Goal: Task Accomplishment & Management: Complete application form

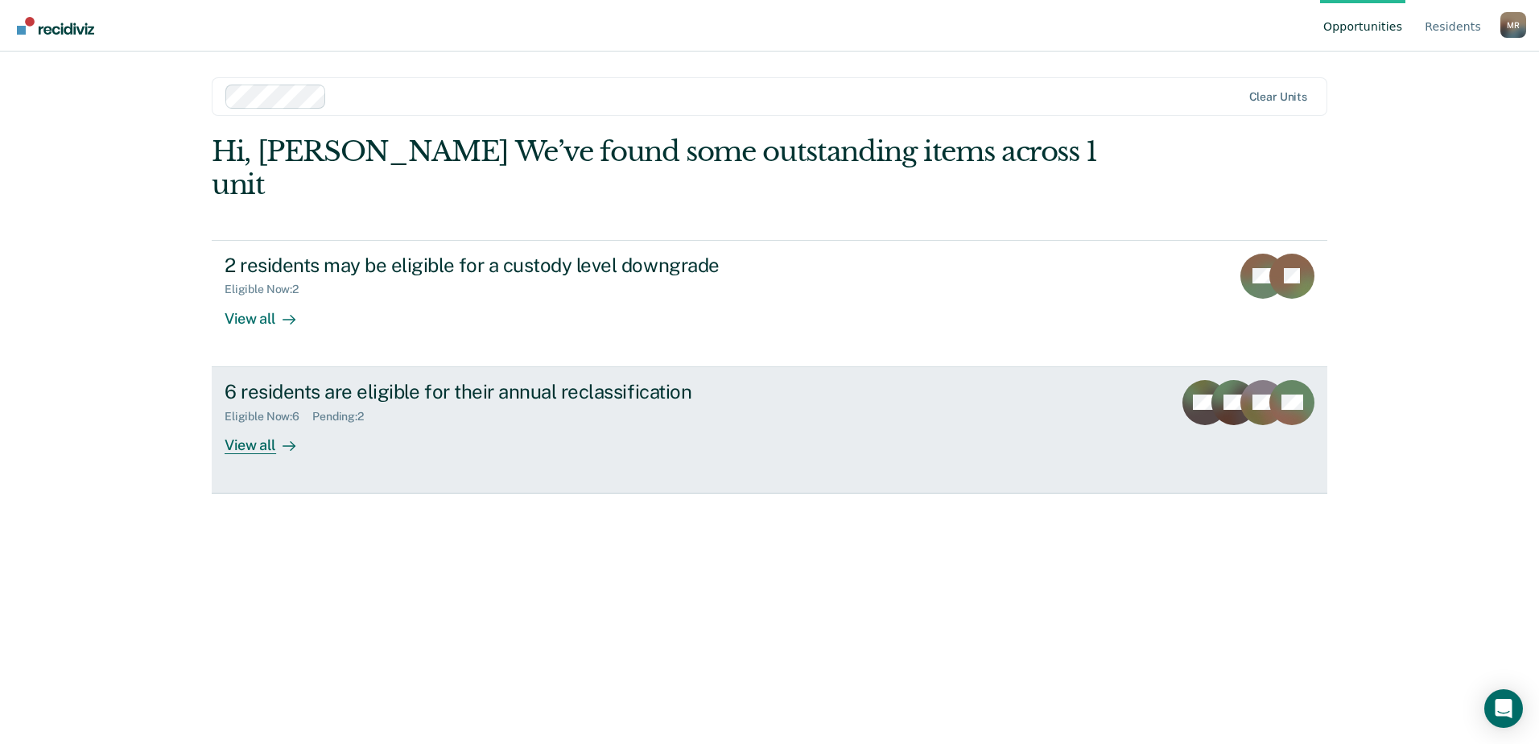
click at [274, 423] on div "View all" at bounding box center [270, 438] width 90 height 31
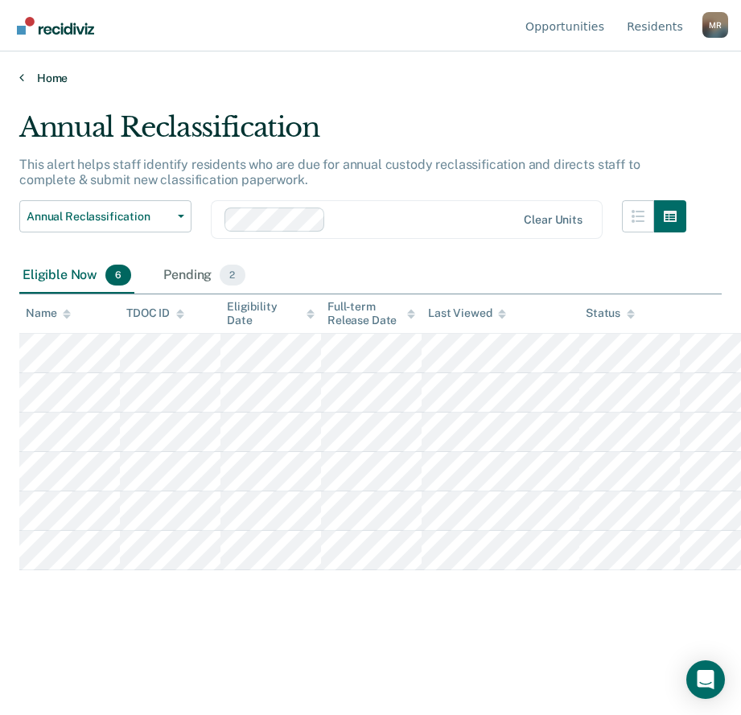
click at [427, 84] on link "Home" at bounding box center [370, 78] width 703 height 14
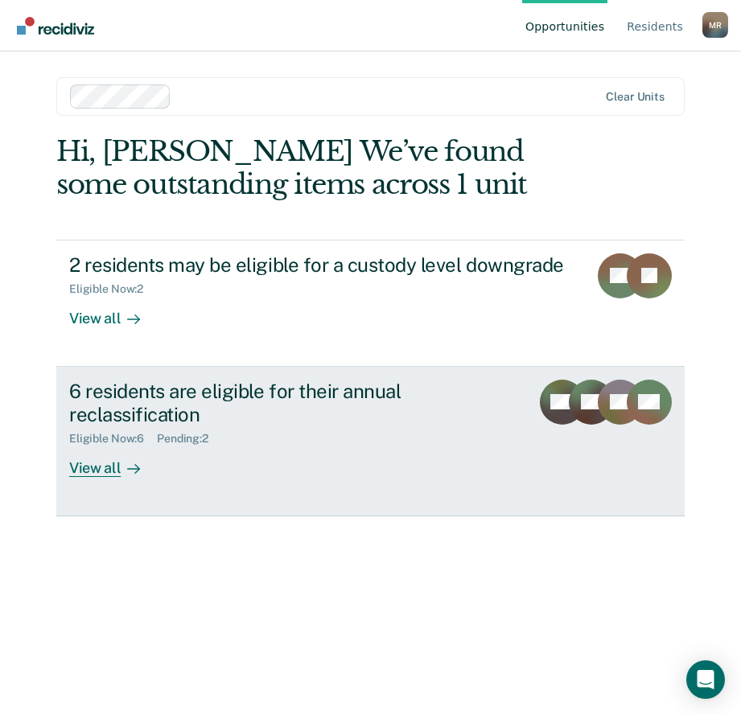
click at [124, 461] on div at bounding box center [130, 468] width 19 height 19
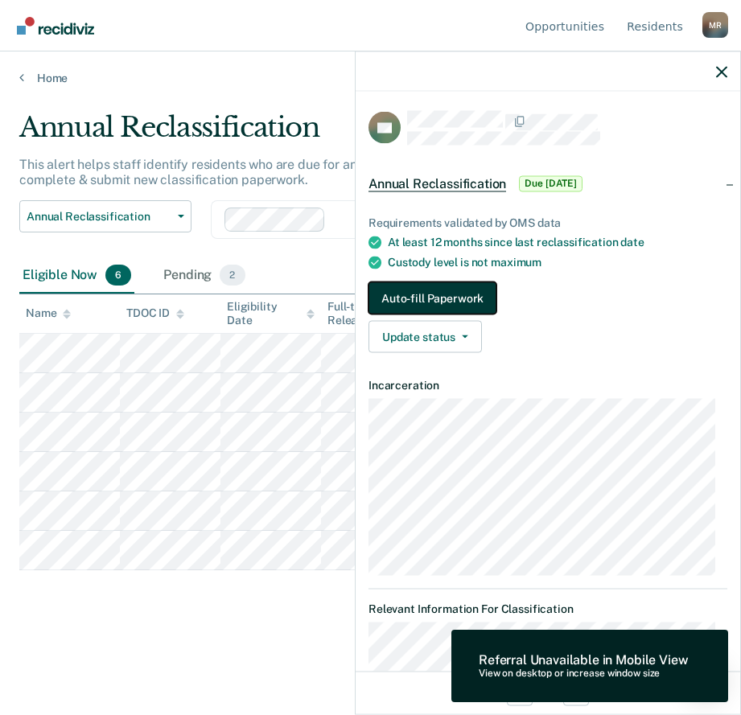
click at [406, 295] on button "Auto-fill Paperwork" at bounding box center [433, 298] width 128 height 32
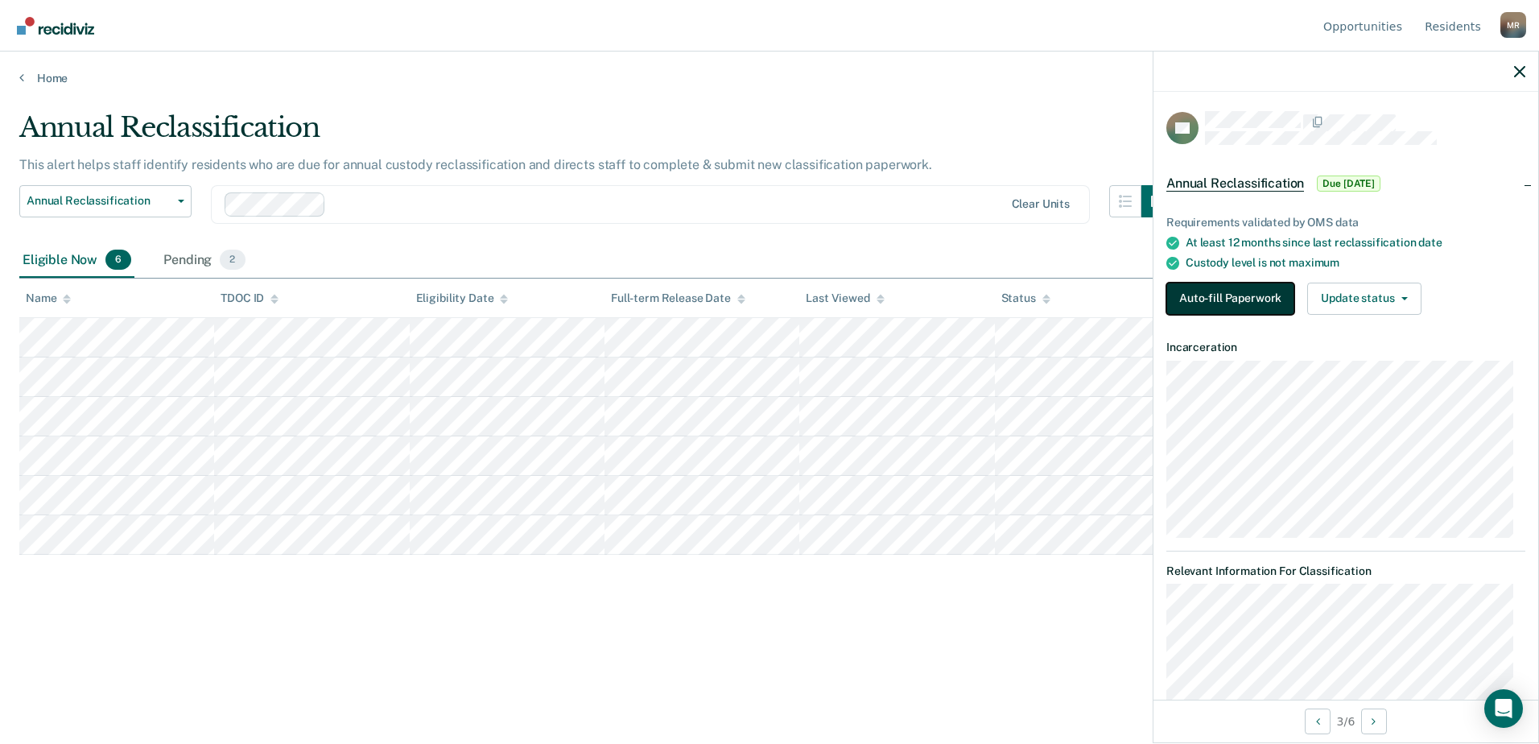
click at [1218, 301] on button "Auto-fill Paperwork" at bounding box center [1230, 298] width 128 height 32
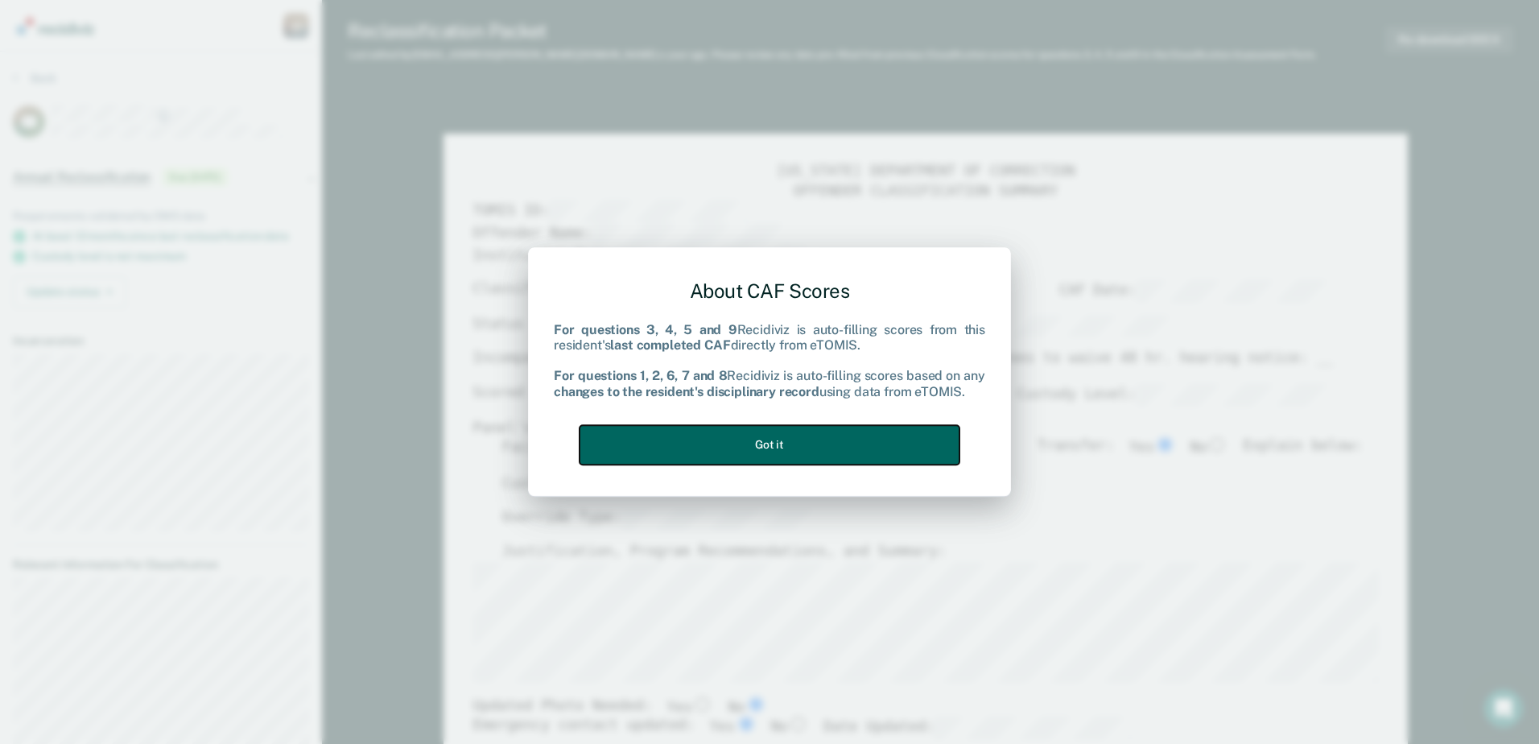
click at [854, 439] on button "Got it" at bounding box center [769, 444] width 380 height 39
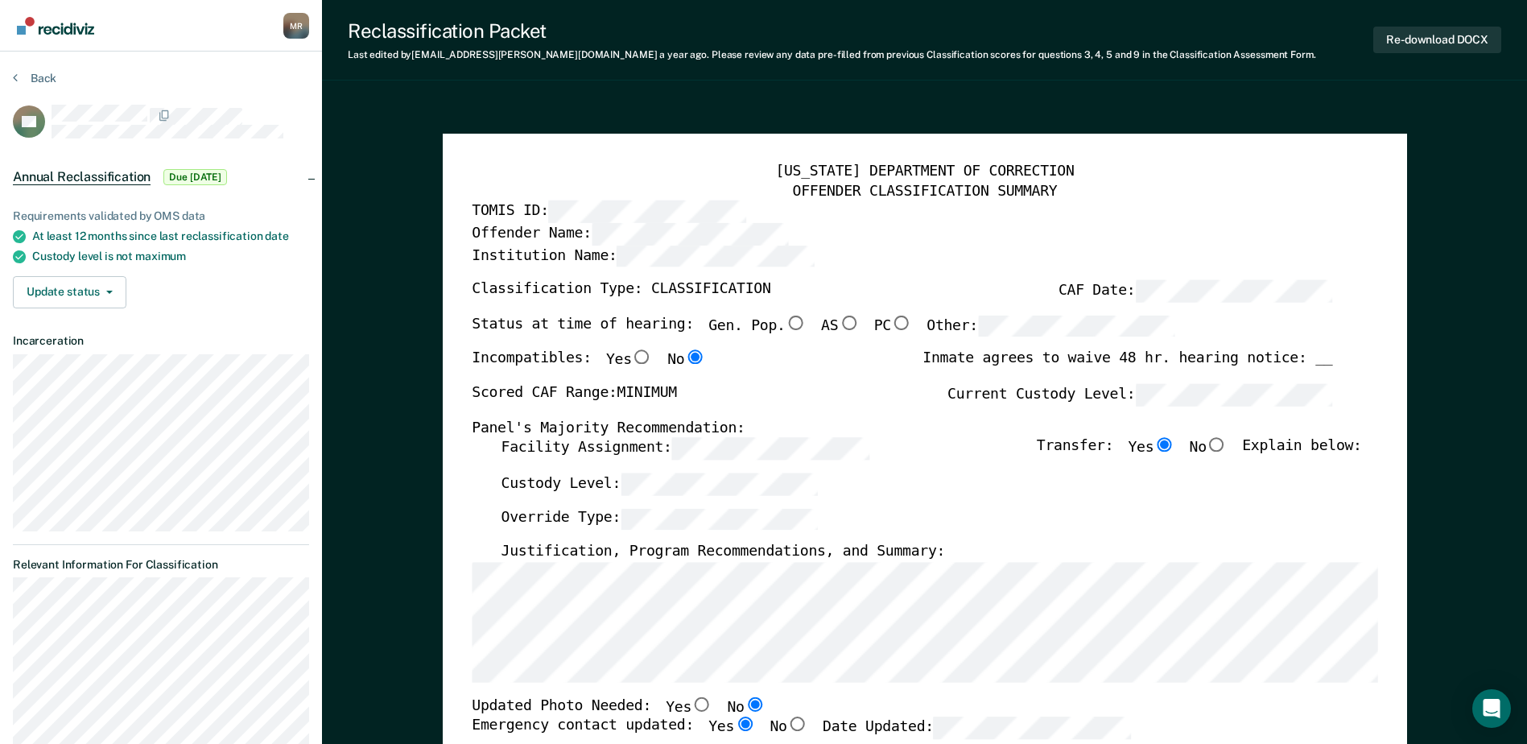
click at [785, 321] on input "Gen. Pop." at bounding box center [795, 322] width 21 height 14
type textarea "x"
radio input "true"
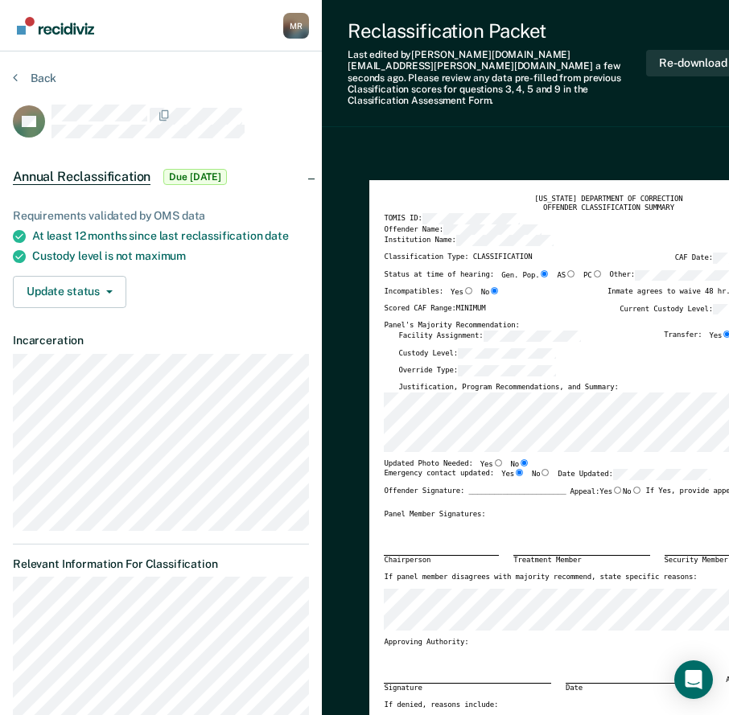
click at [675, 24] on div "Re-download DOCX" at bounding box center [710, 63] width 128 height 88
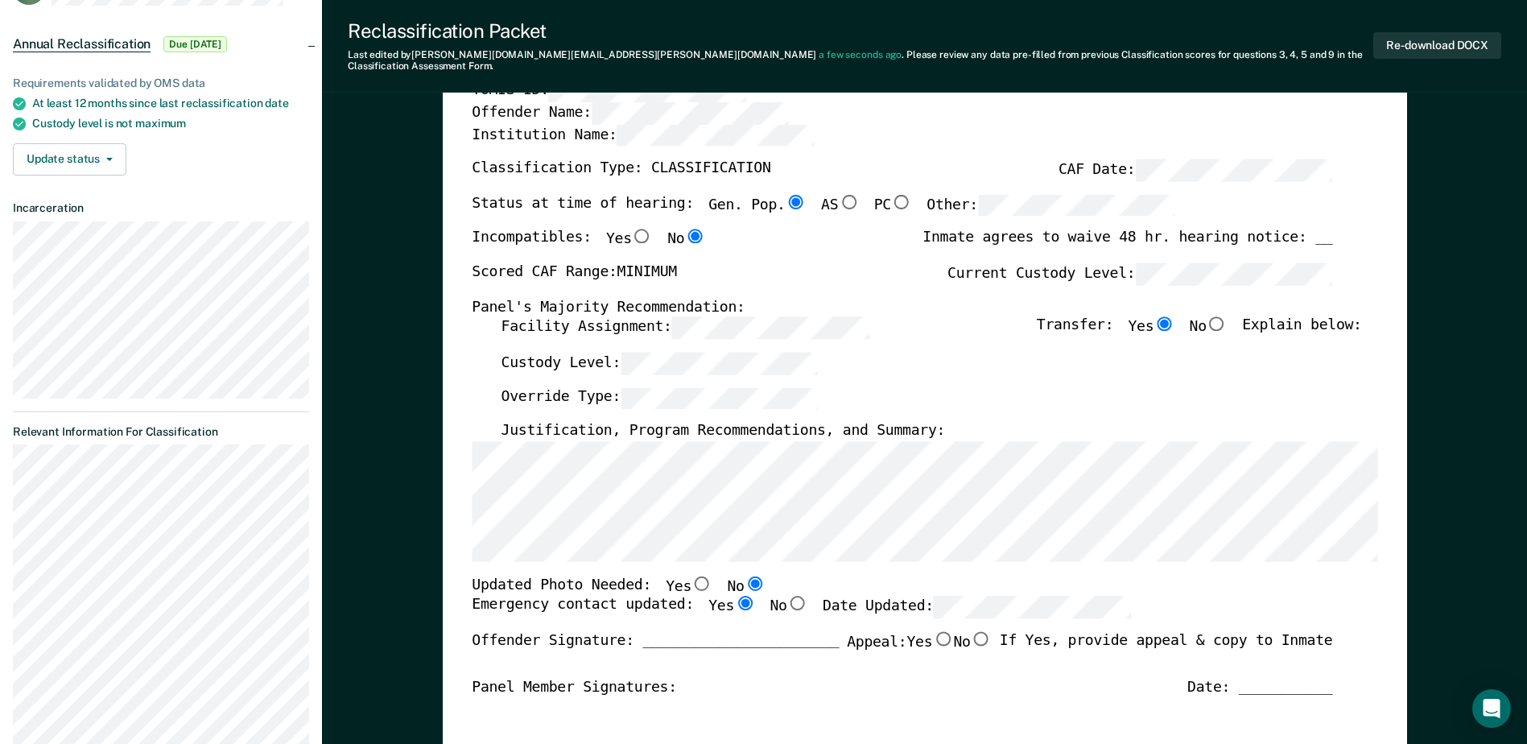
scroll to position [161, 0]
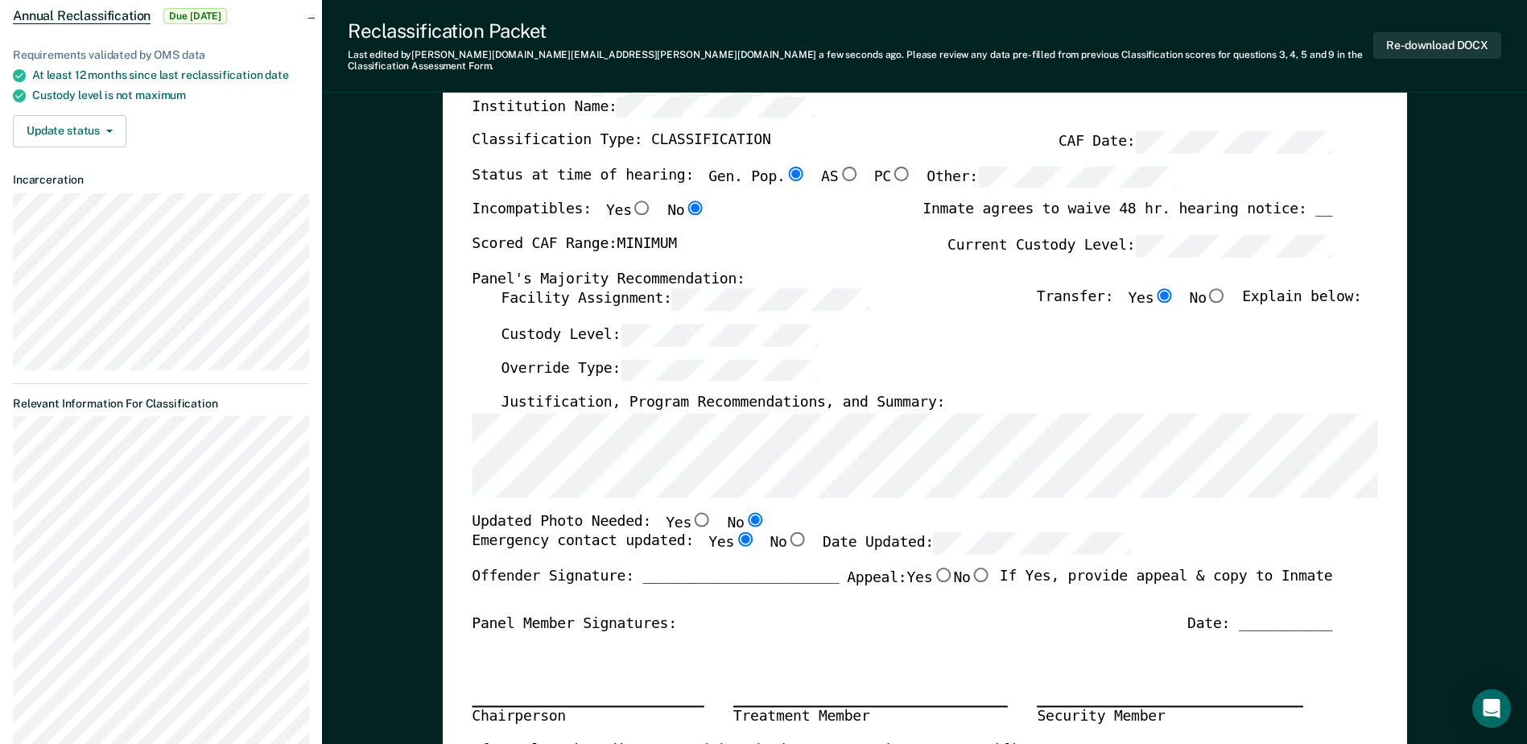
click at [876, 595] on div "Offender Signature: _______________________ Appeal: Yes No If Yes, provide appe…" at bounding box center [902, 590] width 860 height 47
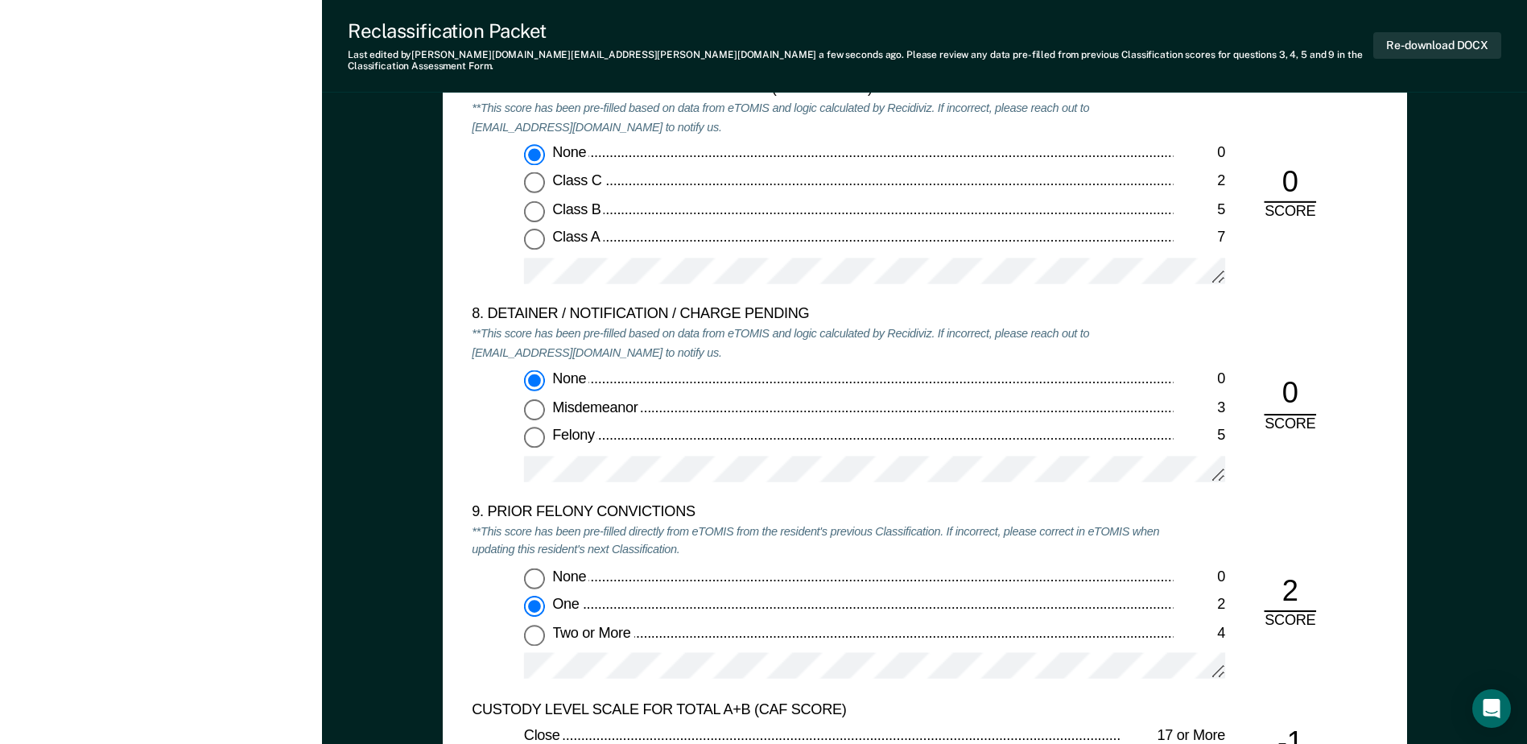
scroll to position [3300, 0]
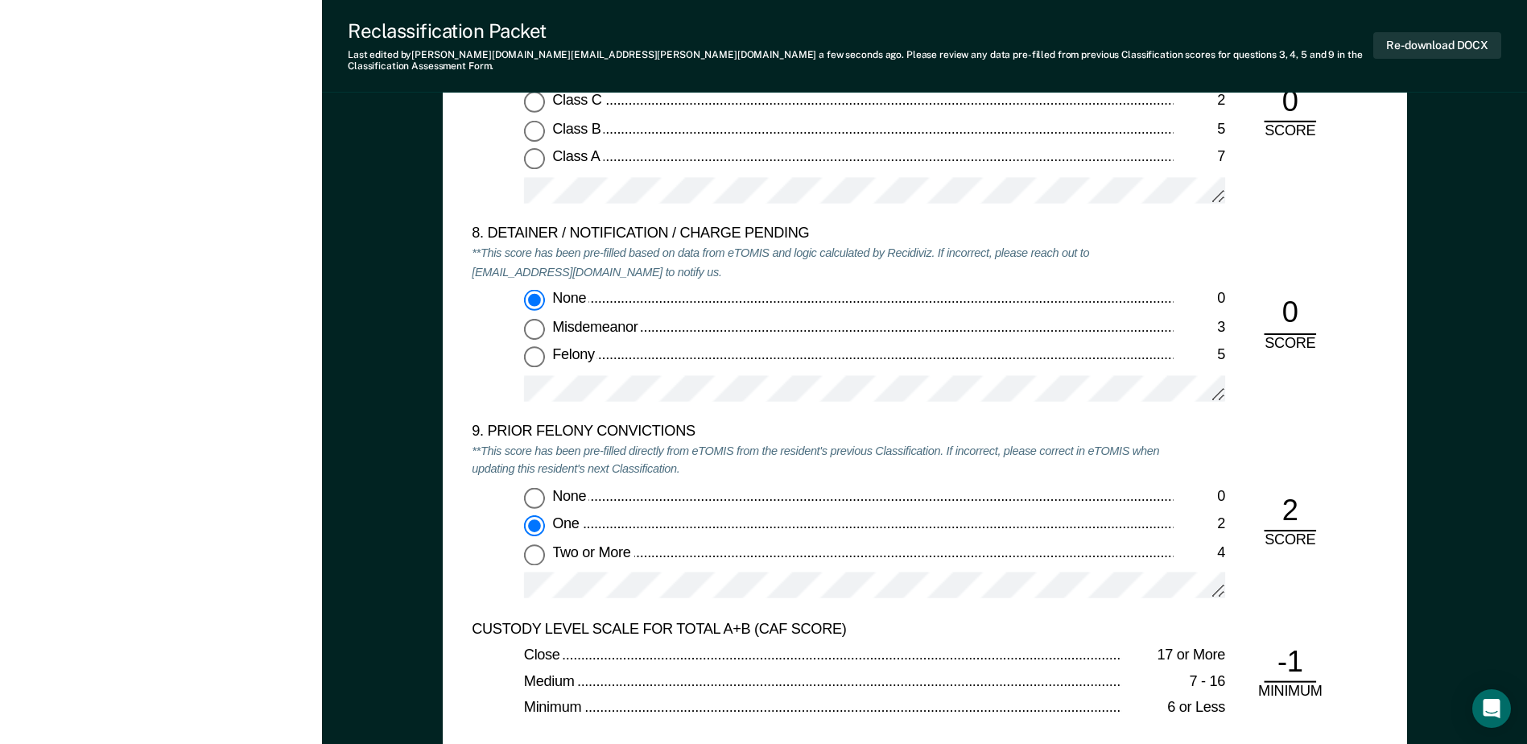
click at [534, 487] on input "None 0" at bounding box center [534, 497] width 21 height 21
type textarea "x"
radio input "true"
radio input "false"
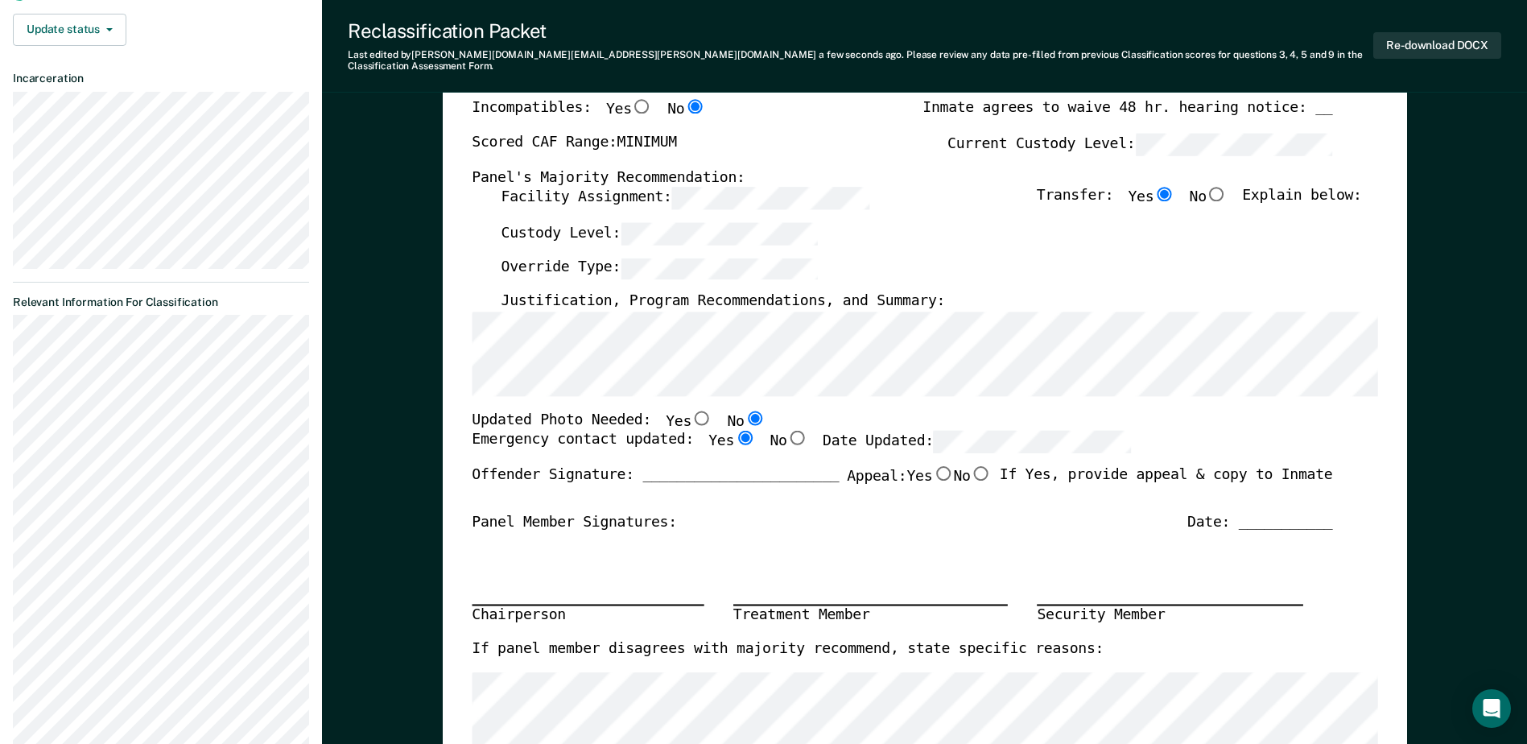
scroll to position [0, 0]
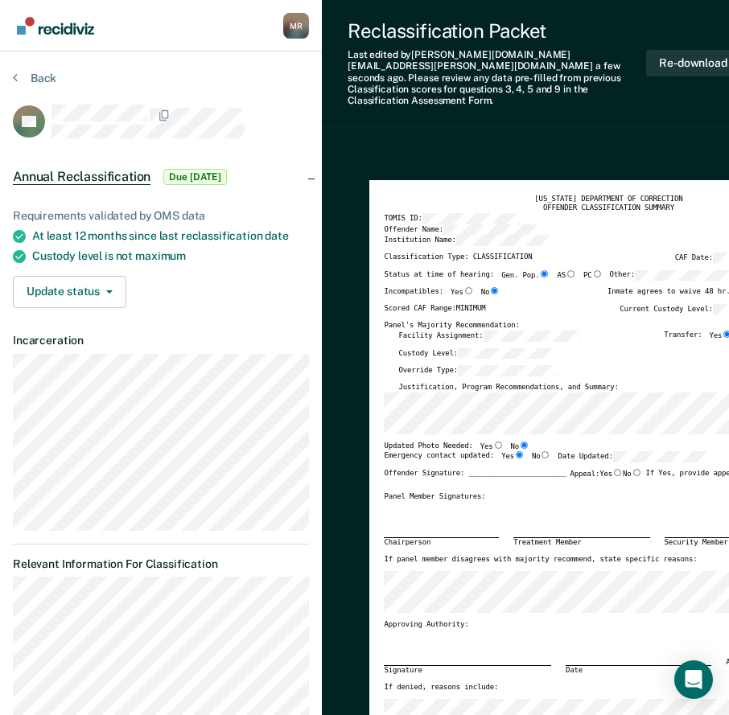
click at [661, 96] on div "Reclassification Packet Last edited by [PERSON_NAME][DOMAIN_NAME][EMAIL_ADDRESS…" at bounding box center [561, 63] width 478 height 127
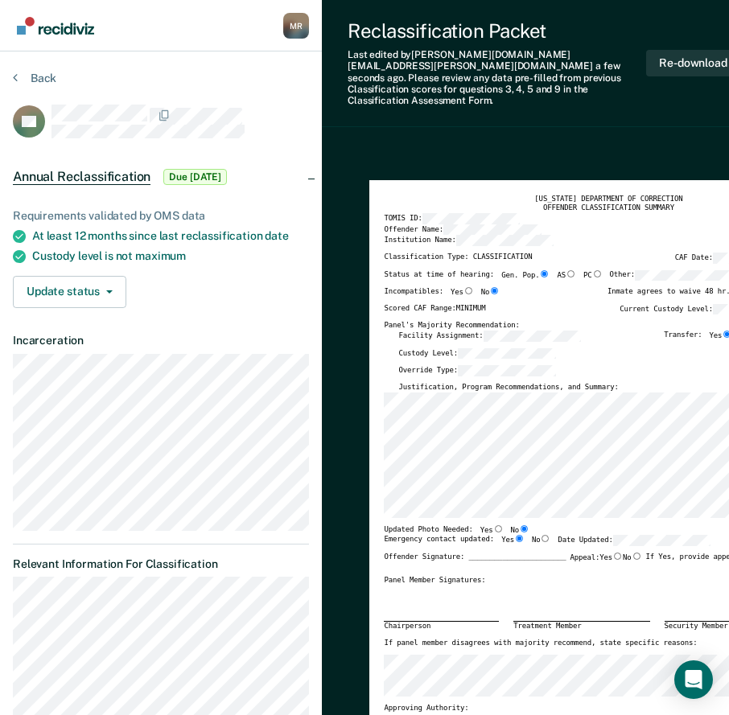
click at [656, 97] on div "Reclassification Packet Last edited by [PERSON_NAME][DOMAIN_NAME][EMAIL_ADDRESS…" at bounding box center [561, 63] width 478 height 127
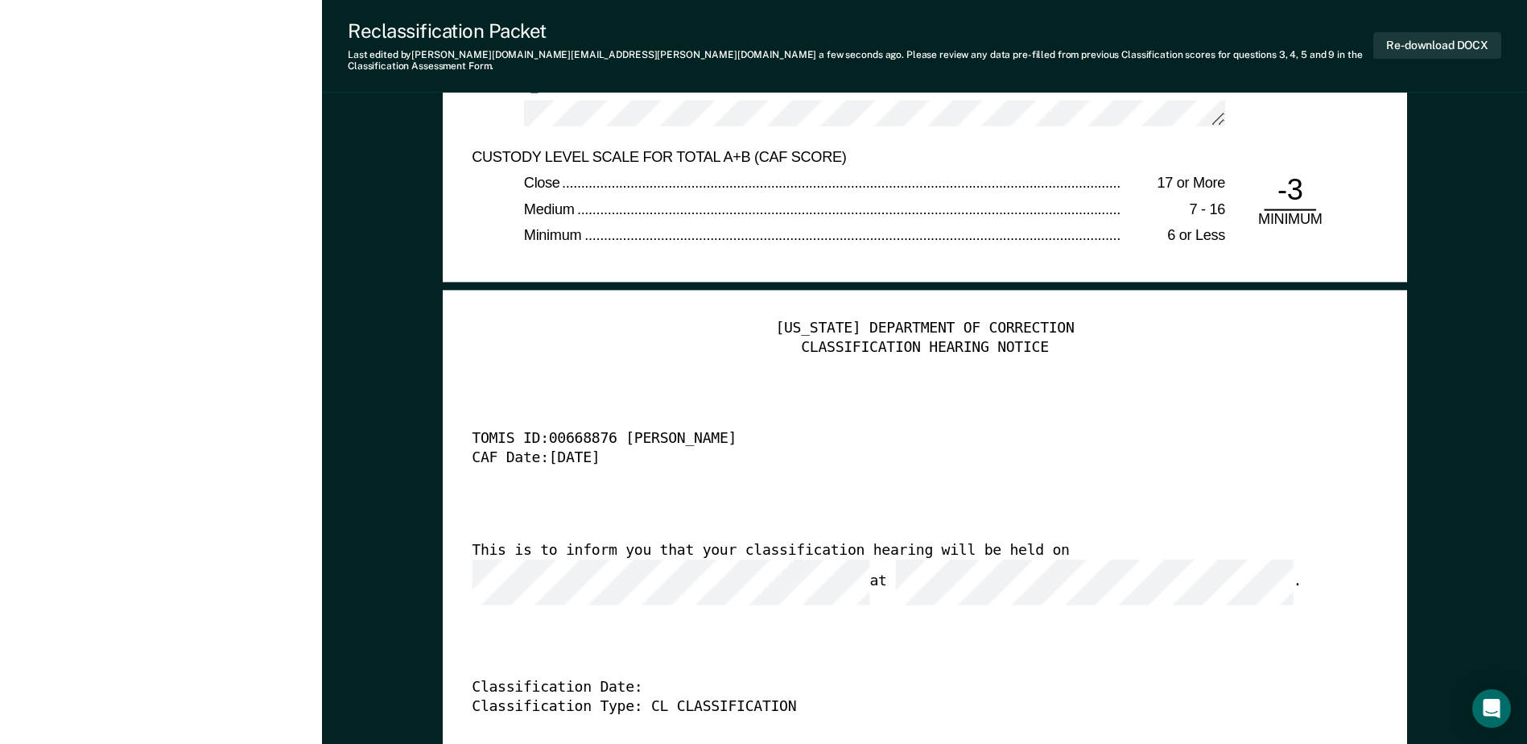
scroll to position [3863, 0]
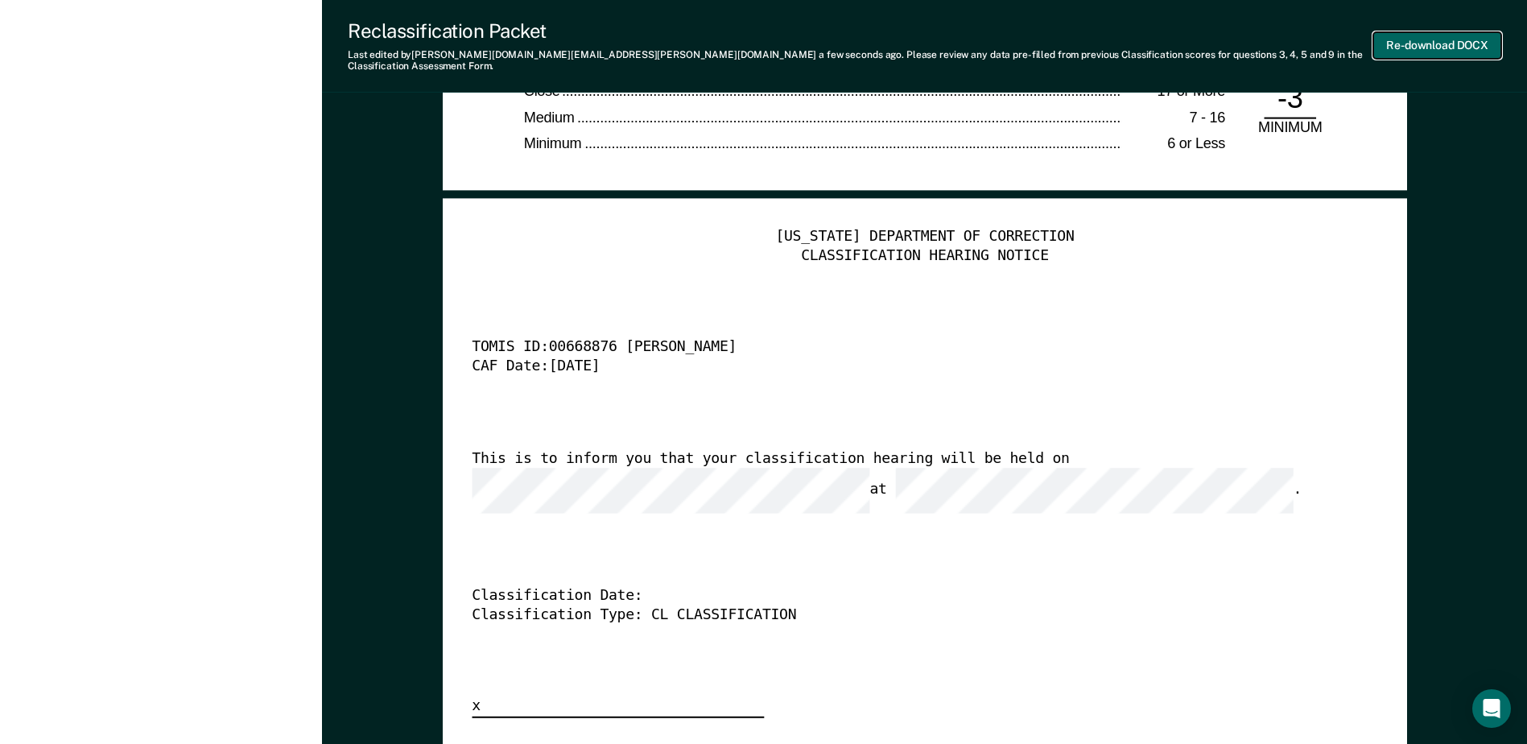
click at [1429, 43] on button "Re-download DOCX" at bounding box center [1437, 45] width 128 height 27
click at [1133, 228] on div "[US_STATE] DEPARTMENT OF CORRECTION" at bounding box center [924, 237] width 905 height 19
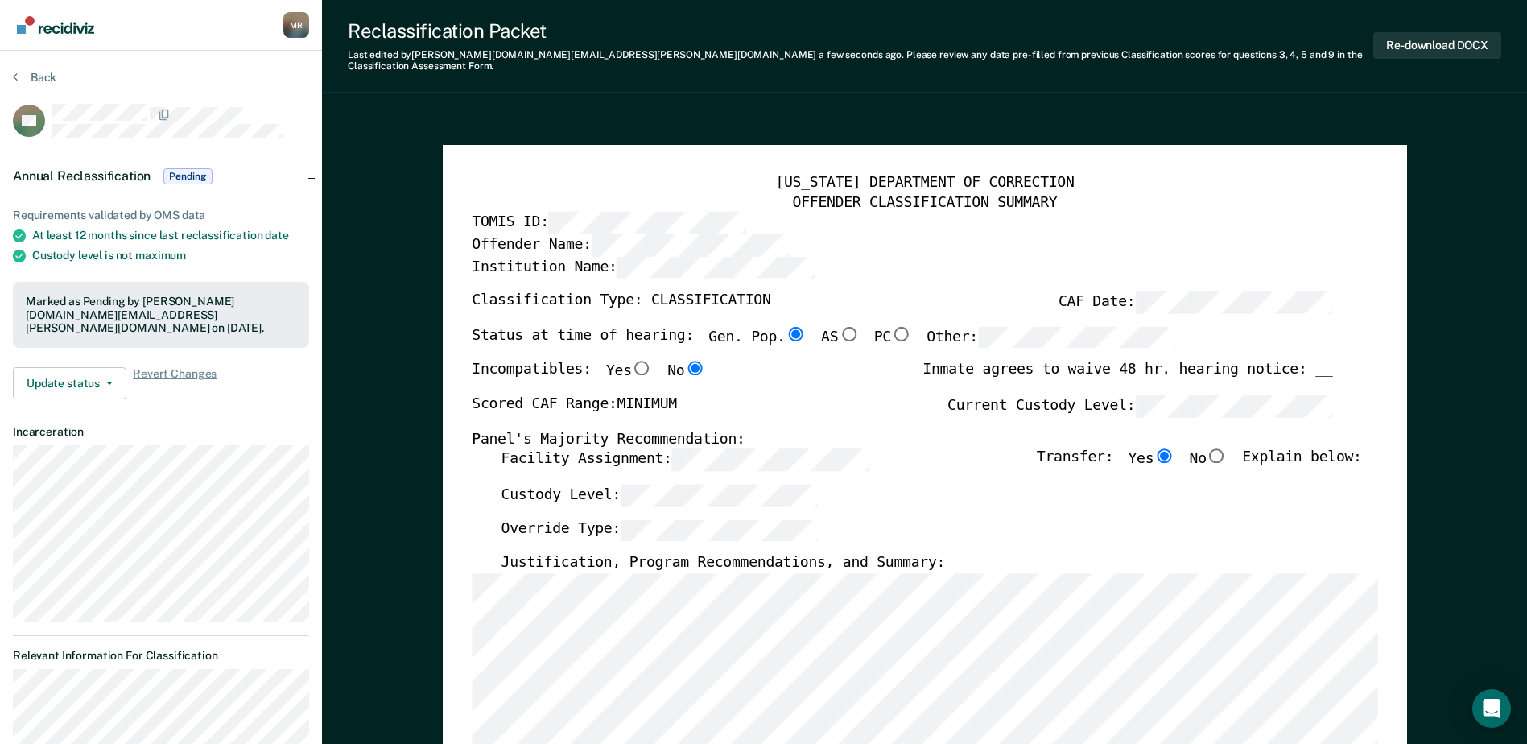
scroll to position [0, 0]
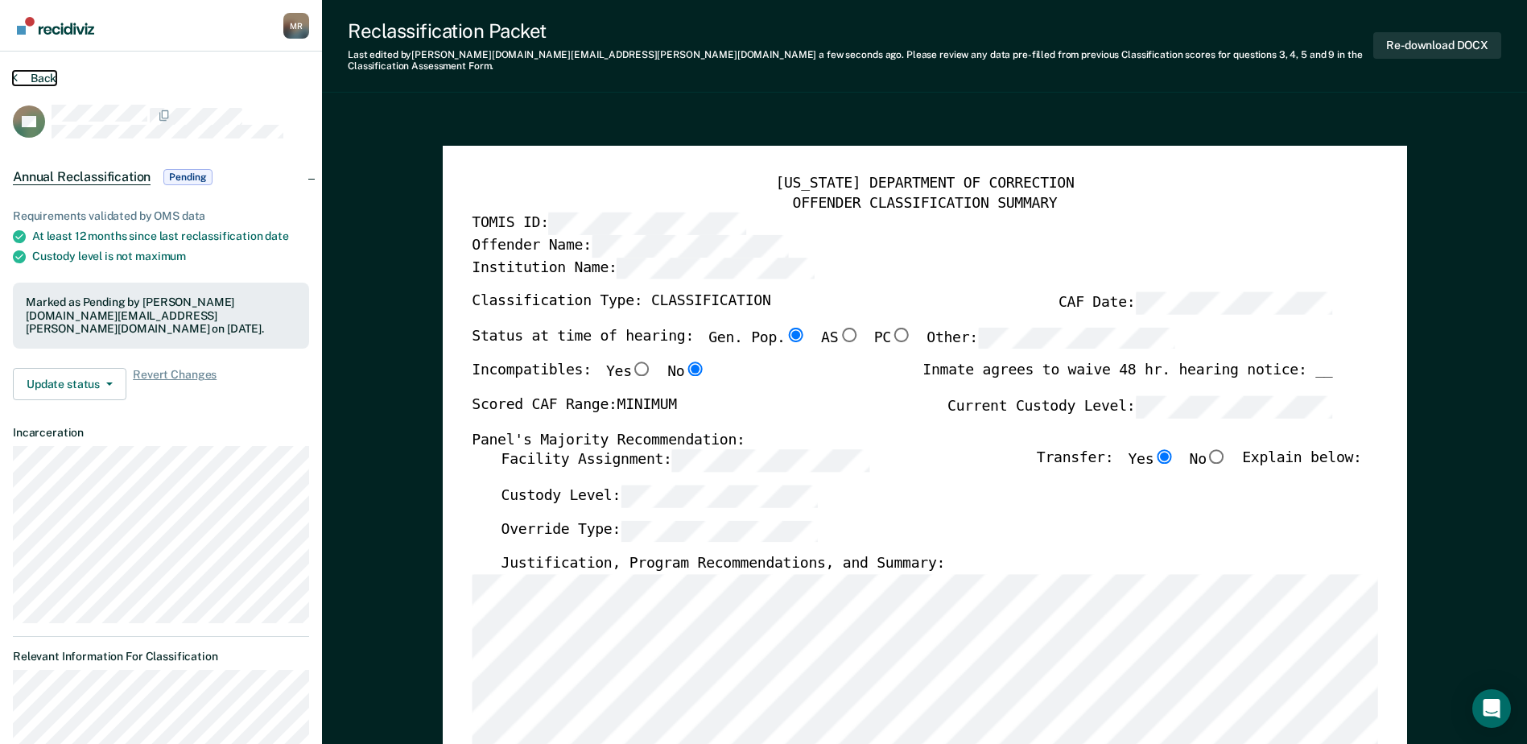
click at [36, 72] on button "Back" at bounding box center [34, 78] width 43 height 14
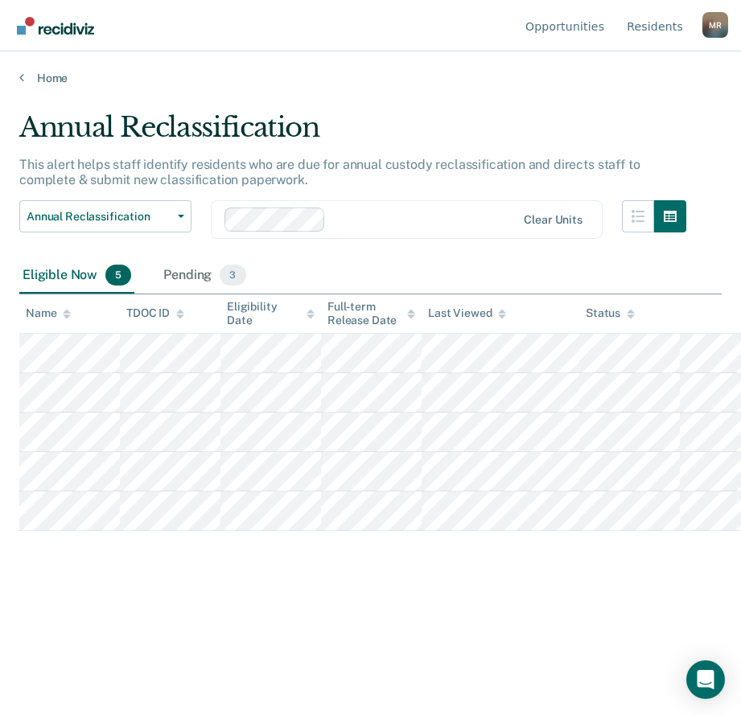
click at [433, 93] on main "Annual Reclassification This alert helps staff identify residents who are due f…" at bounding box center [370, 397] width 741 height 625
click at [521, 145] on div "Annual Reclassification" at bounding box center [352, 134] width 667 height 46
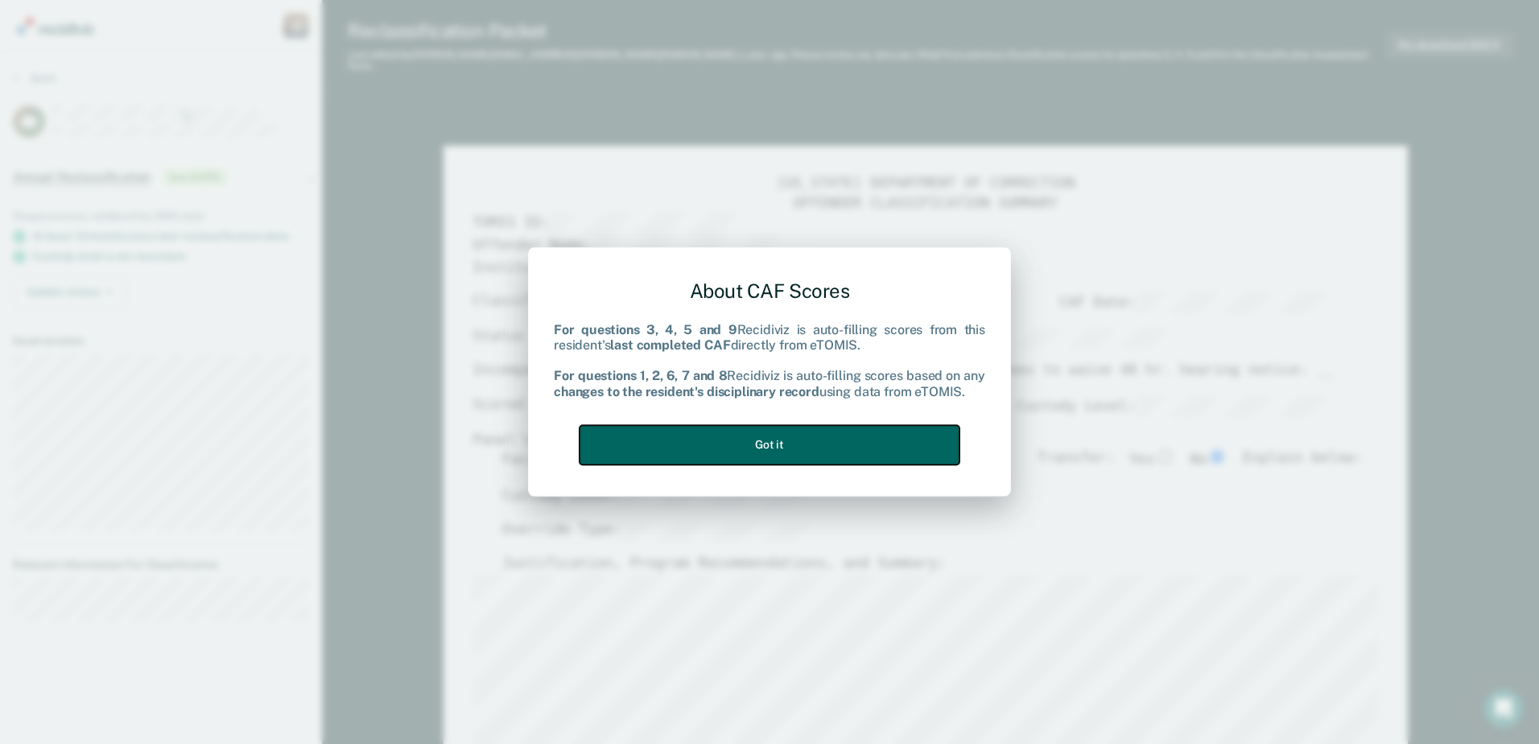
click at [876, 435] on button "Got it" at bounding box center [769, 444] width 380 height 39
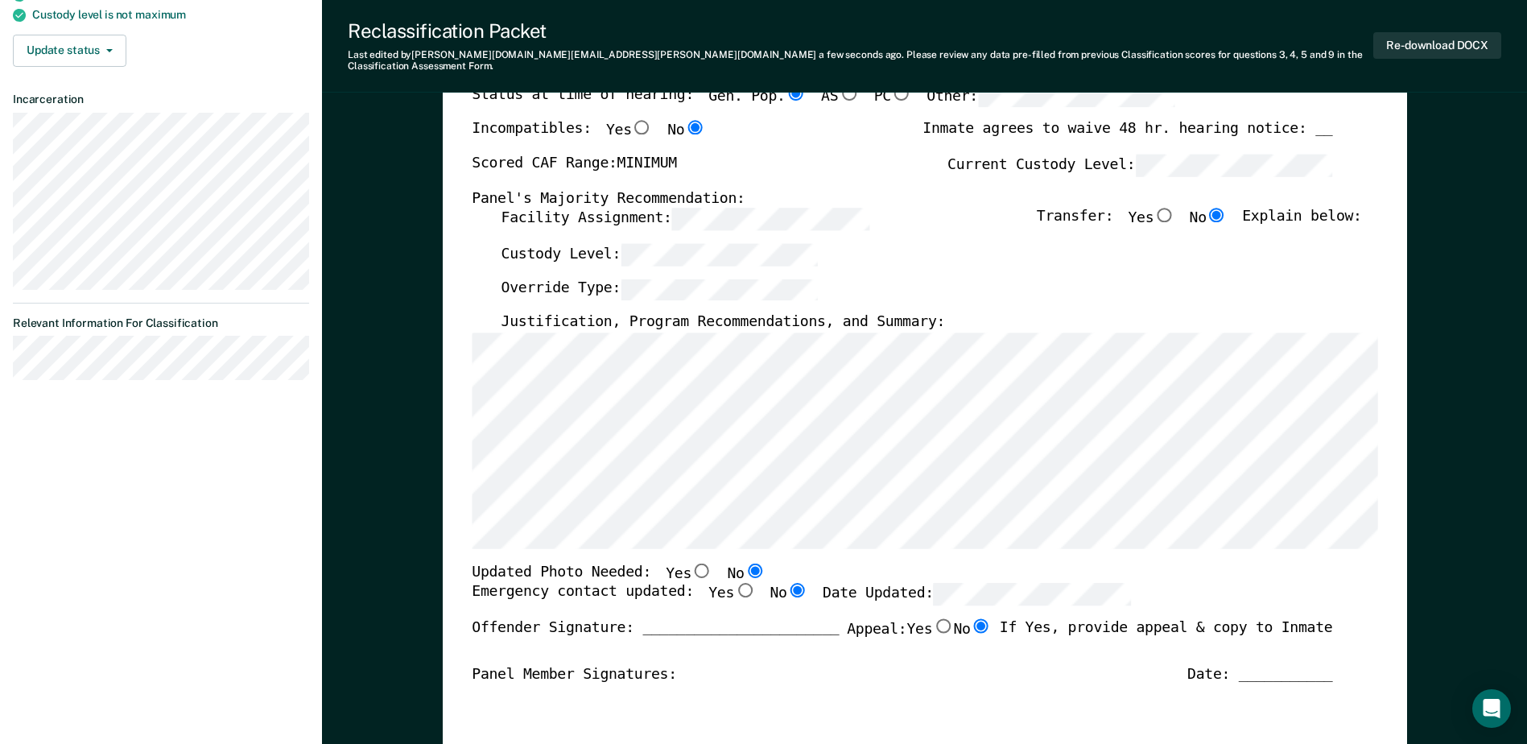
scroll to position [322, 0]
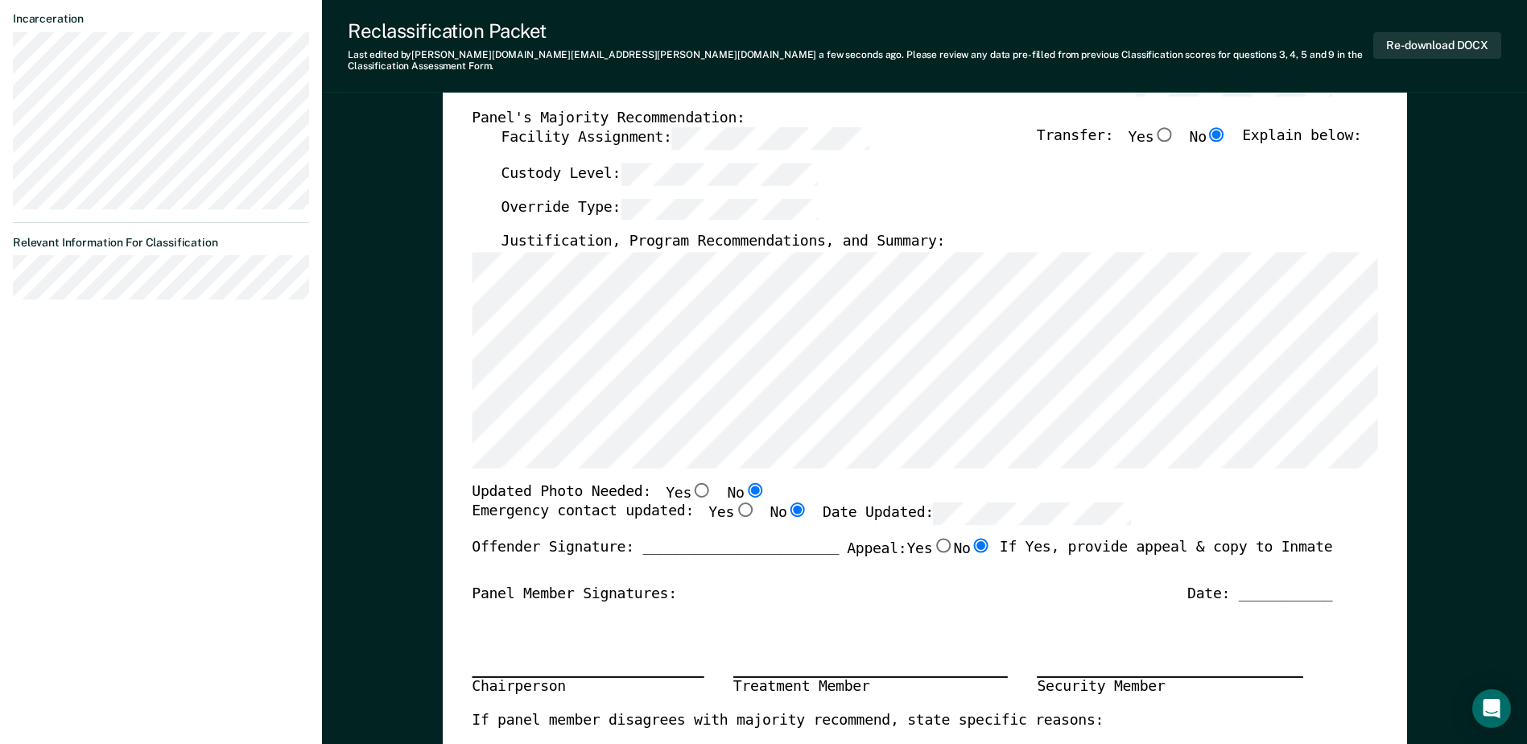
click at [734, 503] on input "Yes" at bounding box center [744, 510] width 21 height 14
type textarea "x"
radio input "true"
radio input "false"
click at [1181, 504] on div "Emergency contact updated: Yes No Date Updated:" at bounding box center [902, 520] width 860 height 35
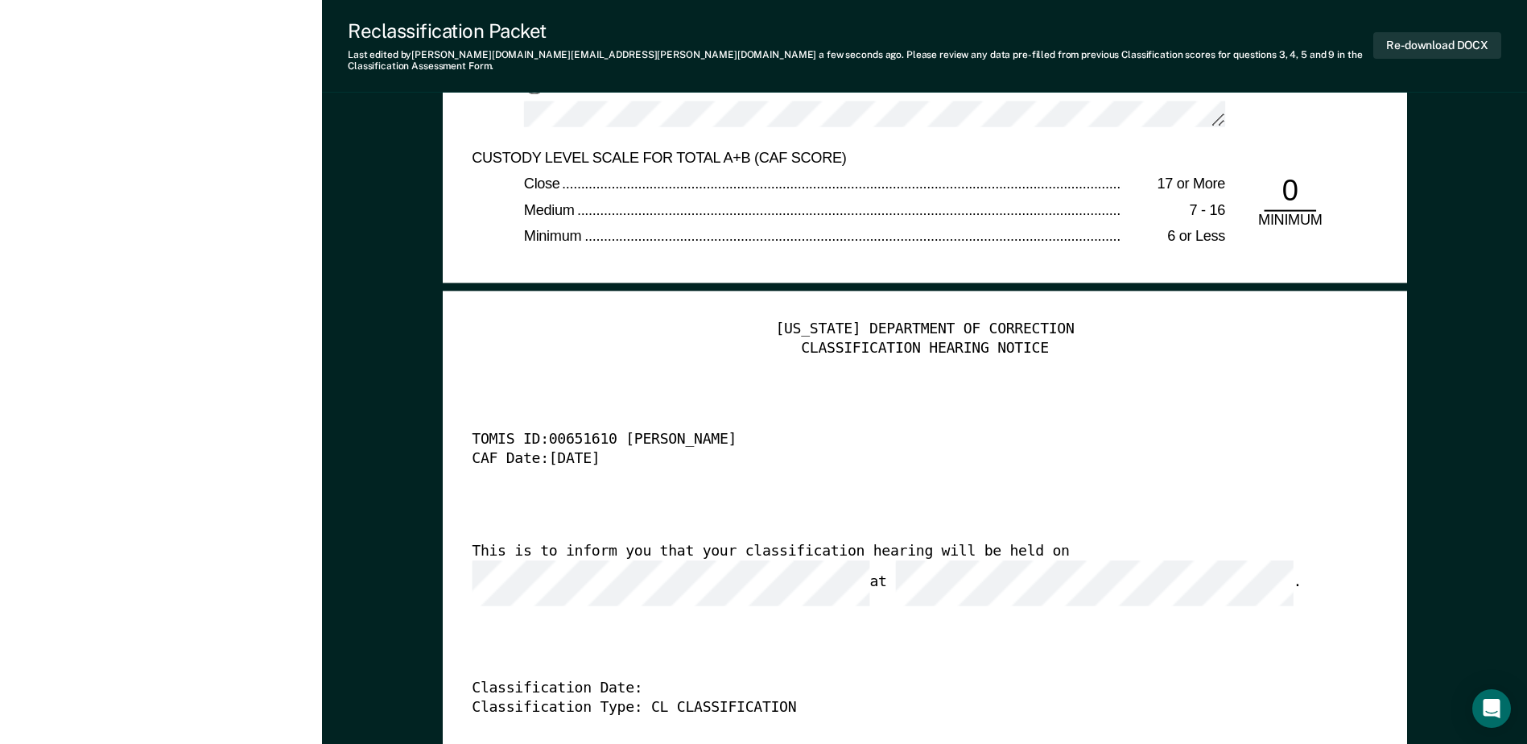
scroll to position [3782, 0]
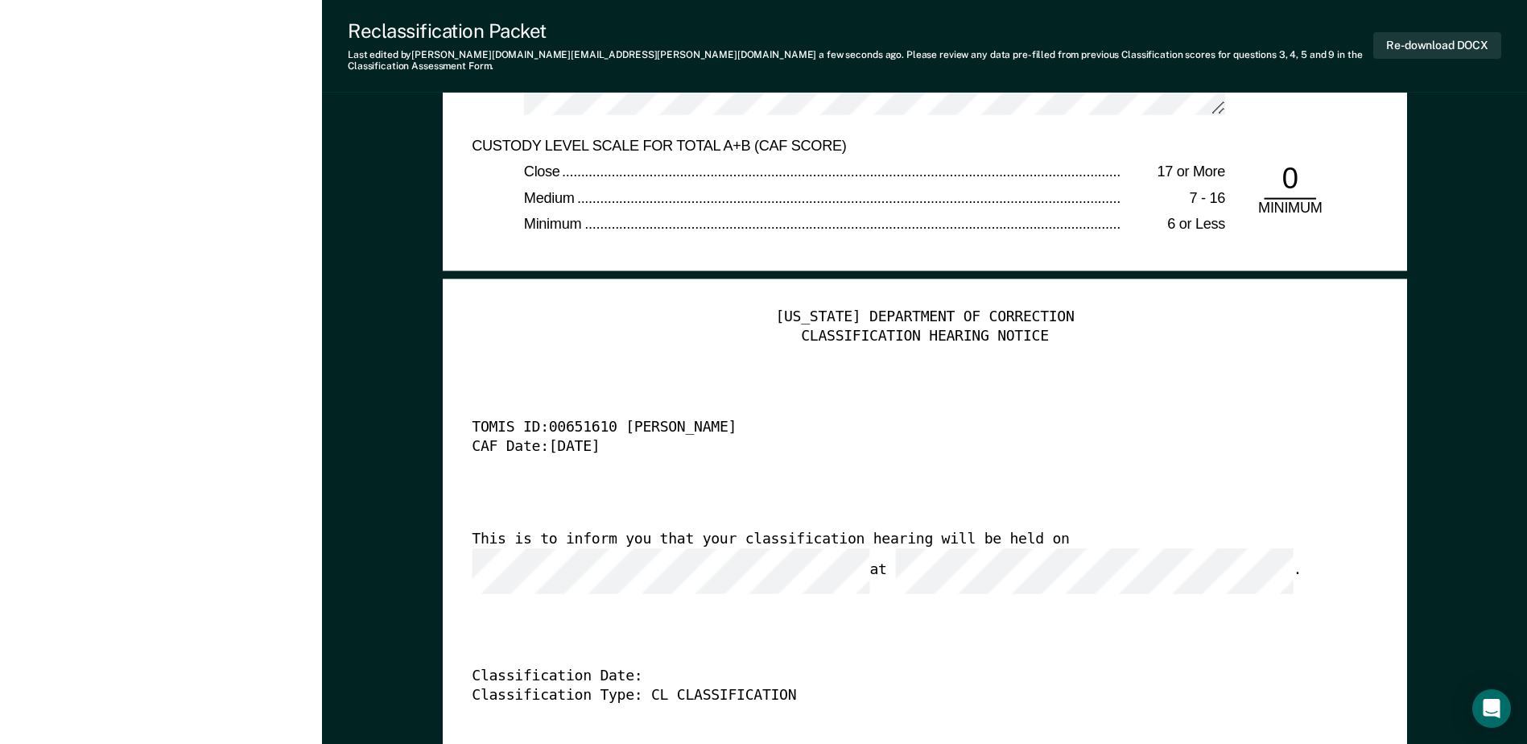
click at [726, 554] on div "This is to inform you that your classification hearing will be held on at ." at bounding box center [902, 562] width 860 height 64
click at [695, 566] on div "[US_STATE] DEPARTMENT OF CORRECTION CLASSIFICATION HEARING NOTICE TOMIS ID: 006…" at bounding box center [924, 553] width 905 height 490
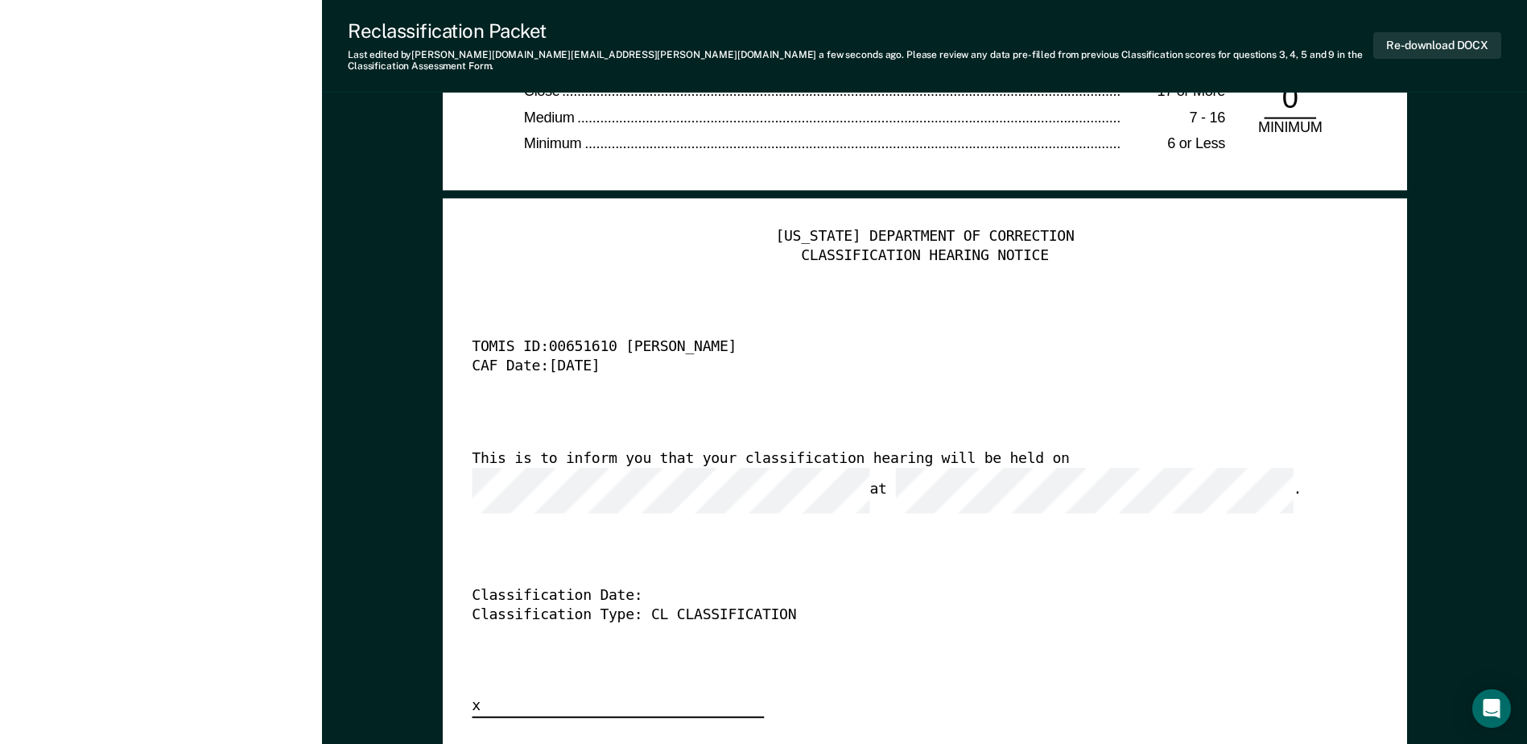
scroll to position [3943, 0]
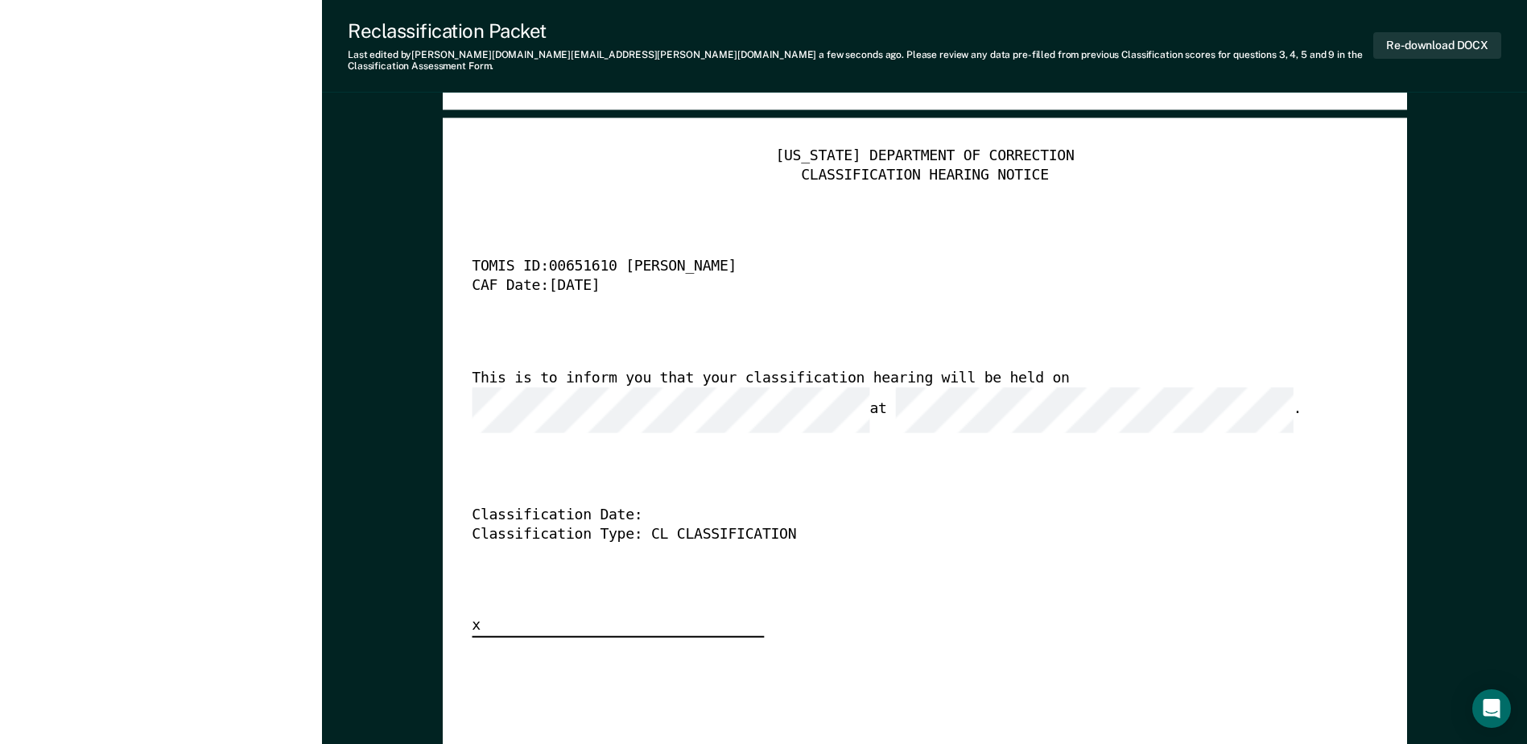
click at [1064, 458] on div "[US_STATE] DEPARTMENT OF CORRECTION CLASSIFICATION HEARING NOTICE TOMIS ID: 006…" at bounding box center [924, 392] width 905 height 490
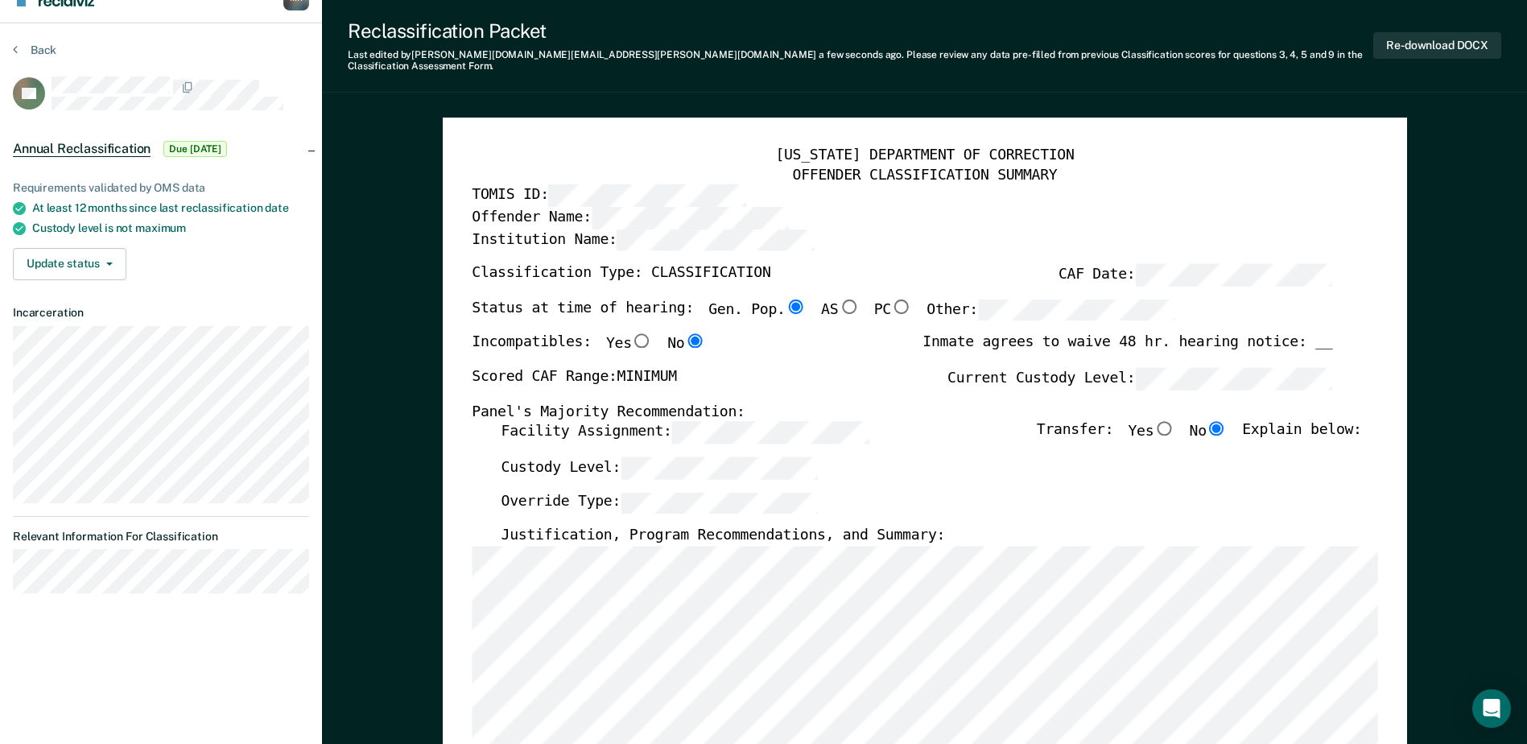
scroll to position [0, 0]
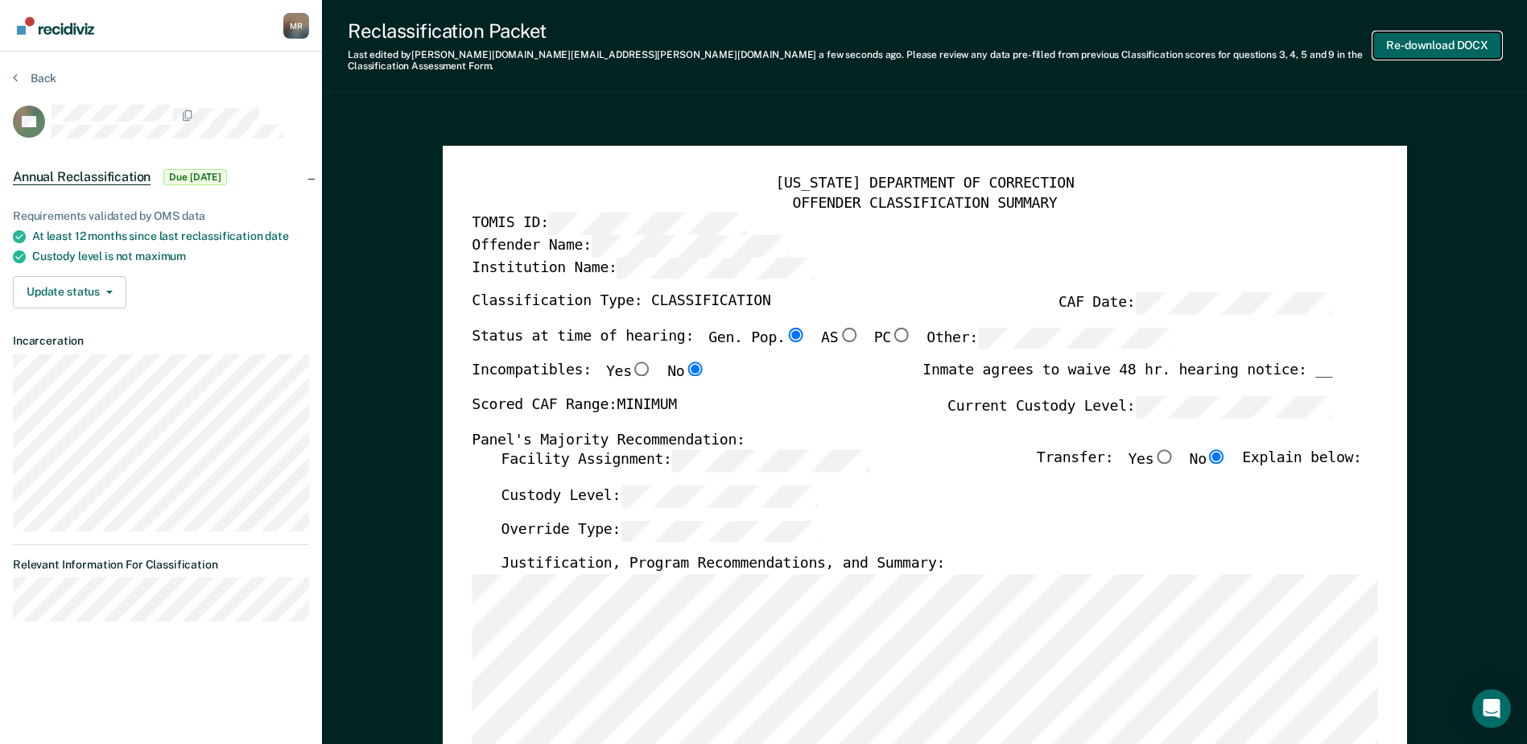
click at [1437, 47] on button "Re-download DOCX" at bounding box center [1437, 45] width 128 height 27
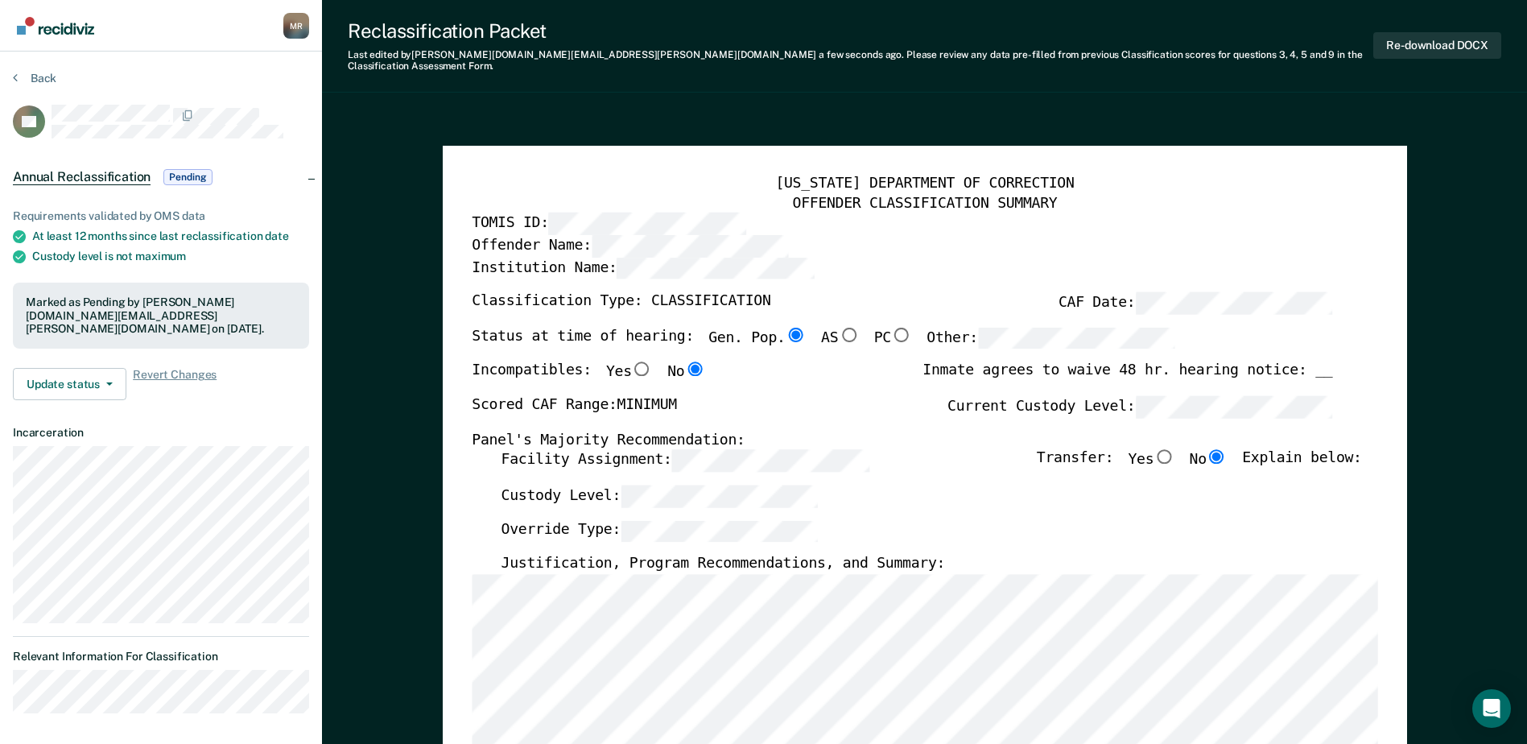
click at [45, 75] on button "Back" at bounding box center [34, 78] width 43 height 14
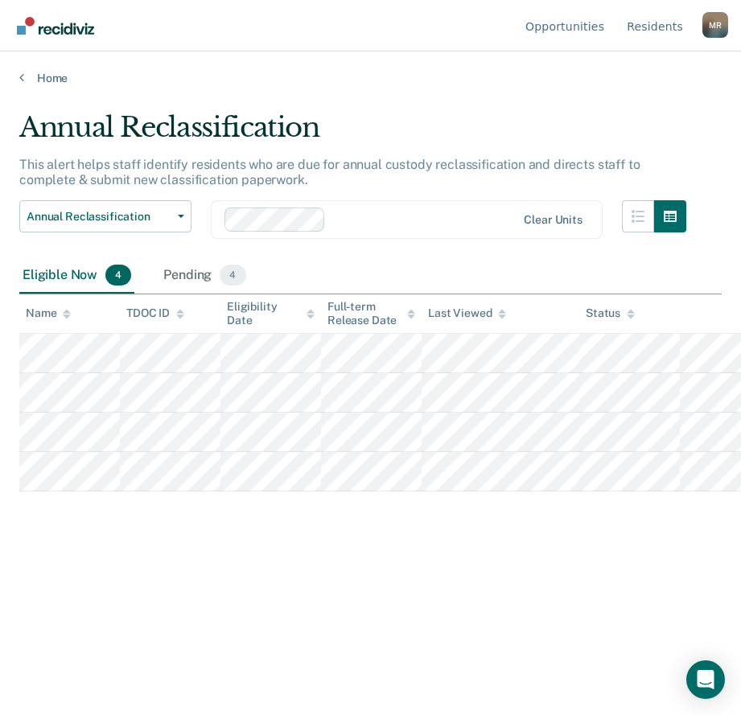
click at [363, 67] on div "Home" at bounding box center [370, 69] width 741 height 34
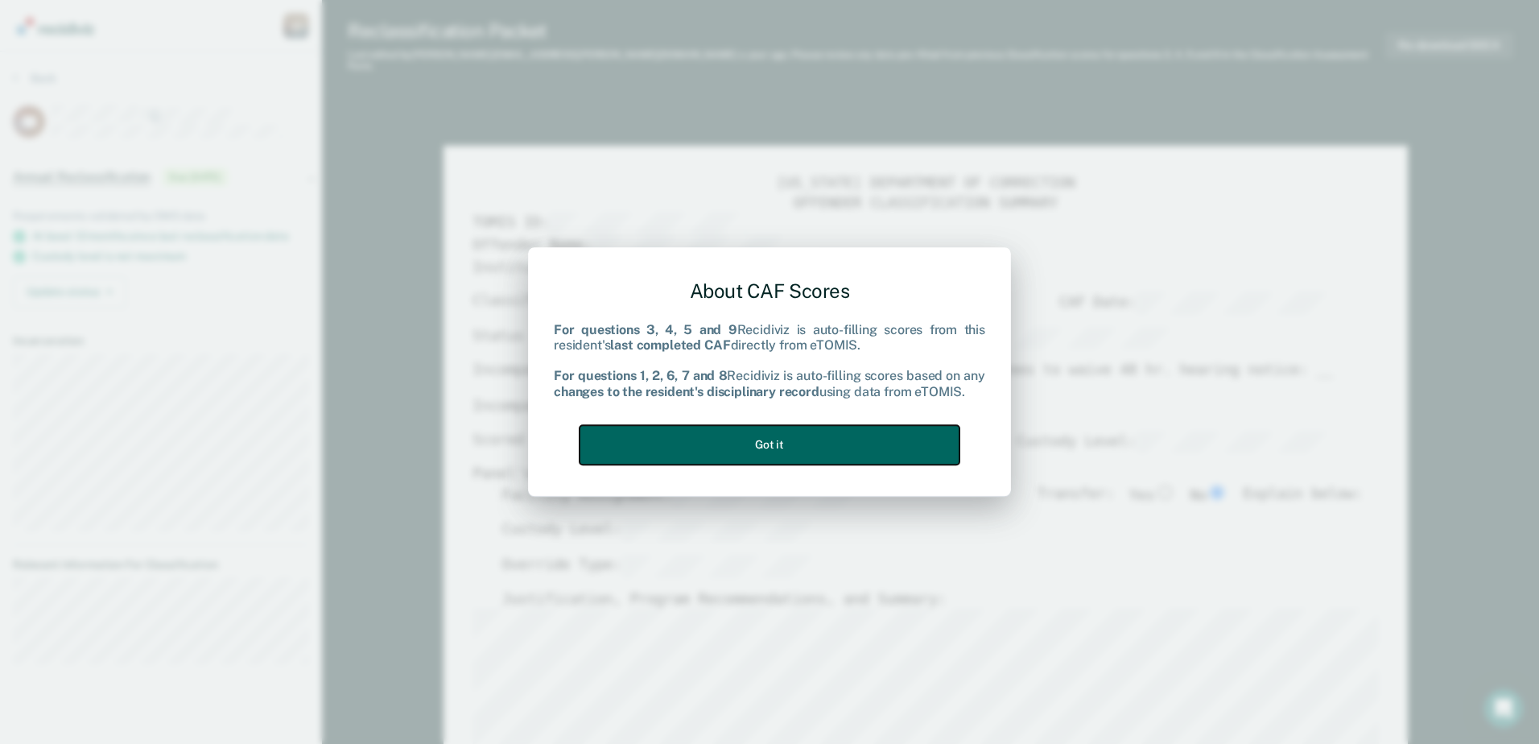
click at [923, 449] on button "Got it" at bounding box center [769, 444] width 380 height 39
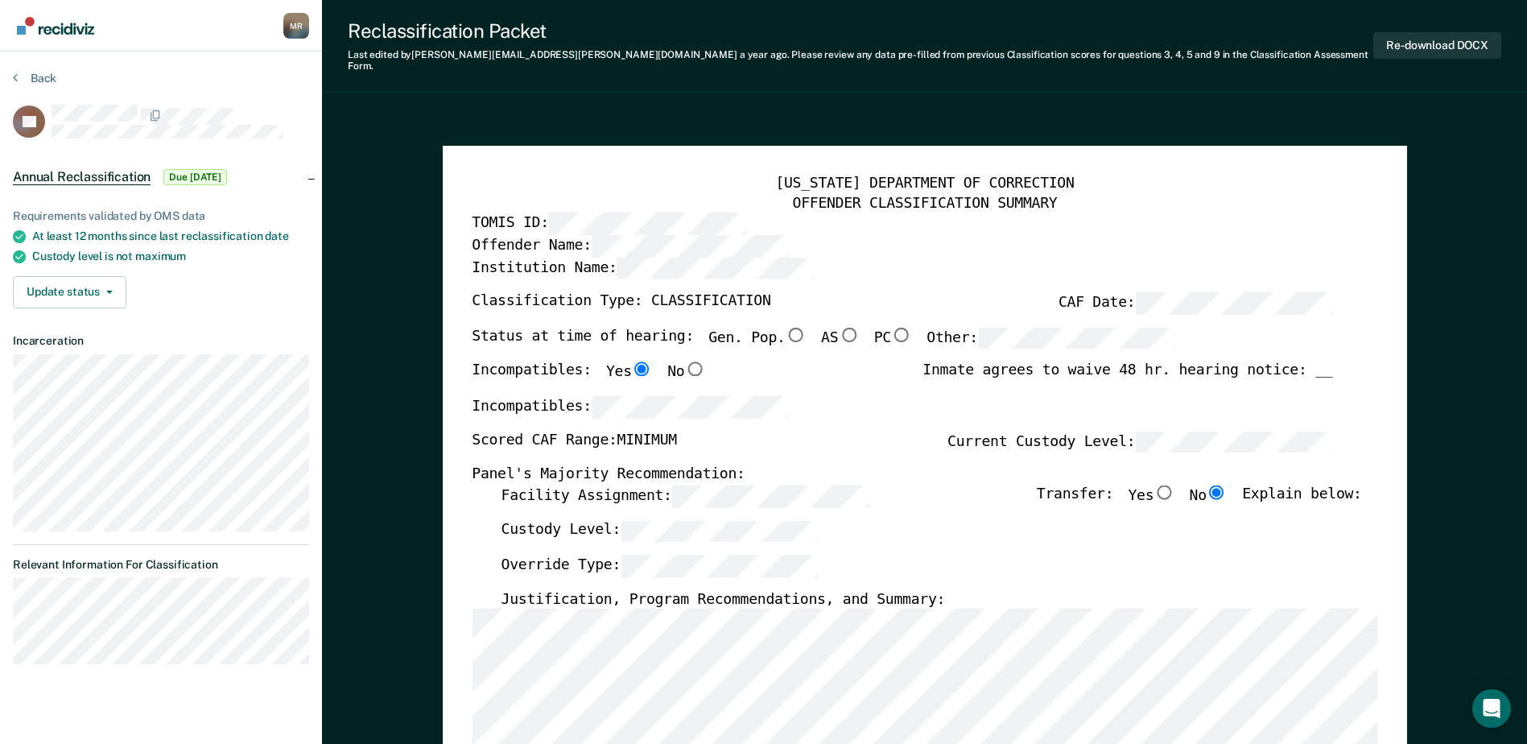
click at [785, 327] on input "Gen. Pop." at bounding box center [795, 334] width 21 height 14
type textarea "x"
radio input "true"
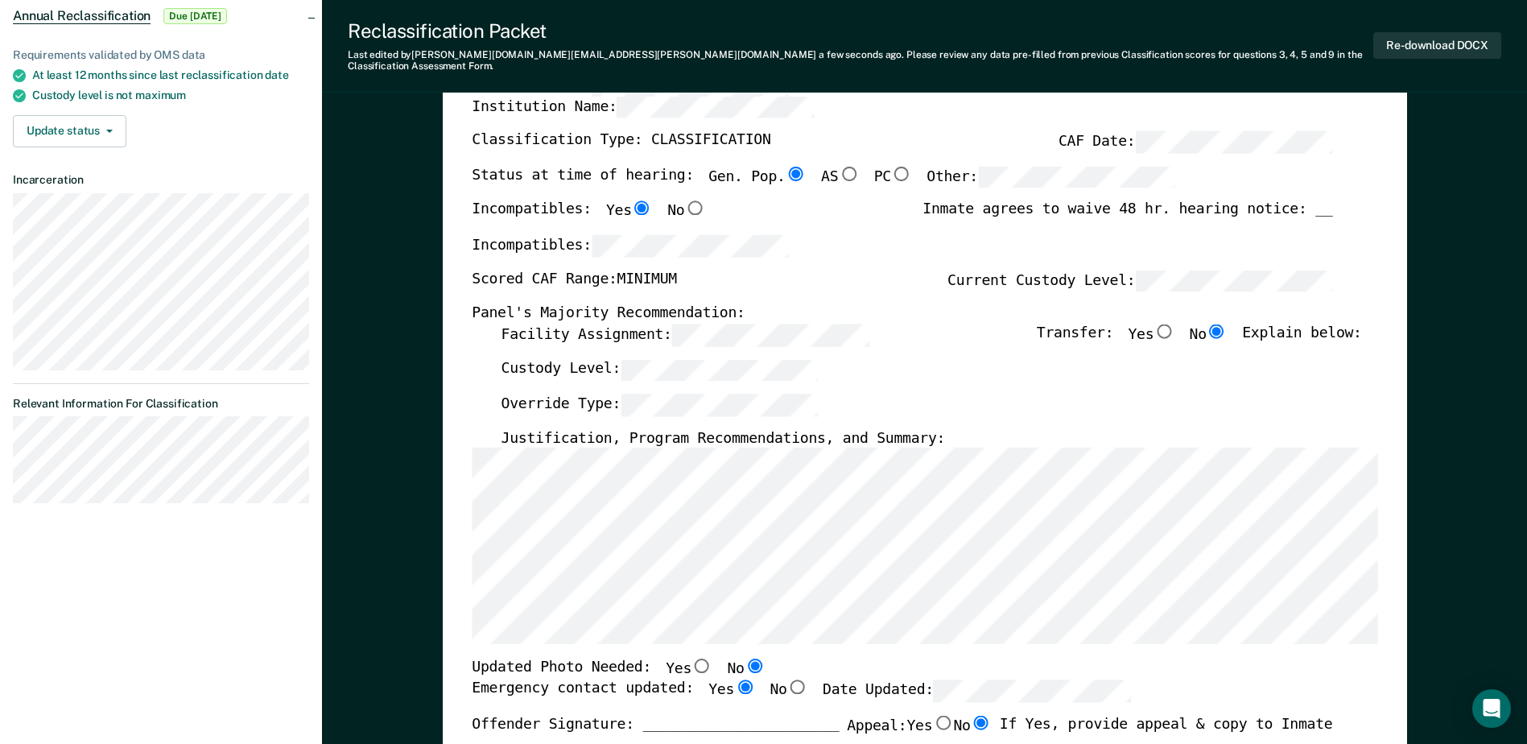
scroll to position [322, 0]
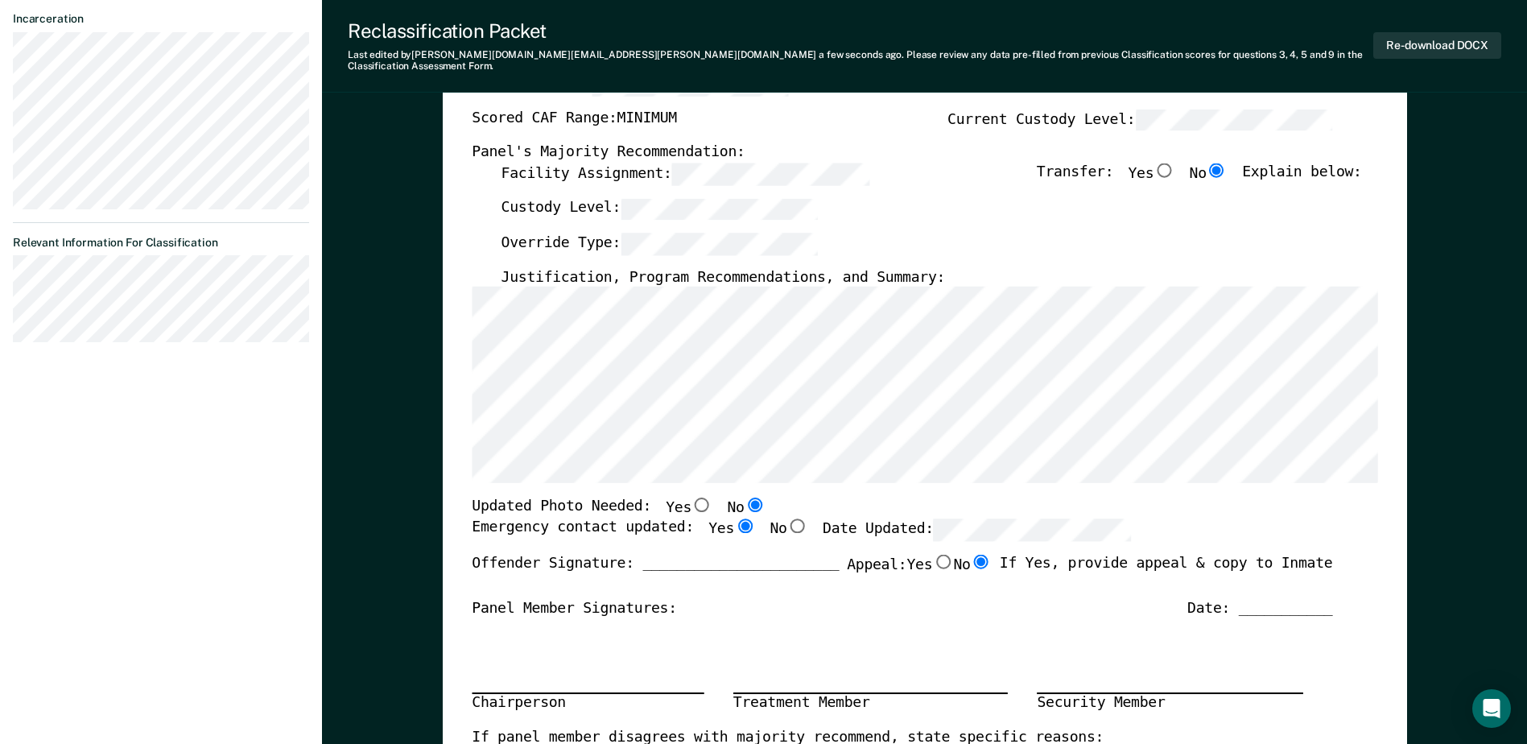
click at [925, 565] on label "Appeal: Yes No" at bounding box center [919, 570] width 145 height 34
click at [932, 565] on input "Yes" at bounding box center [942, 560] width 21 height 14
type textarea "x"
radio input "true"
radio input "false"
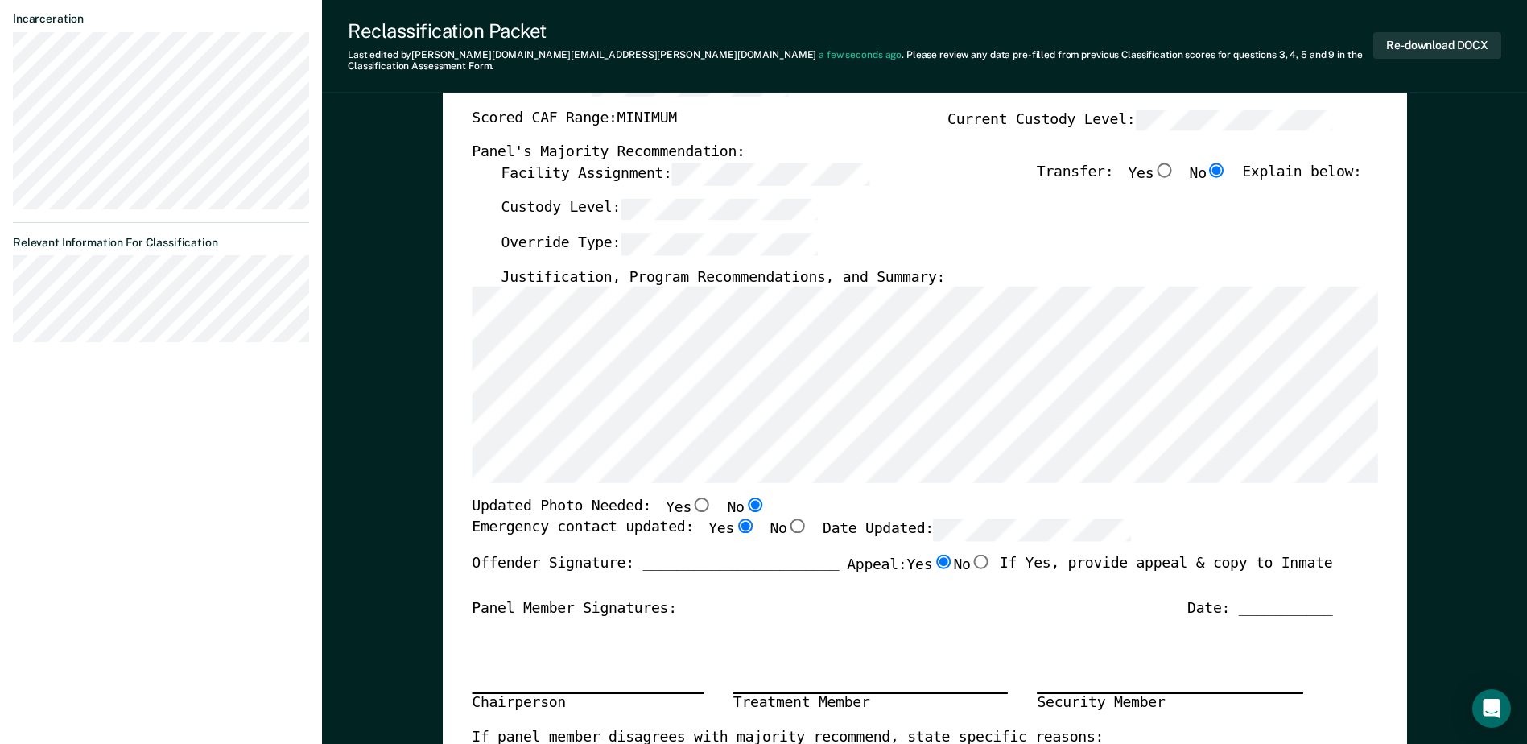
click at [972, 555] on input "No" at bounding box center [980, 560] width 21 height 14
type textarea "x"
radio input "false"
radio input "true"
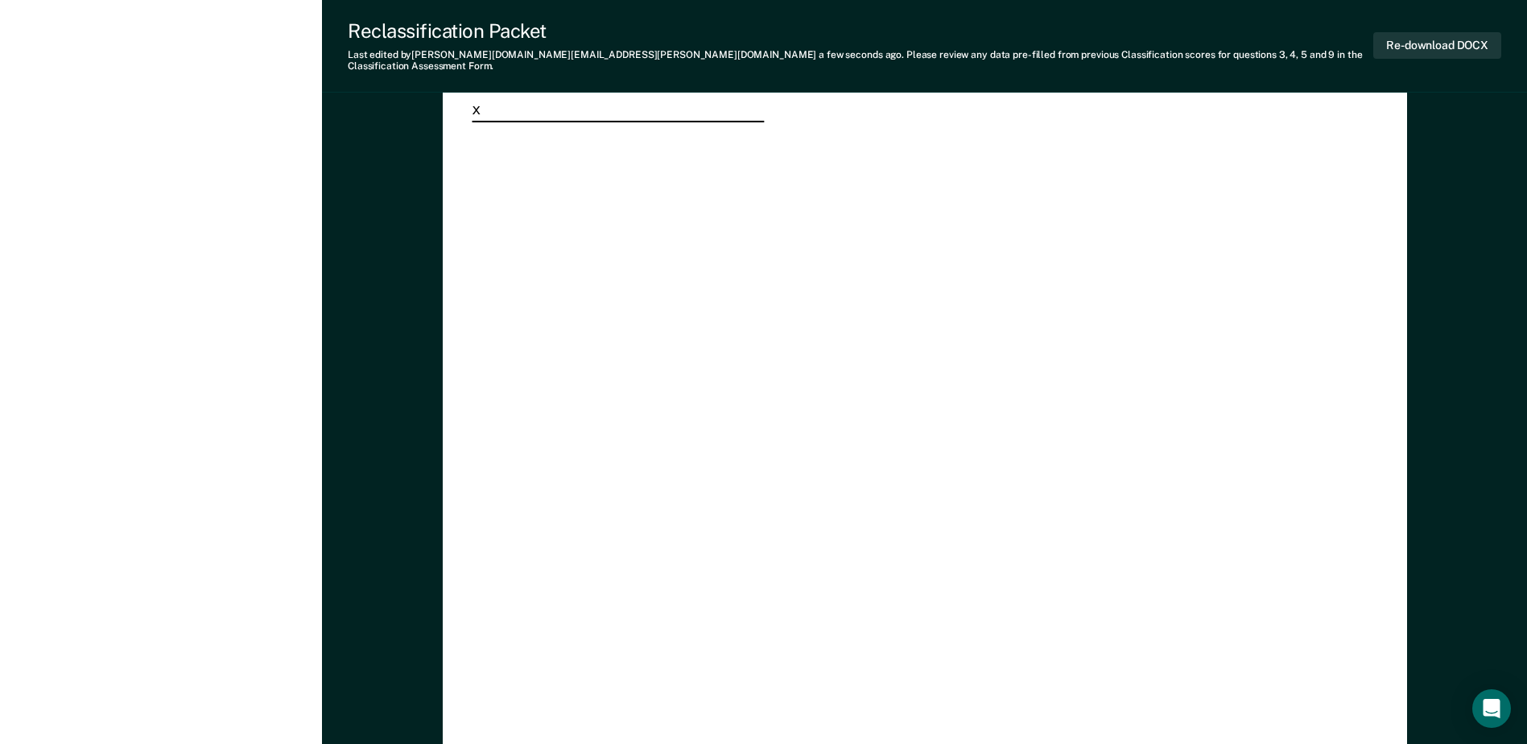
scroll to position [4668, 0]
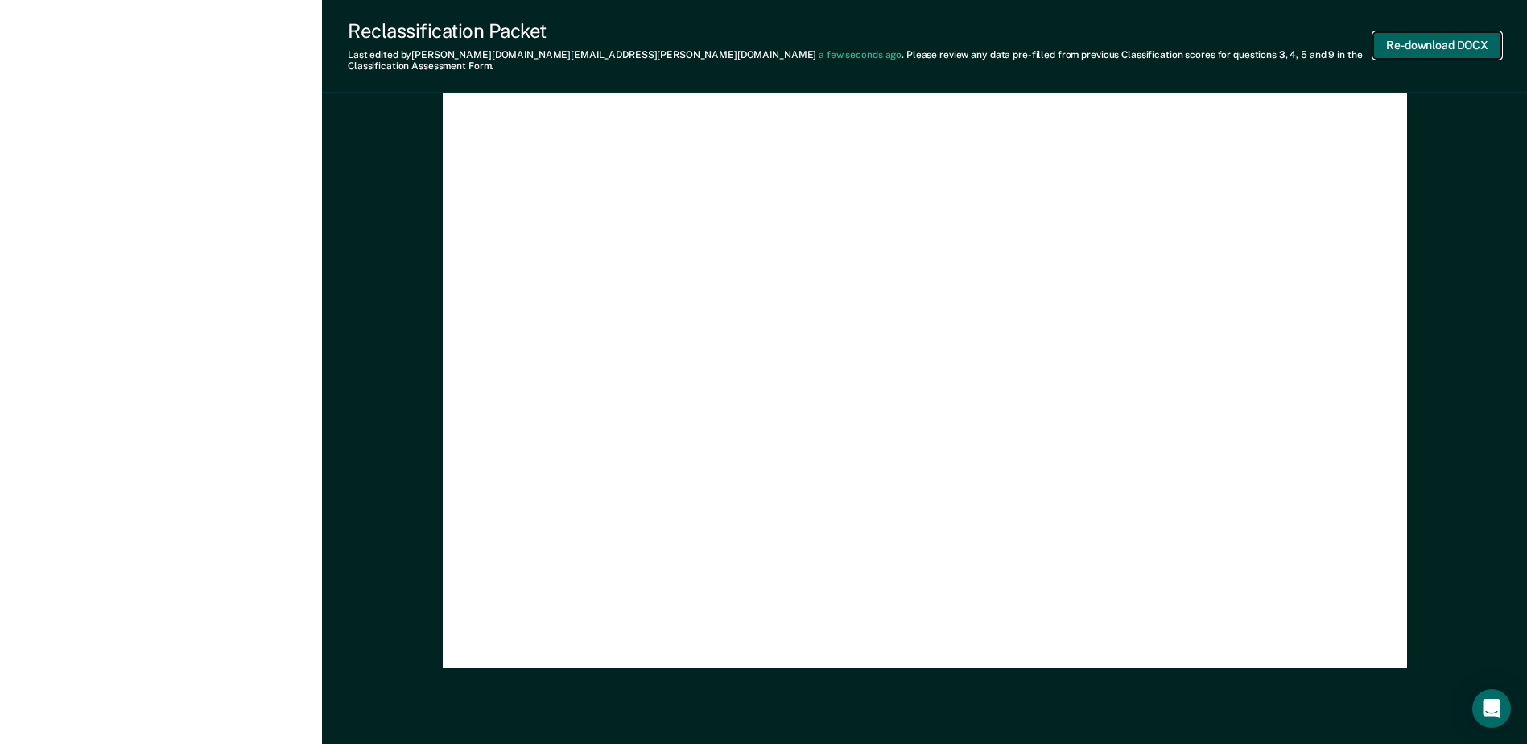
click at [1406, 47] on button "Re-download DOCX" at bounding box center [1437, 45] width 128 height 27
click at [1379, 406] on div "[US_STATE] DEPARTMENT OF CORRECTION CLASSIFICATION HEARING NOTICE TOMIS ID: 006…" at bounding box center [925, 40] width 964 height 1256
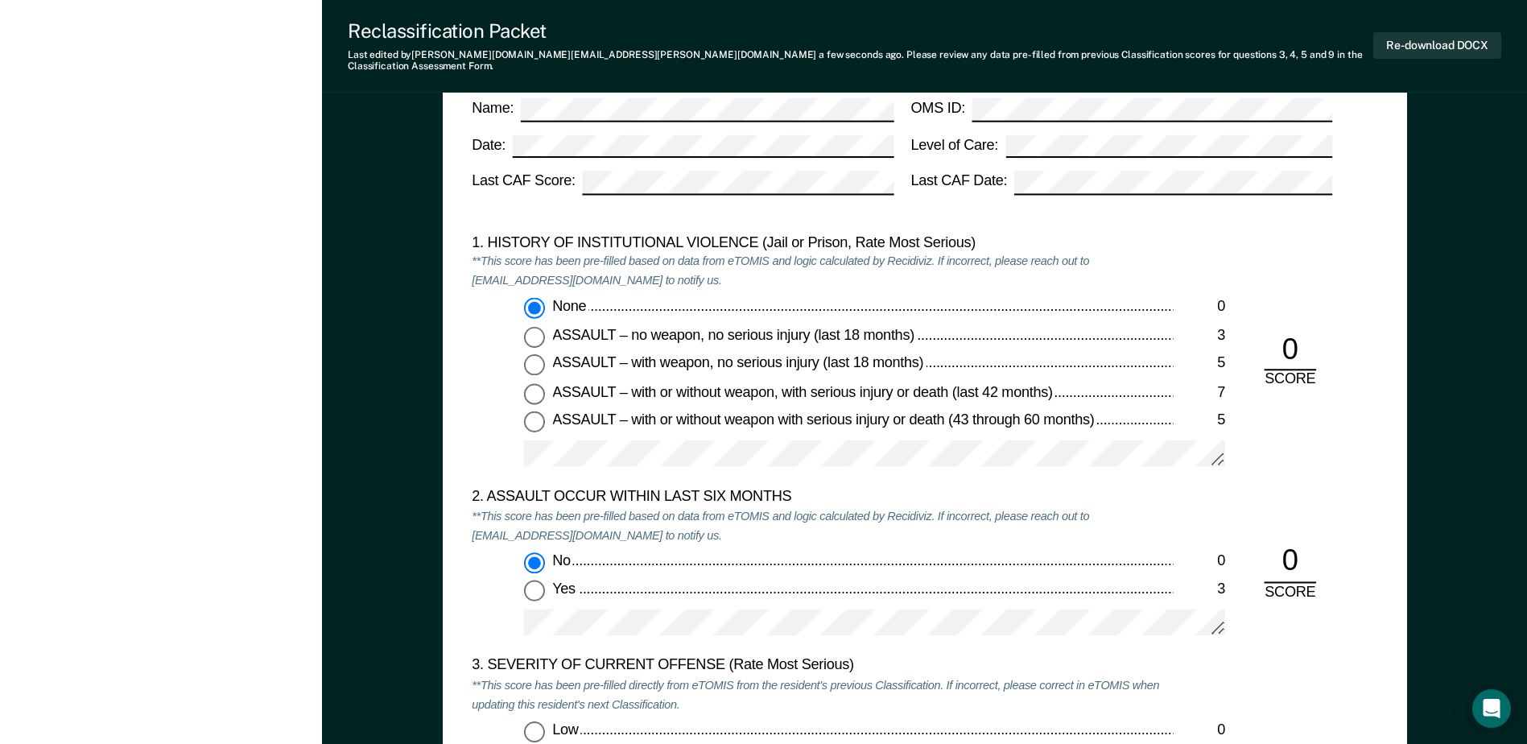
click at [969, 326] on div "ASSAULT – no weapon, no serious injury (last 18 months)" at bounding box center [862, 335] width 620 height 19
click at [545, 326] on input "ASSAULT – no weapon, no serious injury (last 18 months) 3" at bounding box center [534, 336] width 21 height 21
type textarea "x"
radio input "false"
radio input "true"
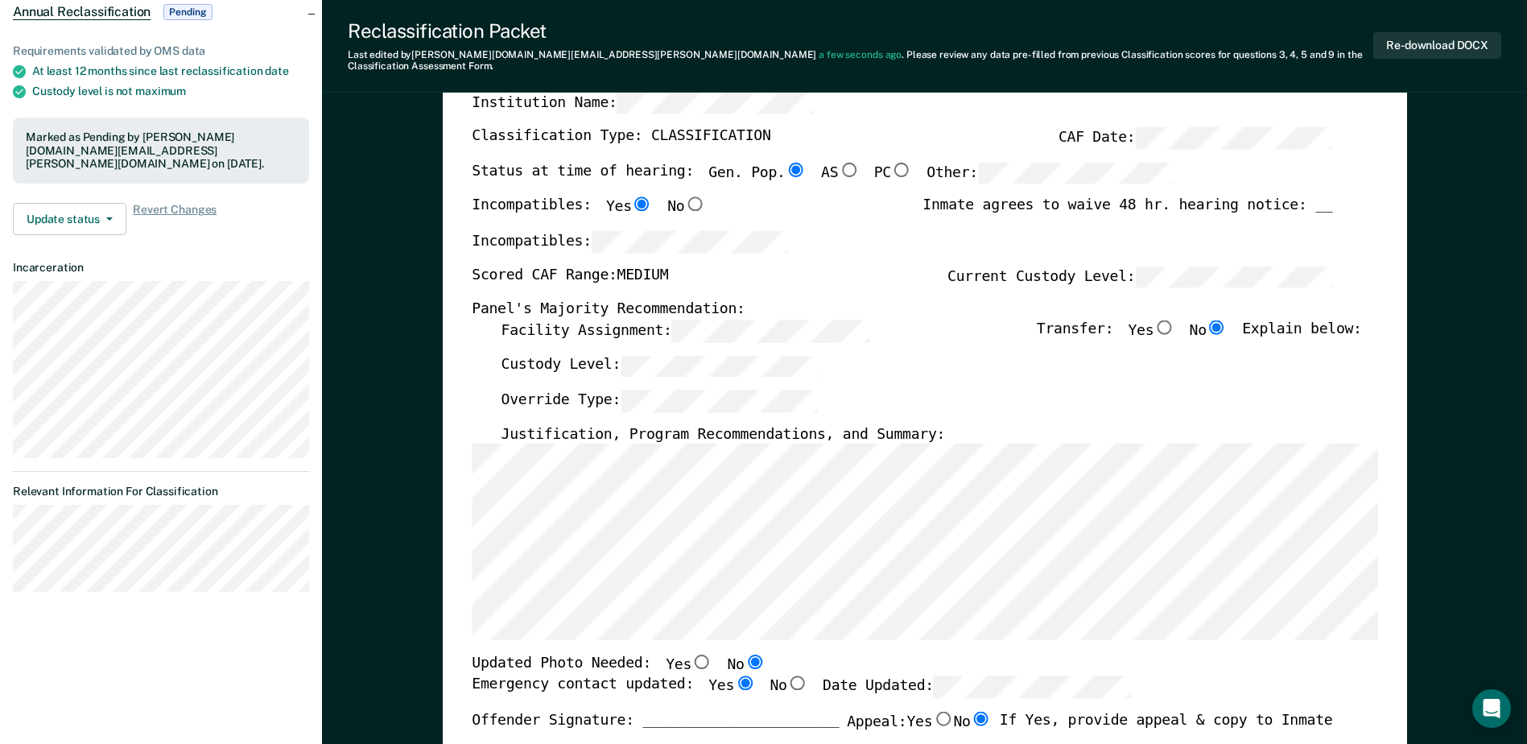
scroll to position [0, 0]
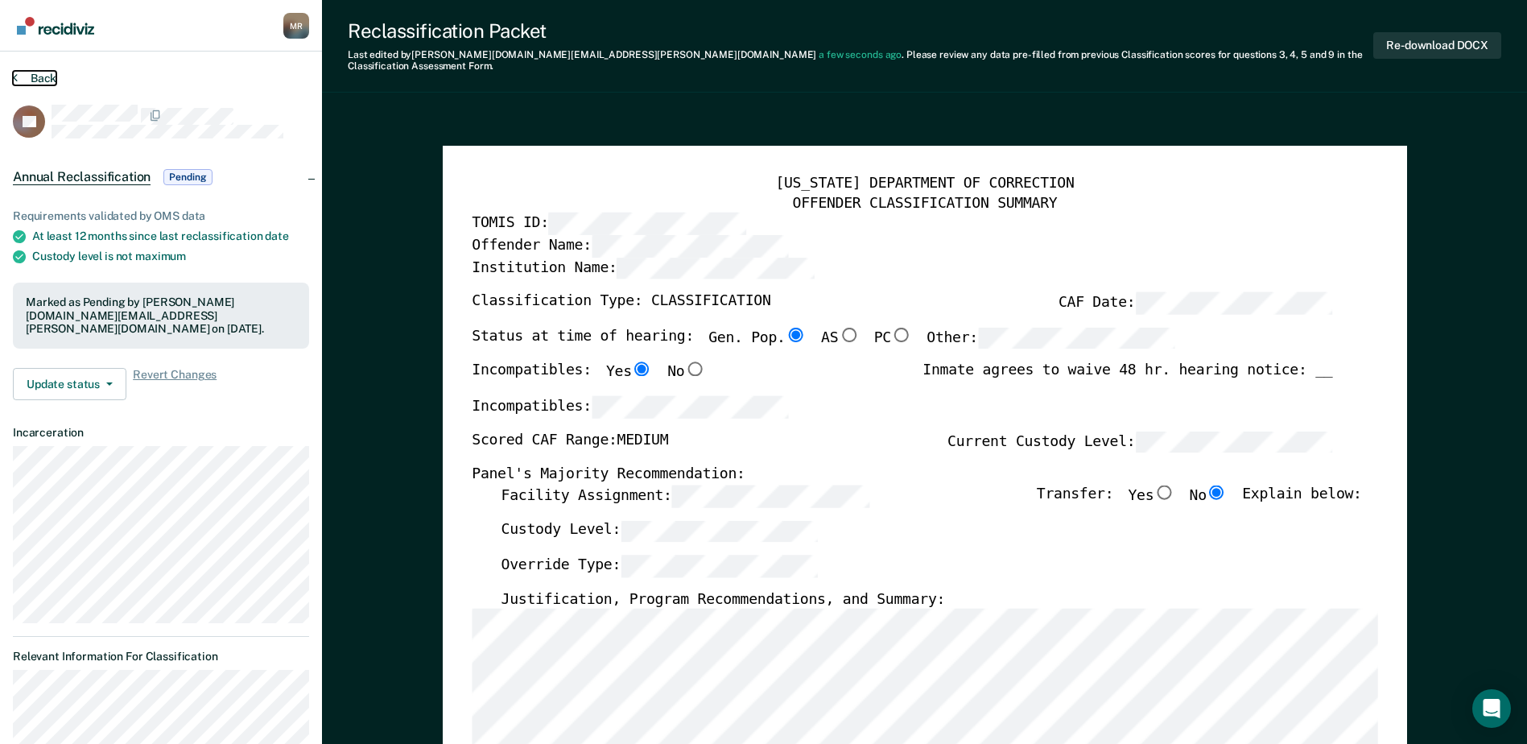
click at [36, 81] on button "Back" at bounding box center [34, 78] width 43 height 14
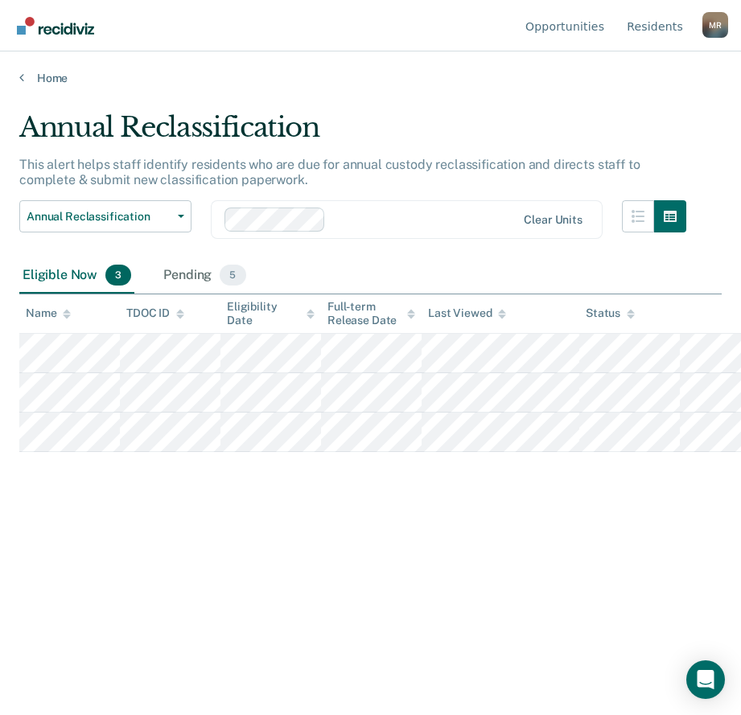
drag, startPoint x: 664, startPoint y: 113, endPoint x: 706, endPoint y: 3, distance: 117.9
click at [674, 90] on main "Annual Reclassification This alert helps staff identify residents who are due f…" at bounding box center [370, 397] width 741 height 625
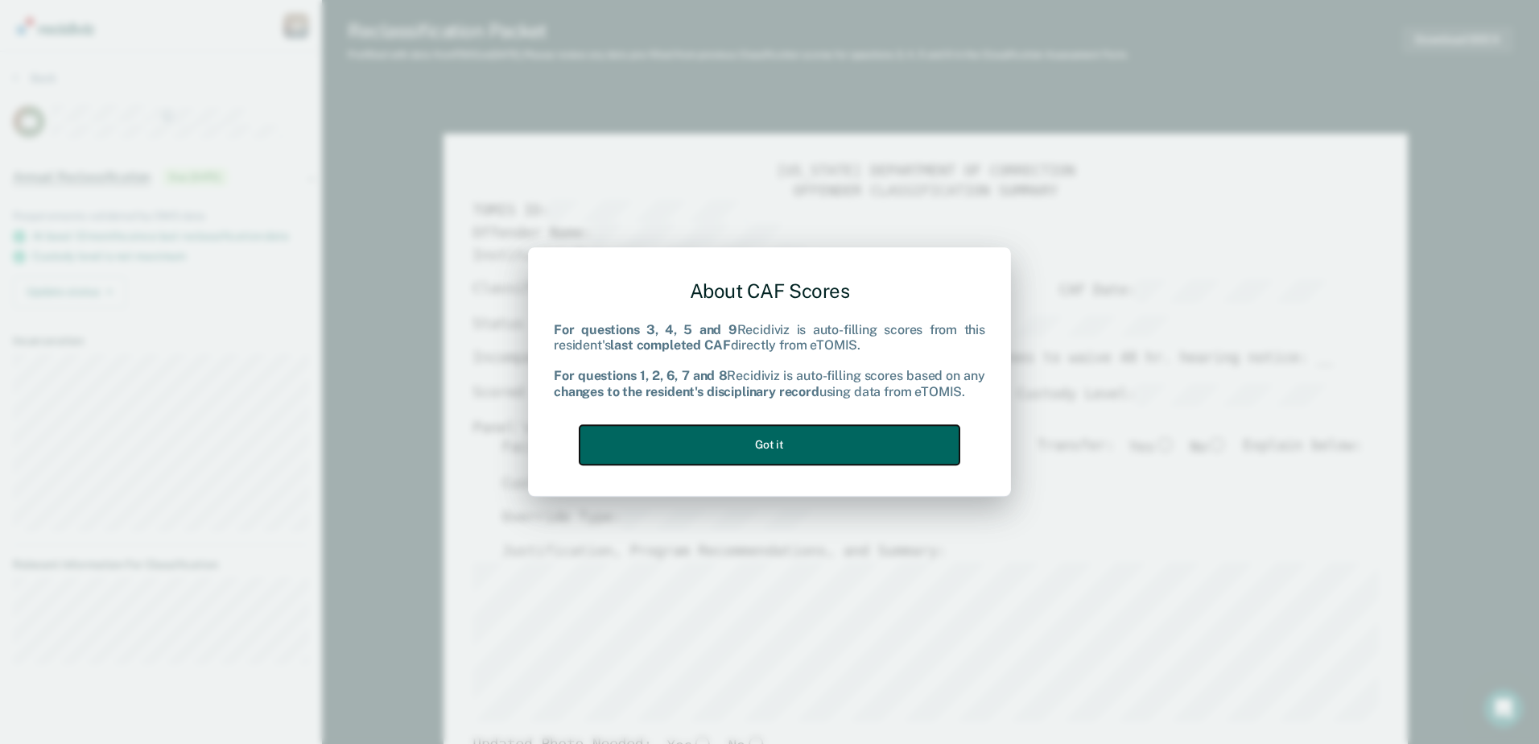
click at [803, 447] on button "Got it" at bounding box center [769, 444] width 380 height 39
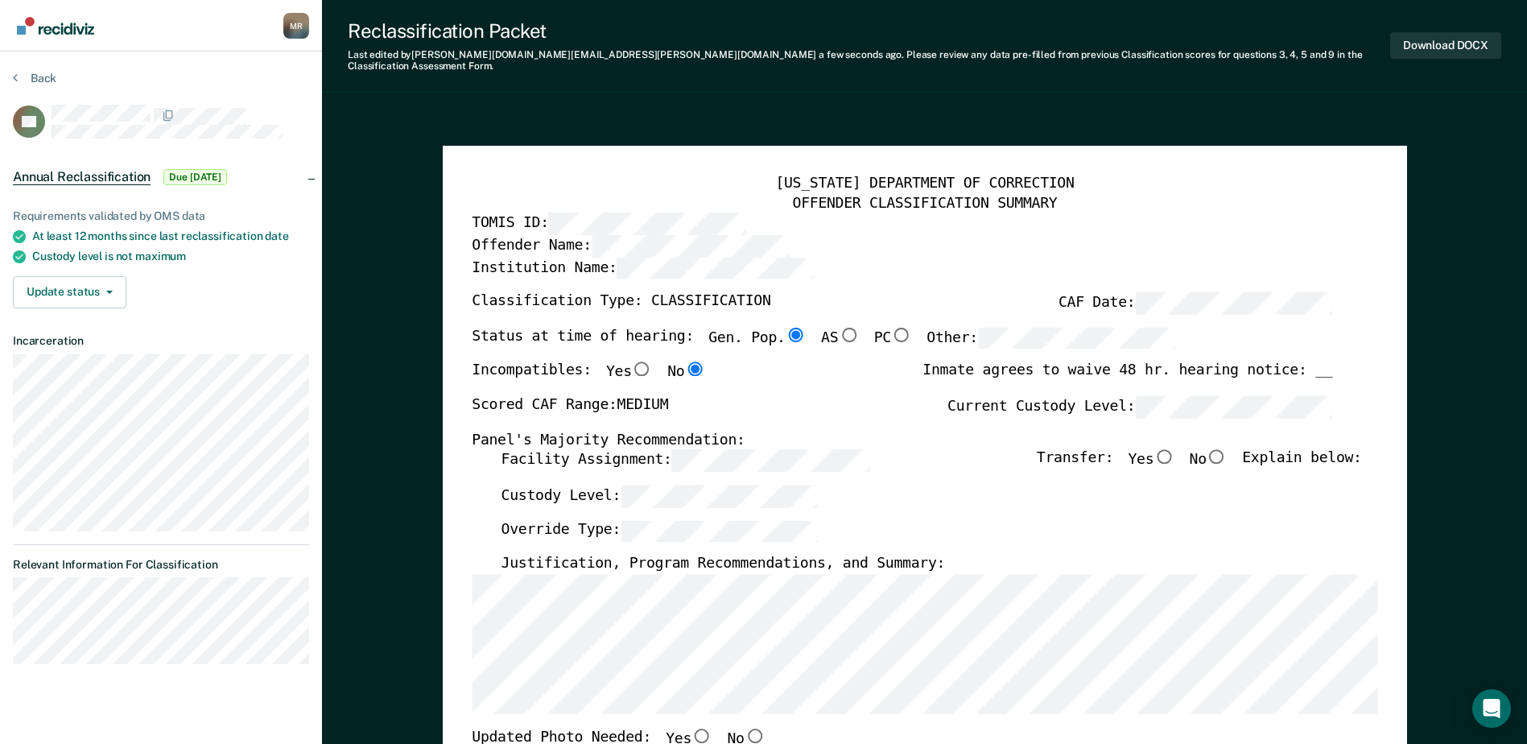
click at [1227, 449] on input "No" at bounding box center [1216, 456] width 21 height 14
type textarea "x"
radio input "true"
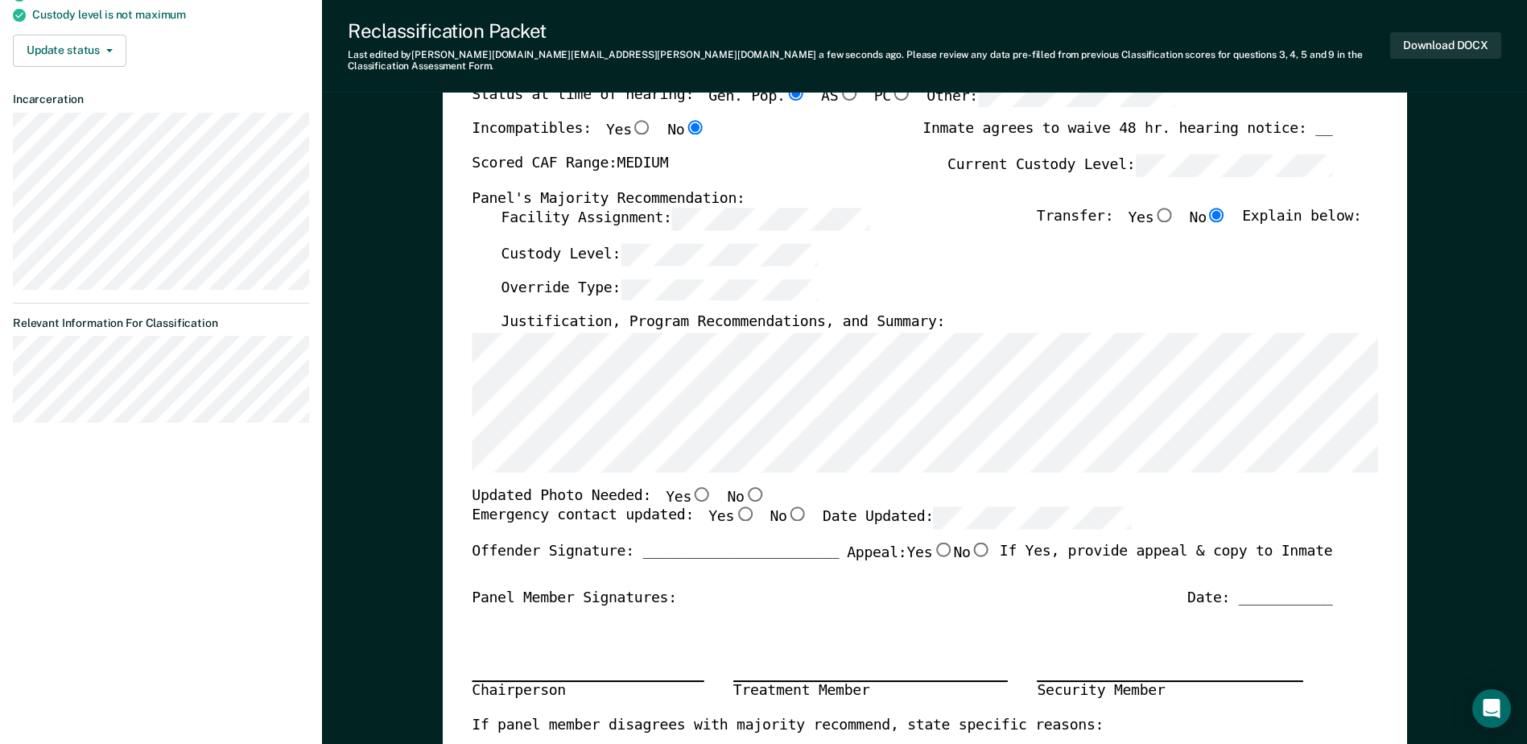
scroll to position [0, 1]
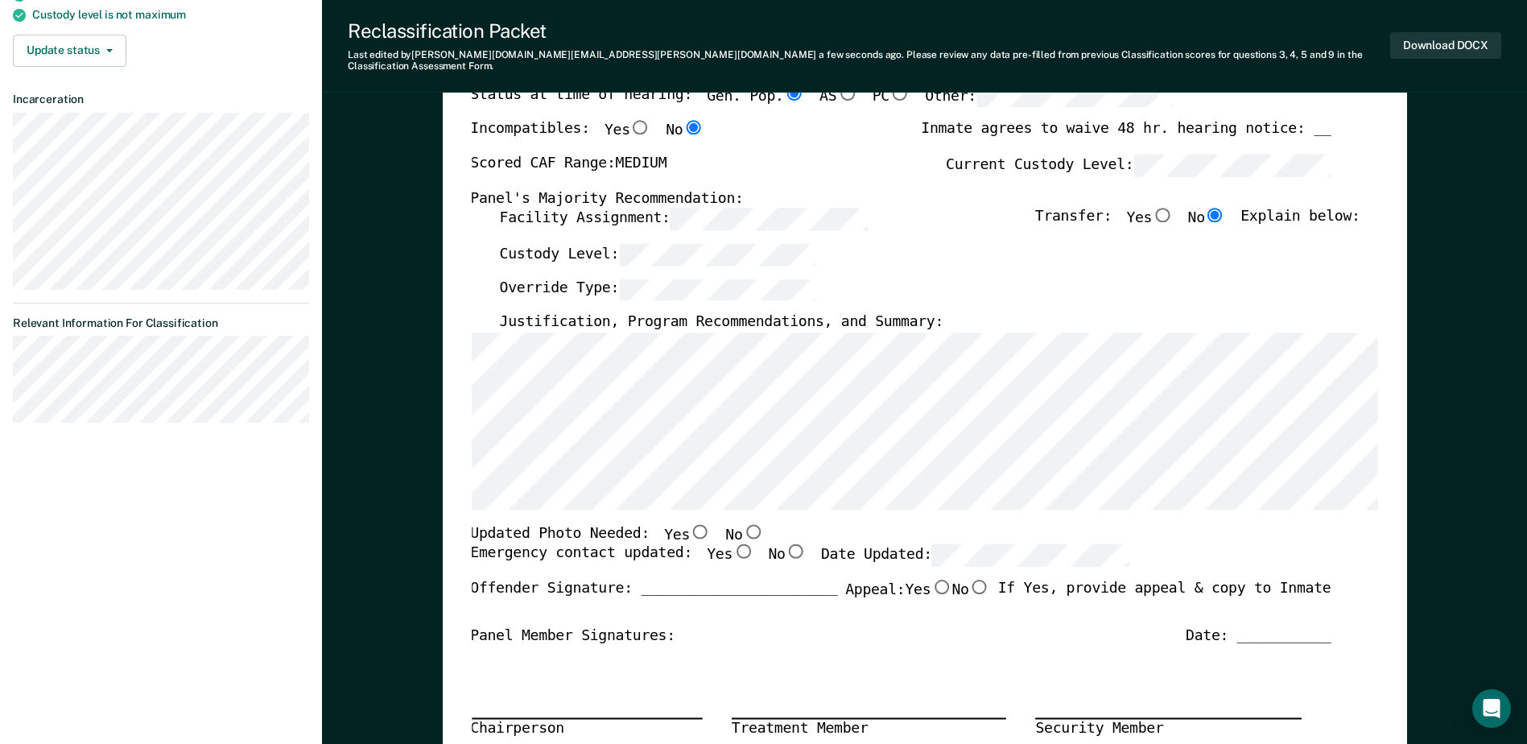
click at [742, 524] on input "No" at bounding box center [752, 531] width 21 height 14
type textarea "x"
radio input "true"
click at [732, 544] on input "Yes" at bounding box center [742, 551] width 21 height 14
type textarea "x"
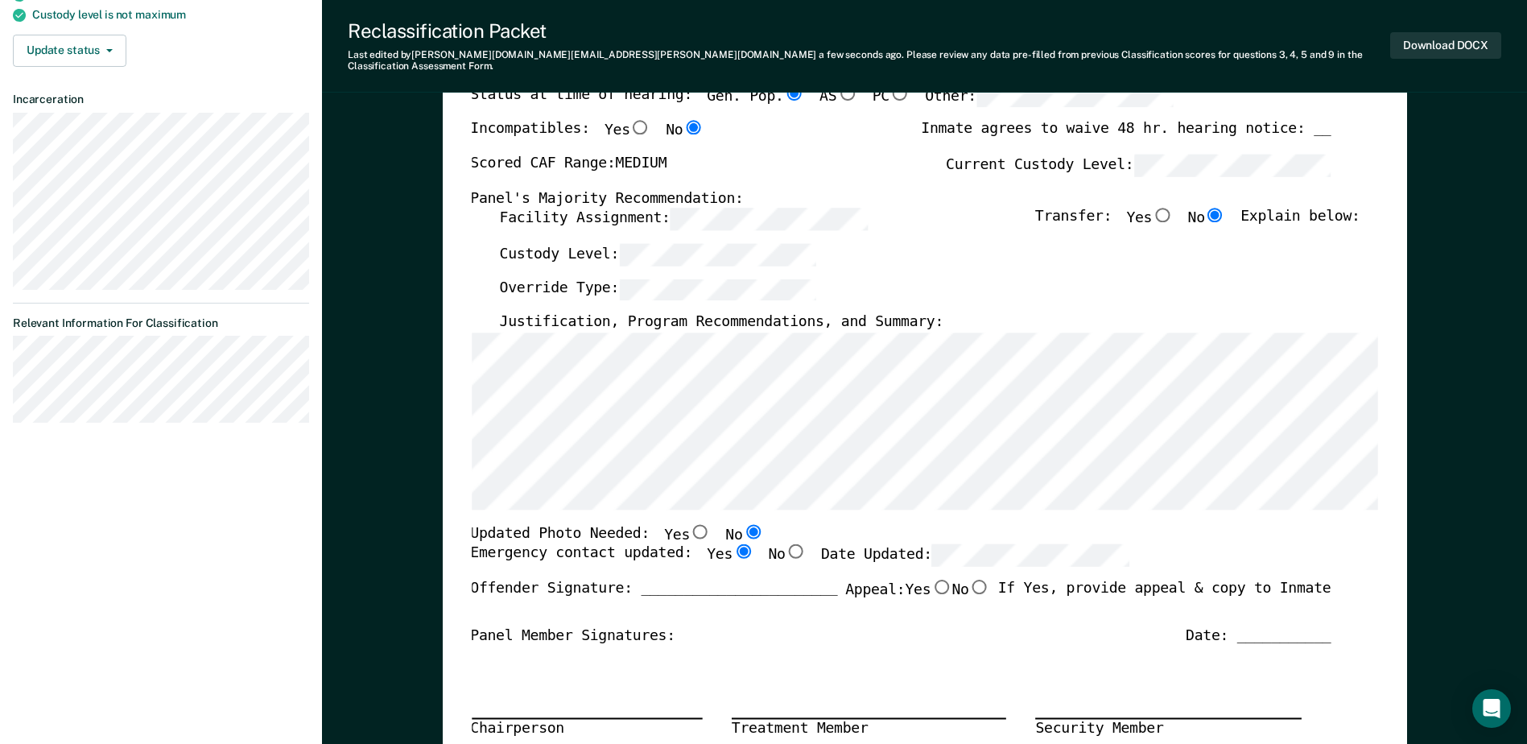
radio input "true"
click at [1220, 524] on div "Updated Photo Needed: Yes No" at bounding box center [900, 534] width 860 height 21
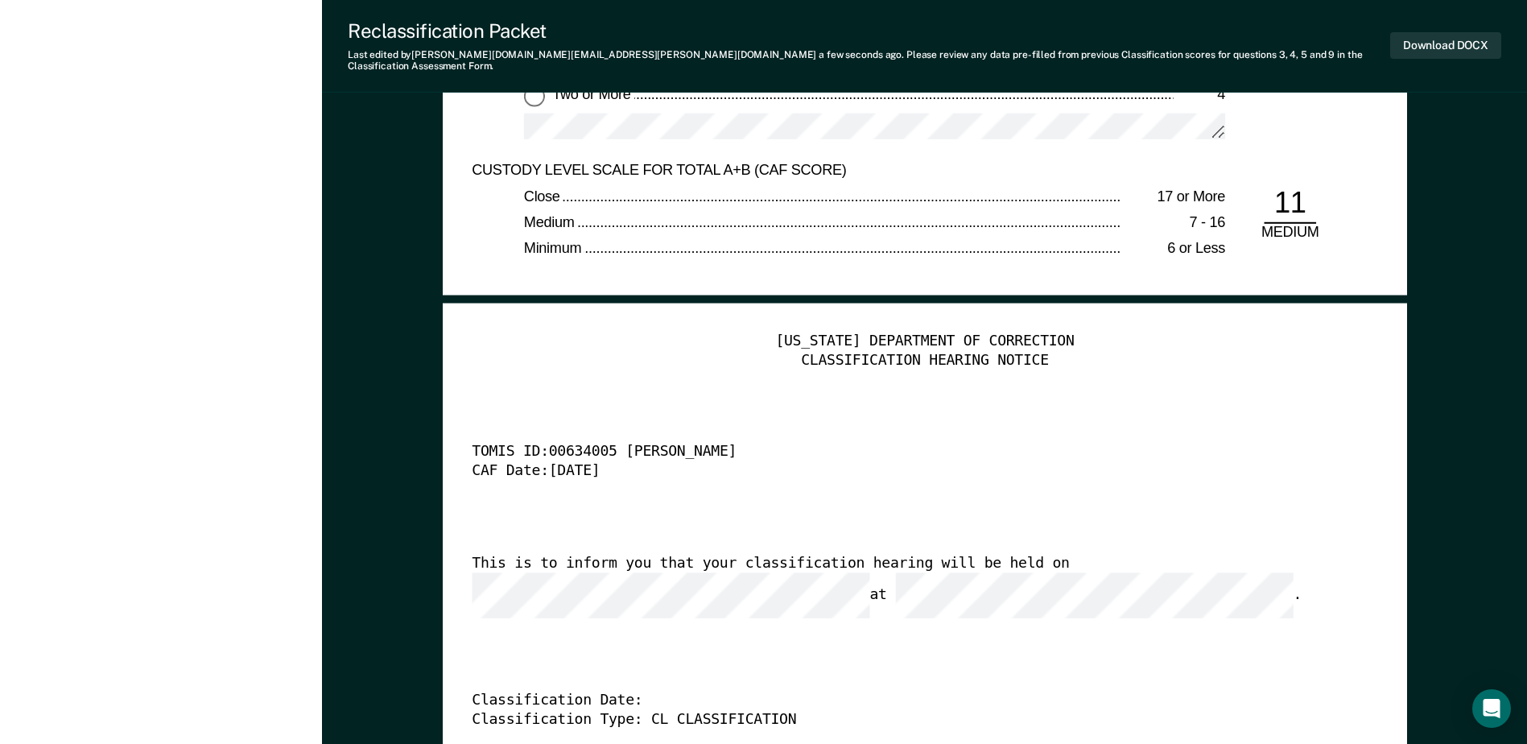
scroll to position [3782, 0]
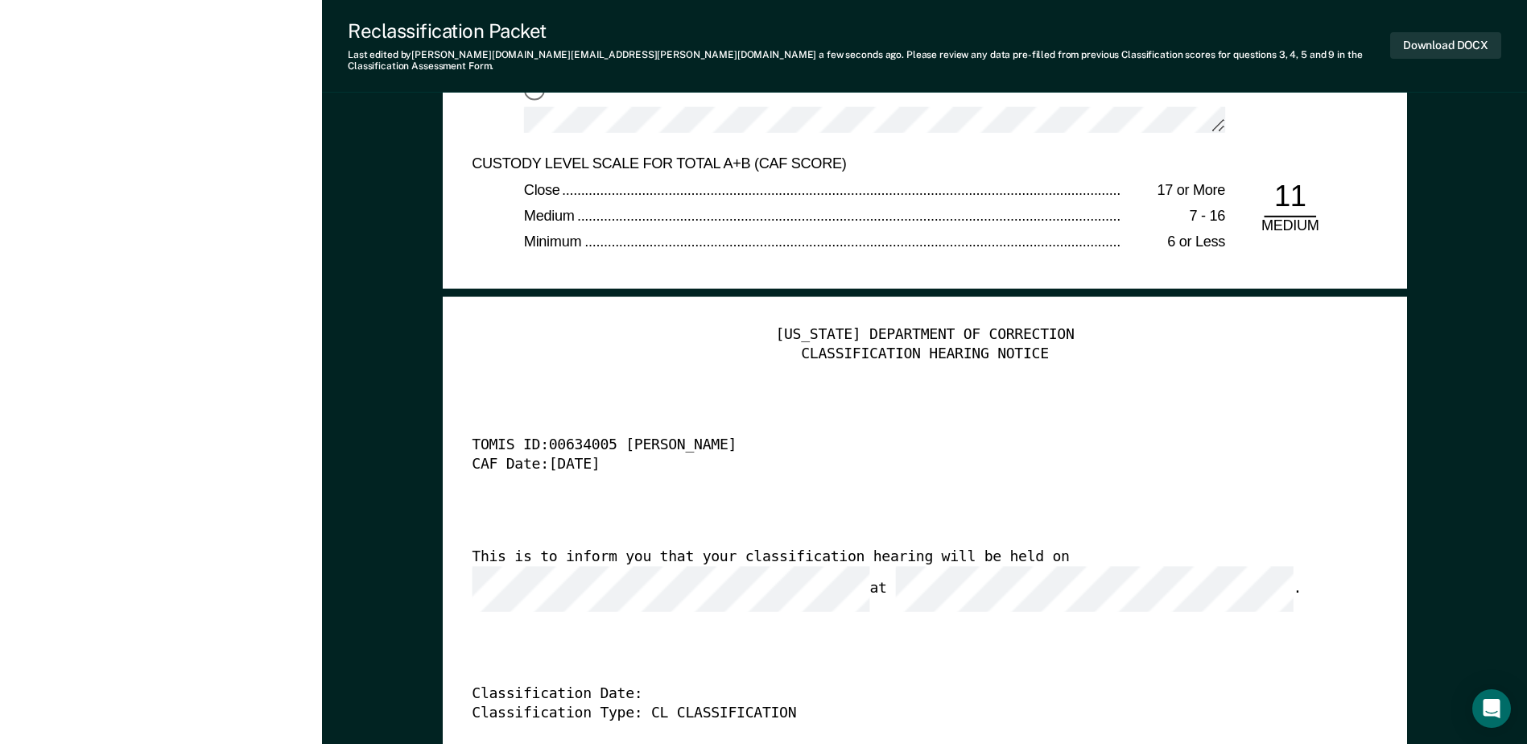
click at [863, 614] on div "[US_STATE] DEPARTMENT OF CORRECTION CLASSIFICATION HEARING NOTICE TOMIS ID: 006…" at bounding box center [924, 571] width 905 height 490
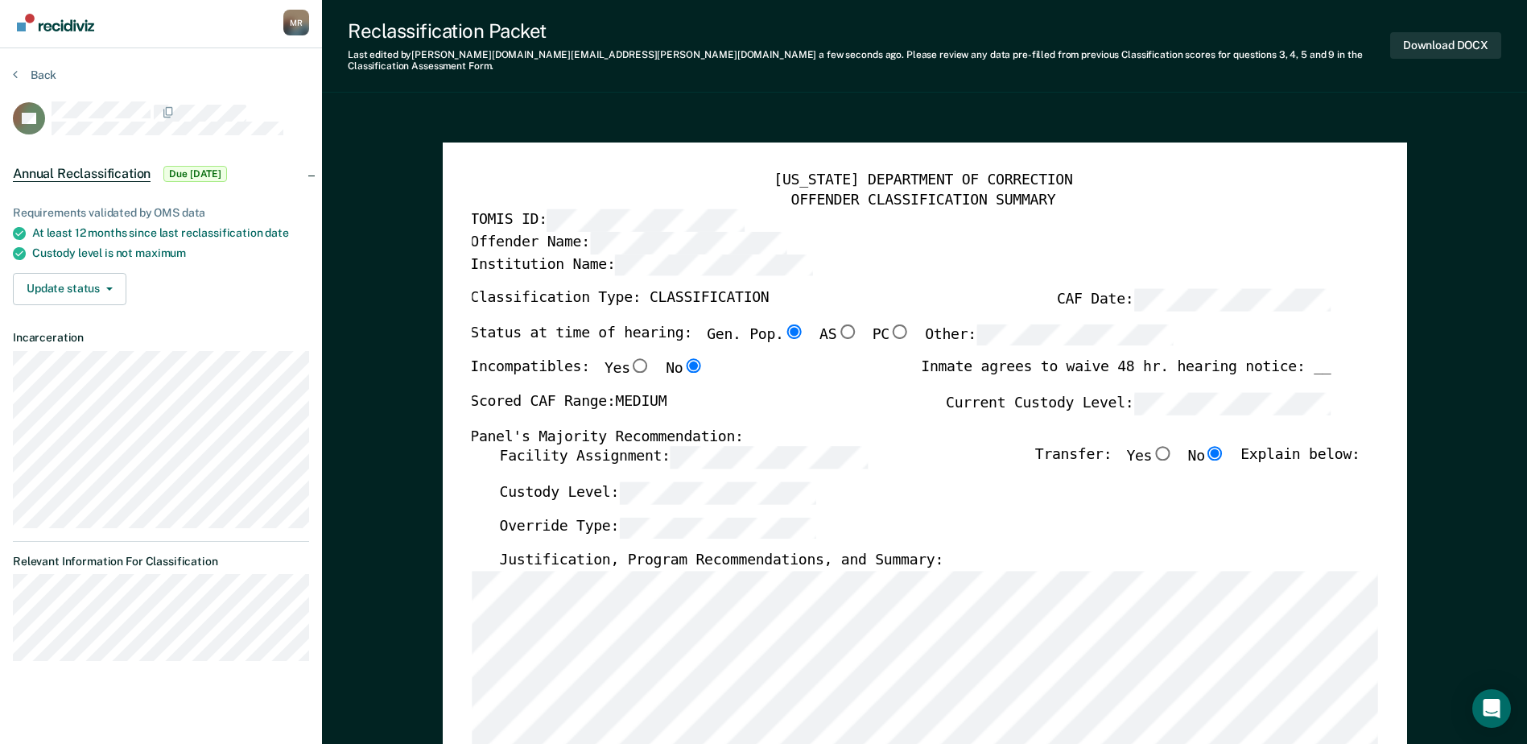
scroll to position [0, 0]
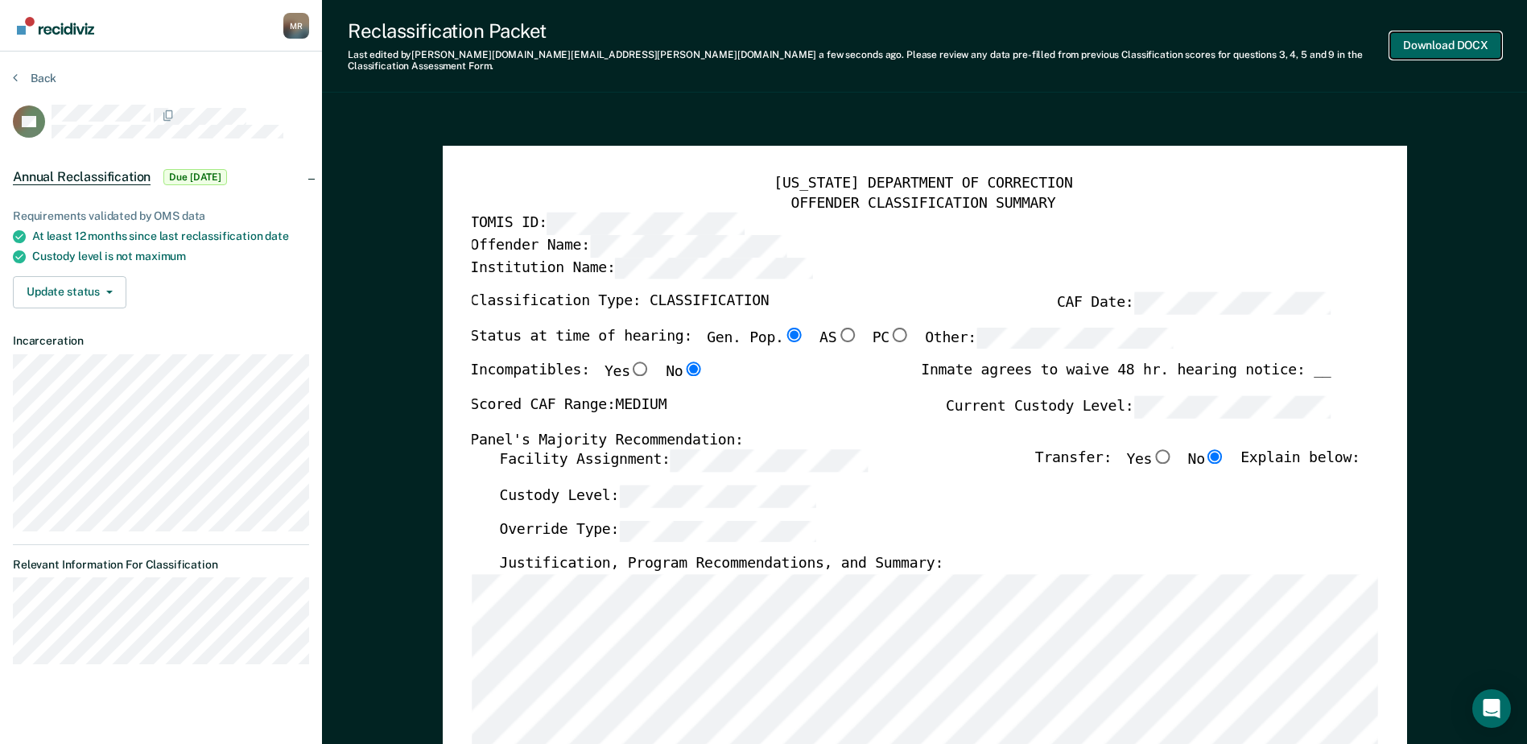
click at [1422, 35] on button "Download DOCX" at bounding box center [1445, 45] width 111 height 27
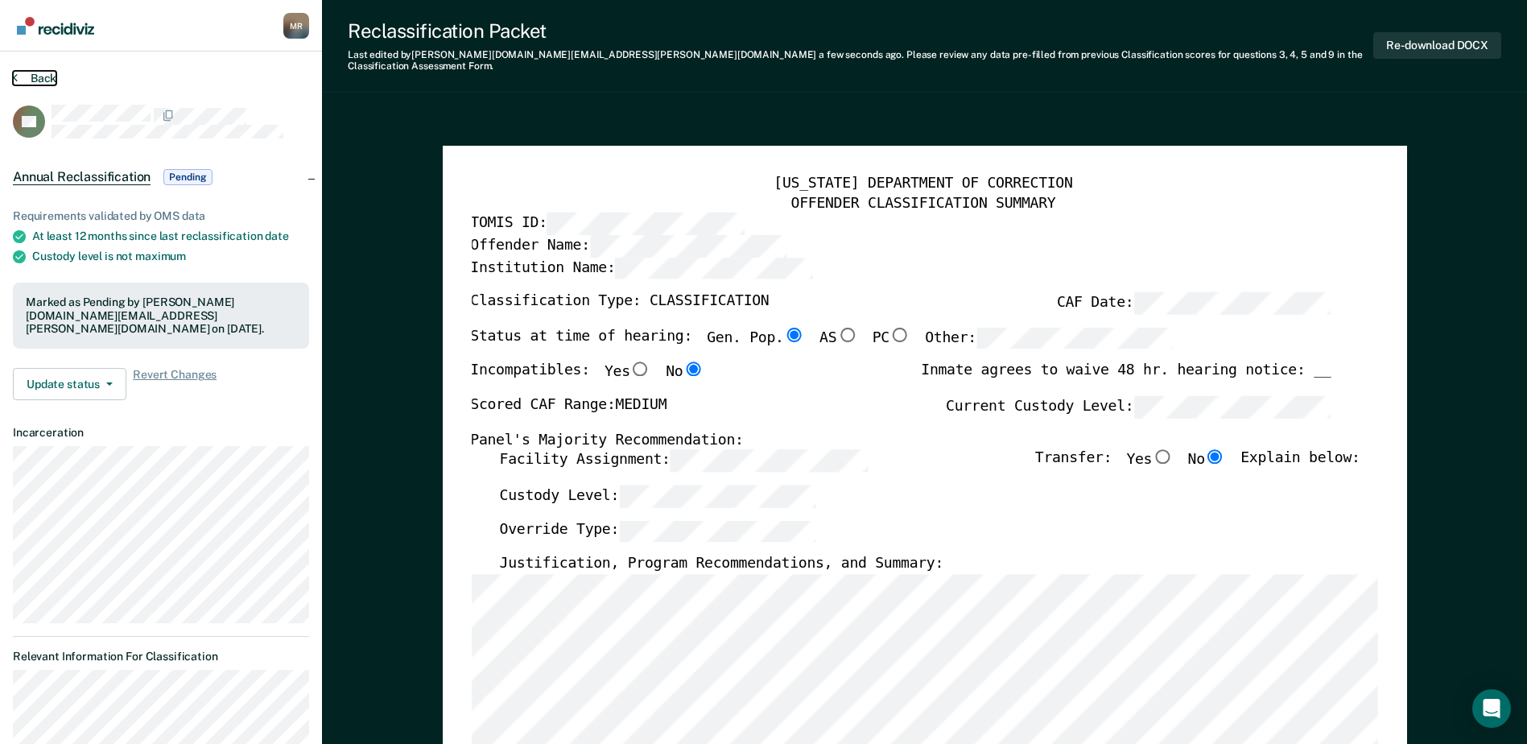
click at [38, 77] on button "Back" at bounding box center [34, 78] width 43 height 14
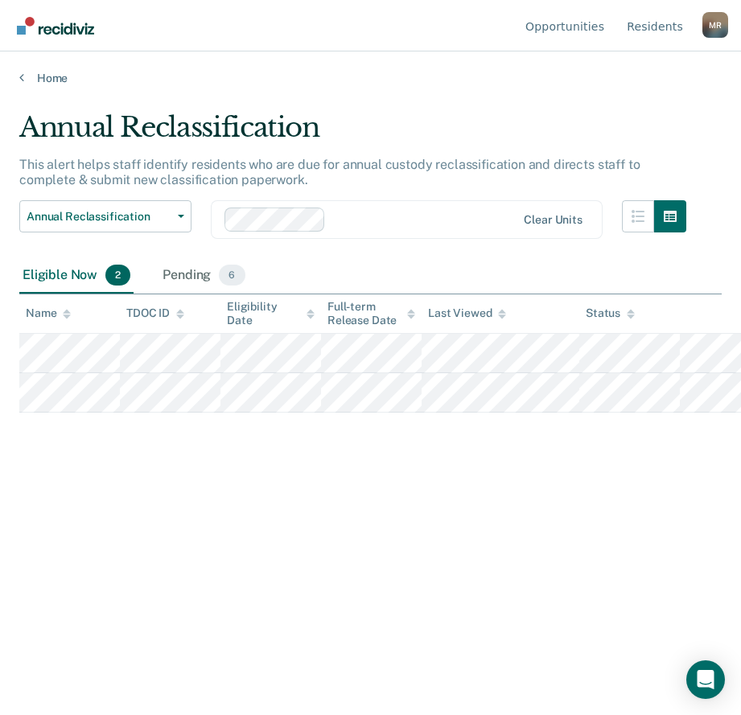
drag, startPoint x: 481, startPoint y: 642, endPoint x: 530, endPoint y: 480, distance: 169.8
click at [488, 610] on div "Annual Reclassification This alert helps staff identify residents who are due f…" at bounding box center [370, 378] width 703 height 535
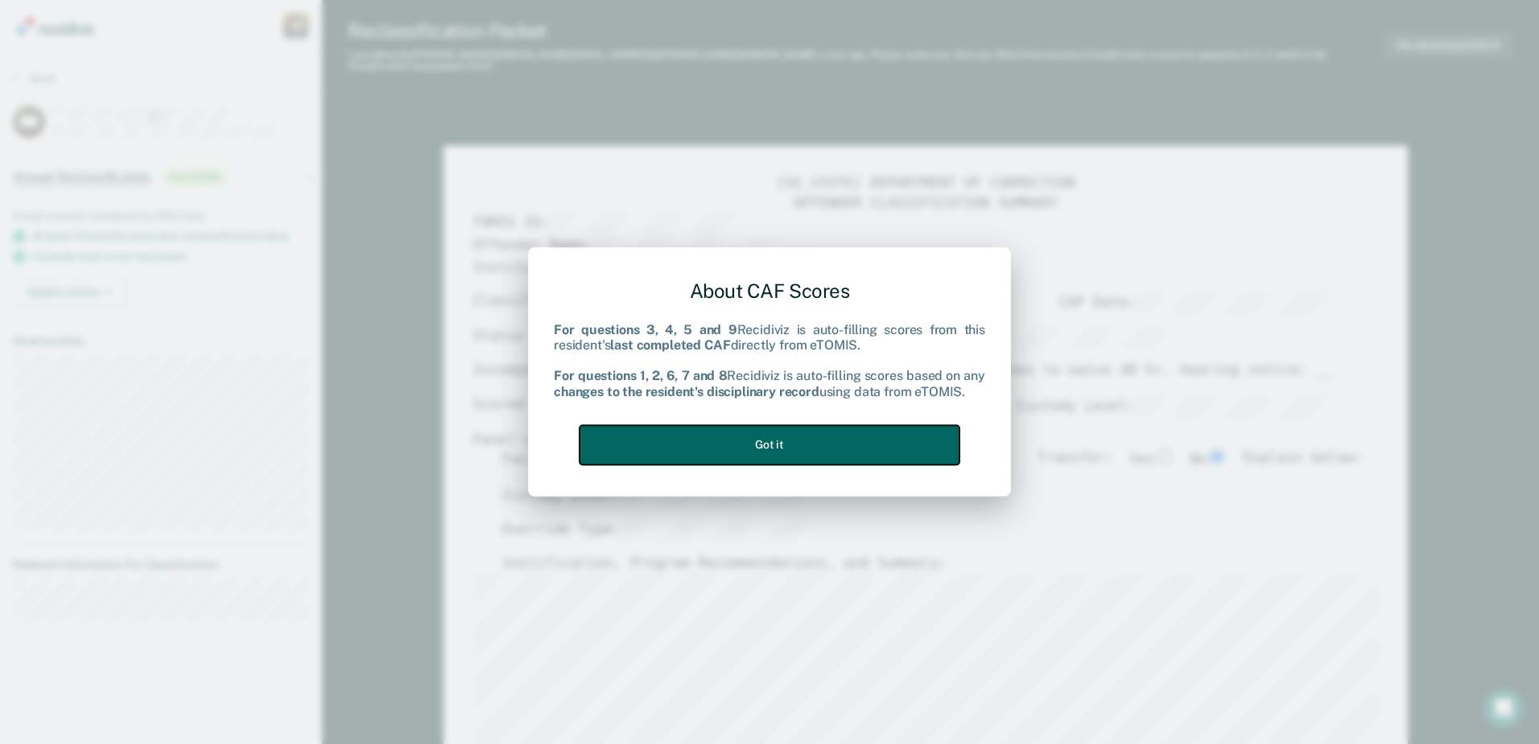
click at [849, 443] on button "Got it" at bounding box center [769, 444] width 380 height 39
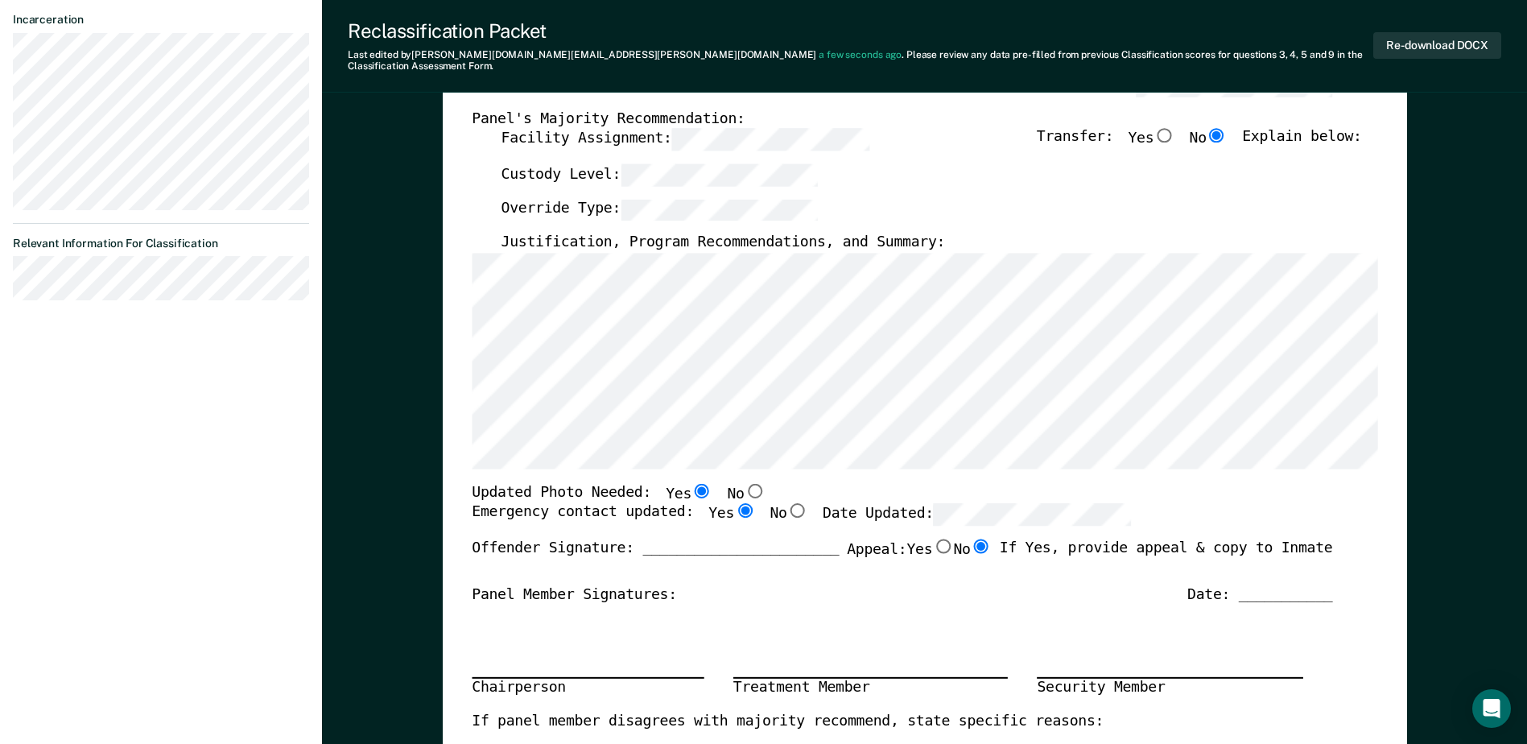
scroll to position [322, 0]
click at [744, 482] on input "No" at bounding box center [754, 489] width 21 height 14
type textarea "x"
radio input "false"
radio input "true"
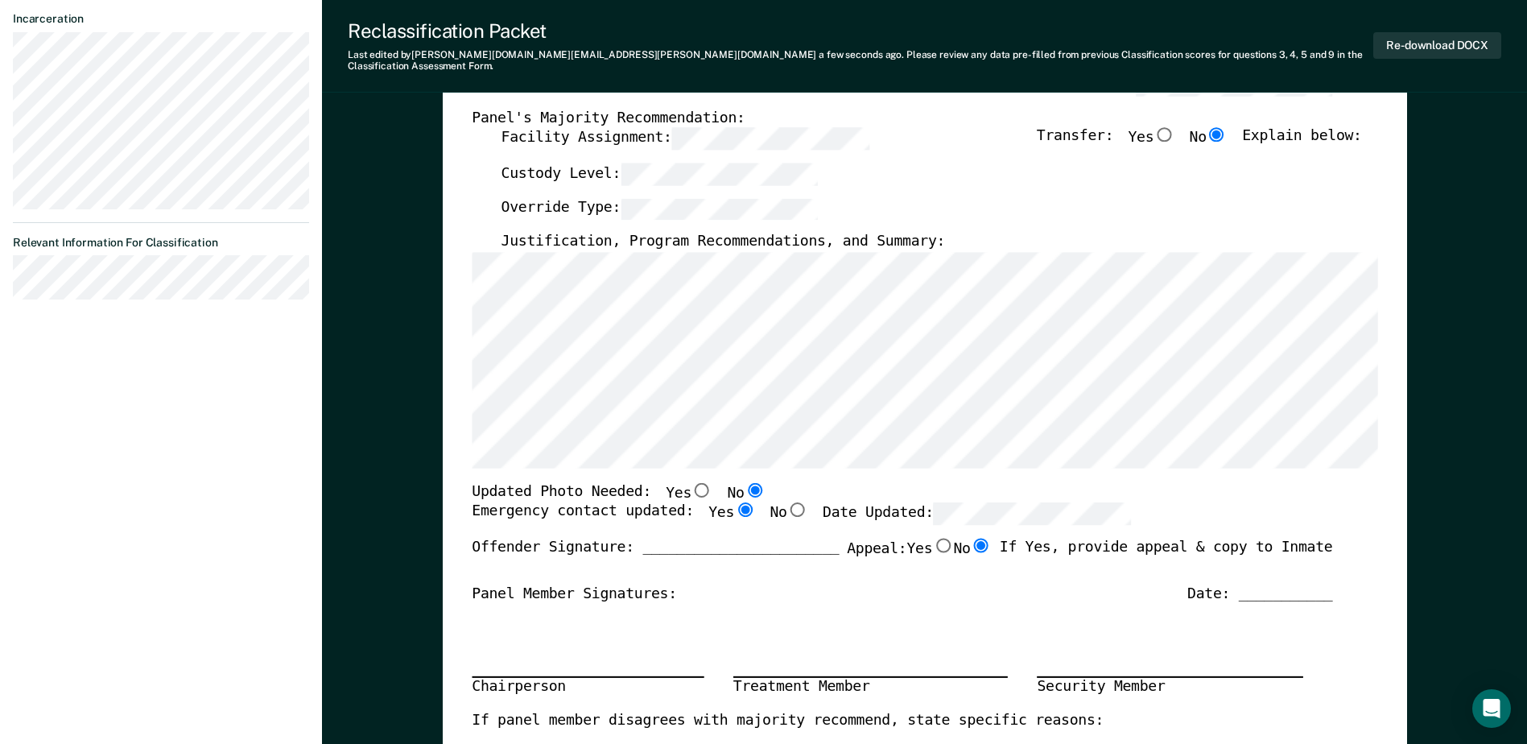
click at [921, 590] on div "Panel Member Signatures: Date: ___________" at bounding box center [902, 593] width 860 height 19
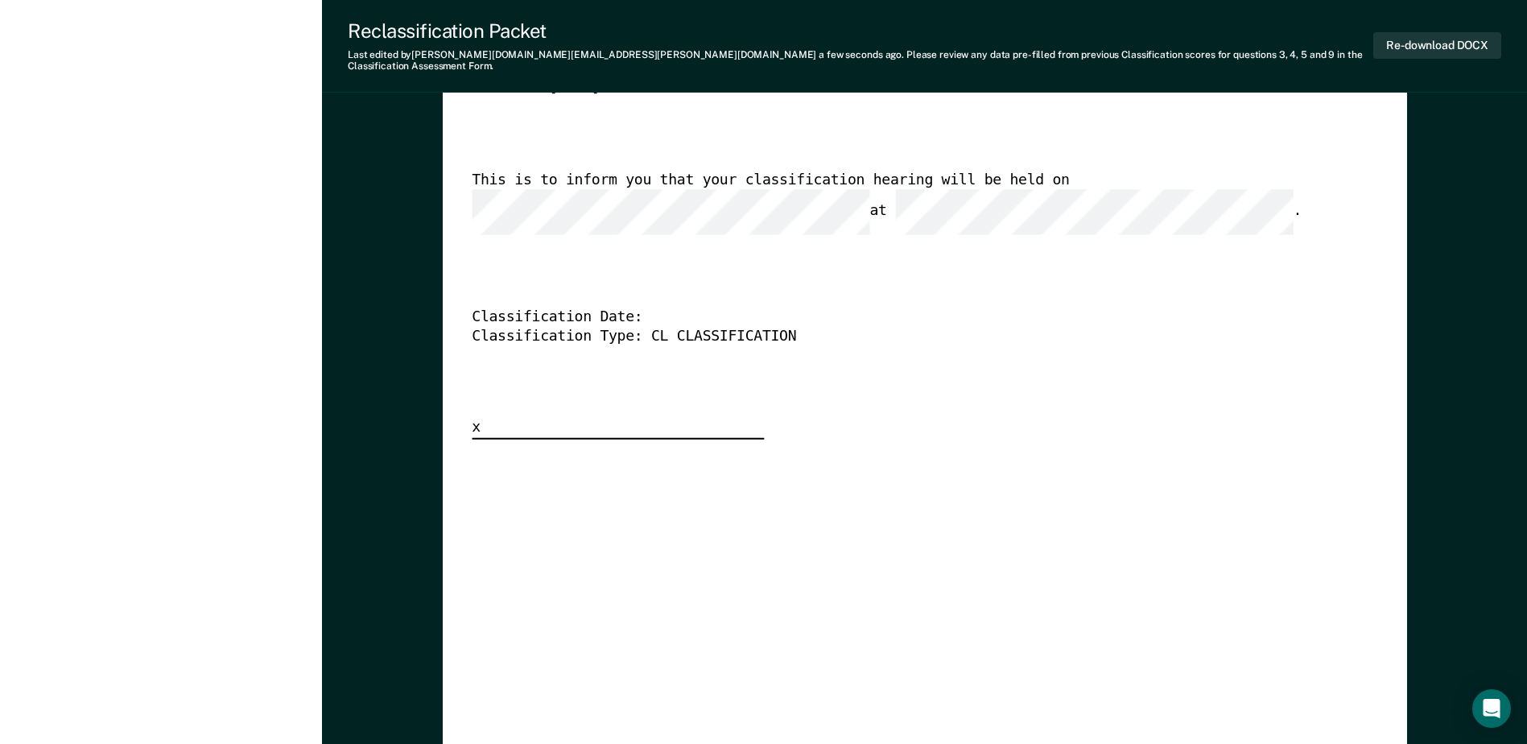
scroll to position [3884, 0]
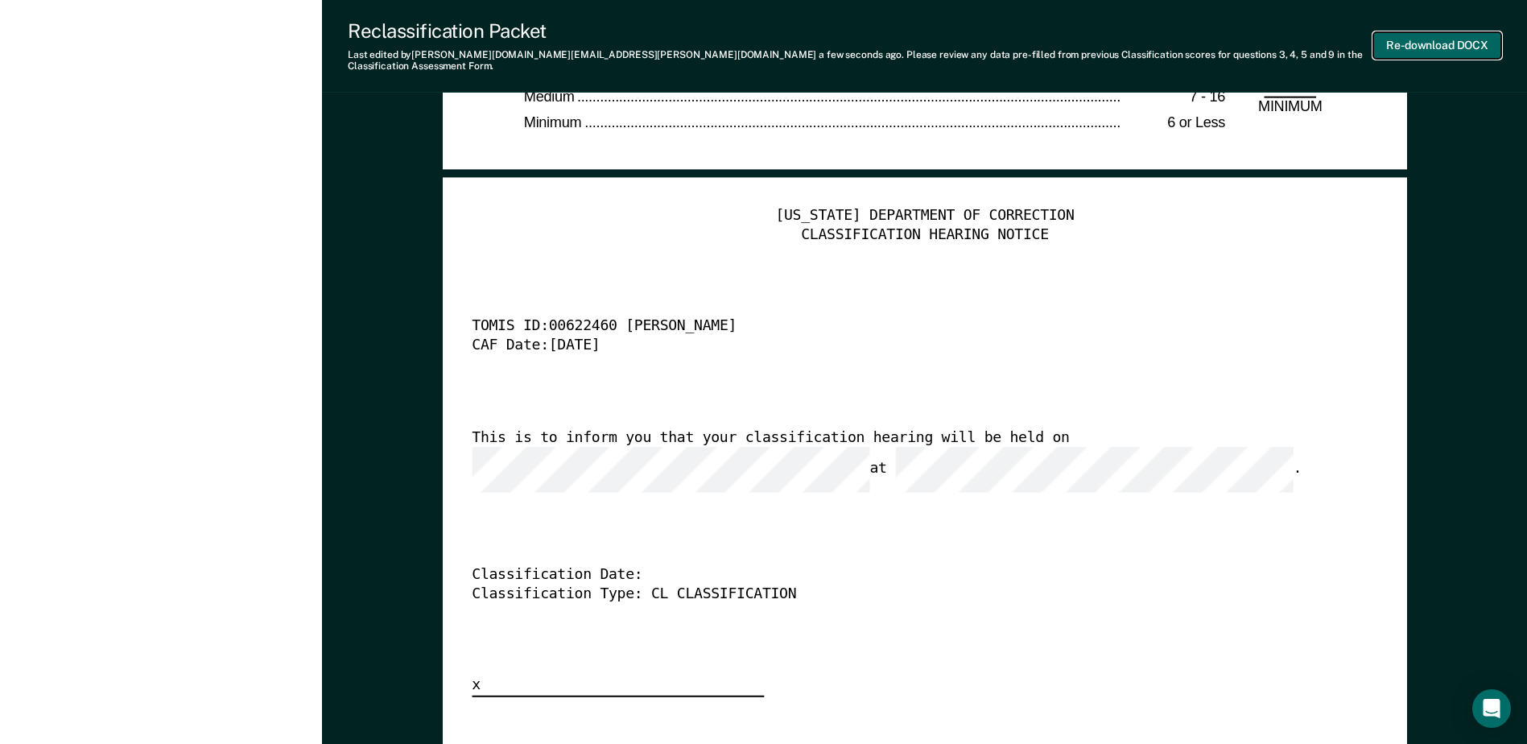
click at [1474, 51] on button "Re-download DOCX" at bounding box center [1437, 45] width 128 height 27
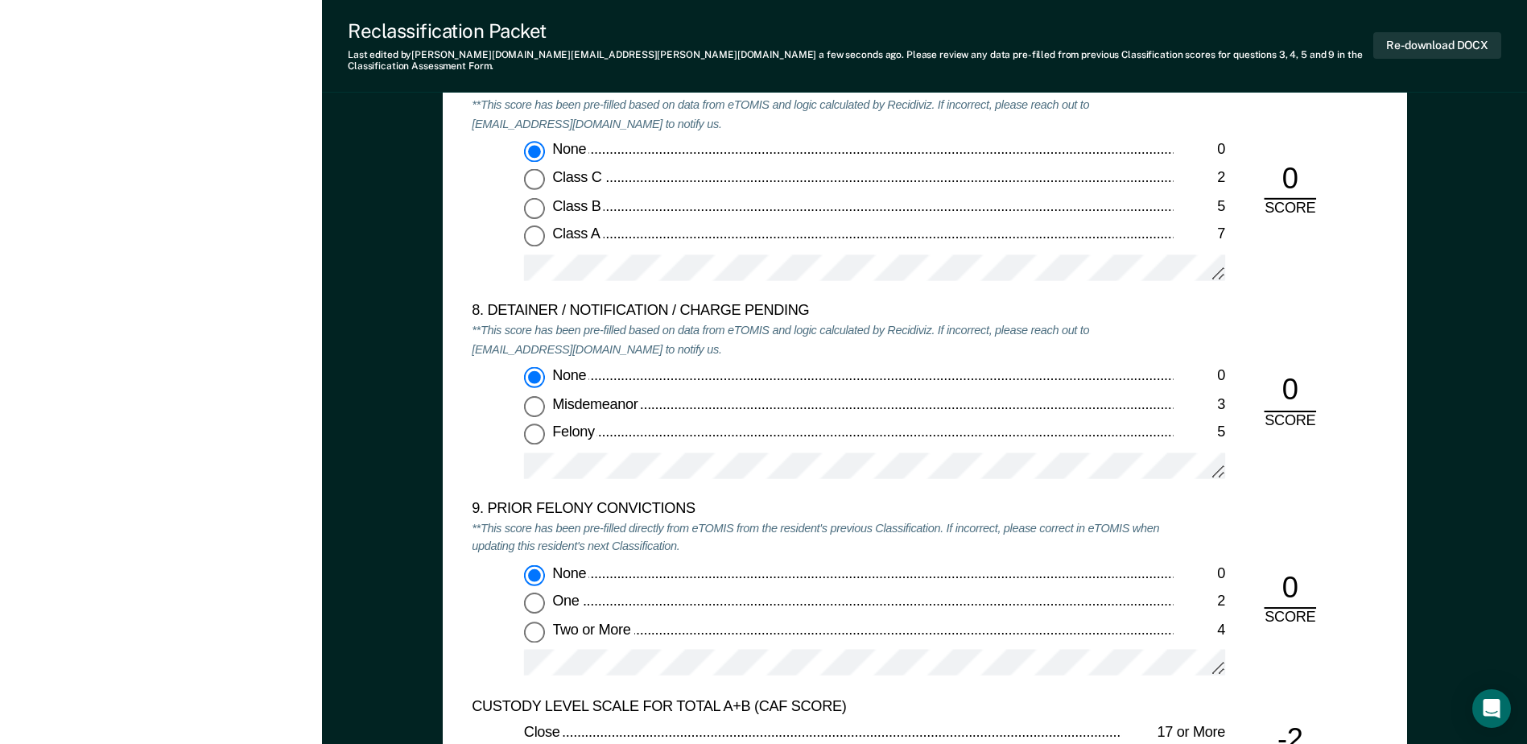
scroll to position [3160, 0]
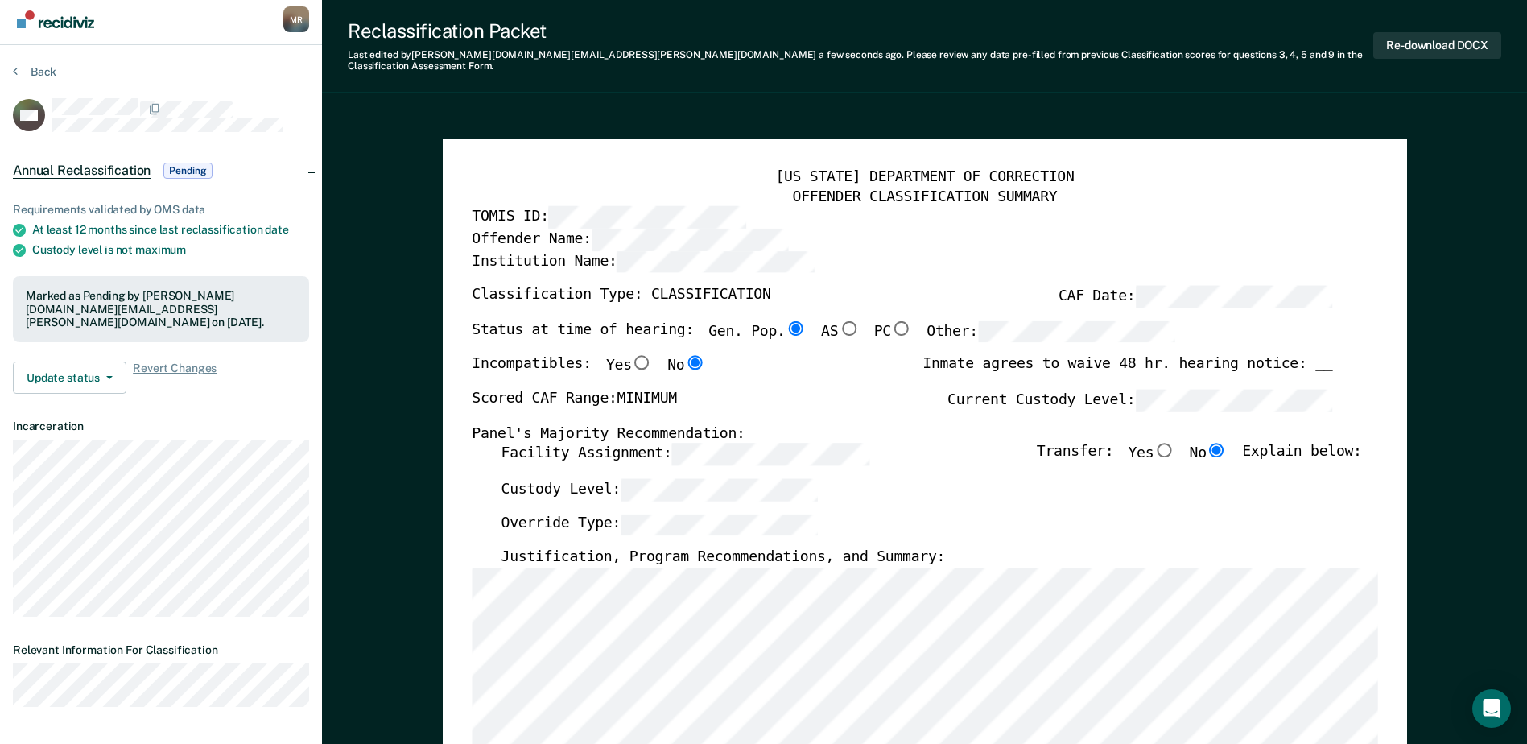
scroll to position [0, 0]
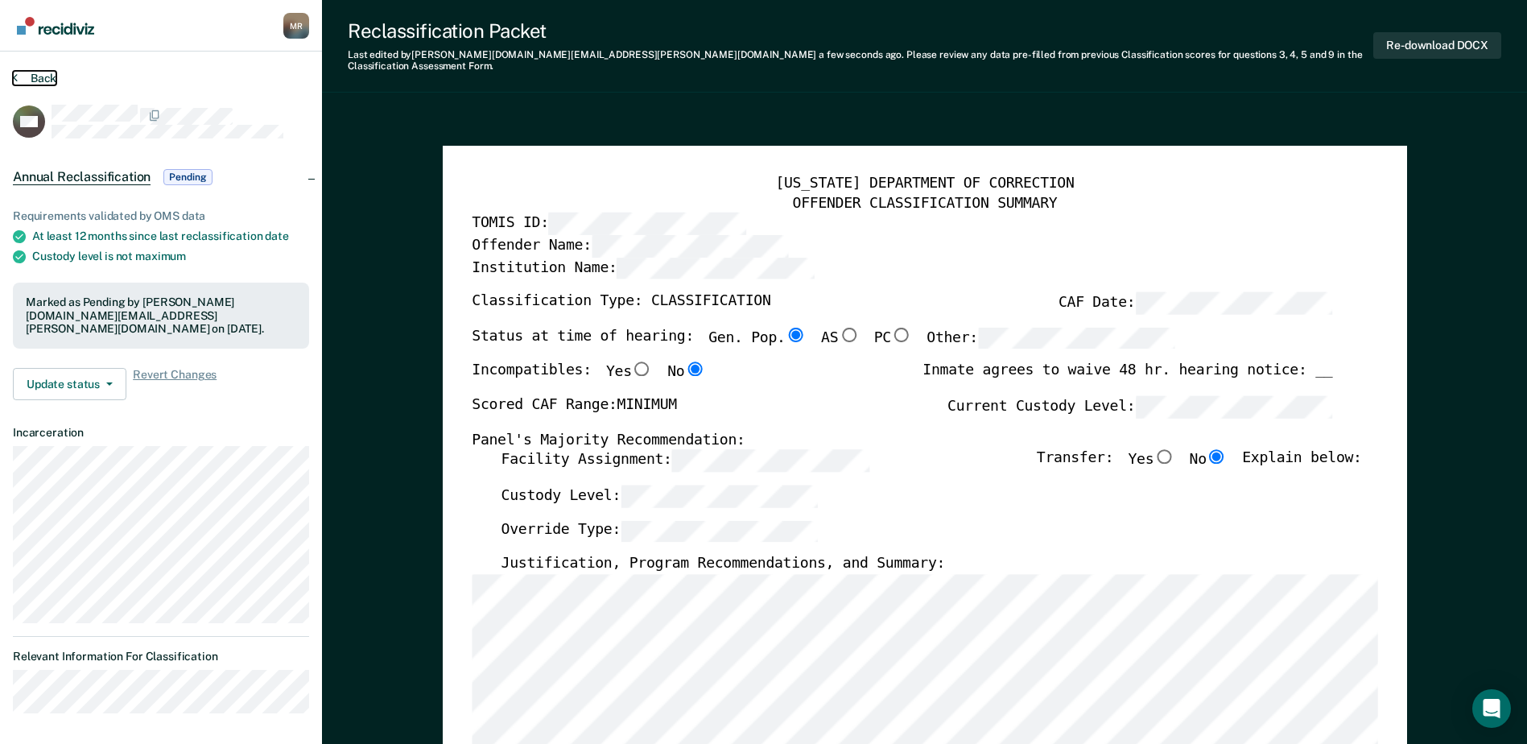
click at [31, 75] on button "Back" at bounding box center [34, 78] width 43 height 14
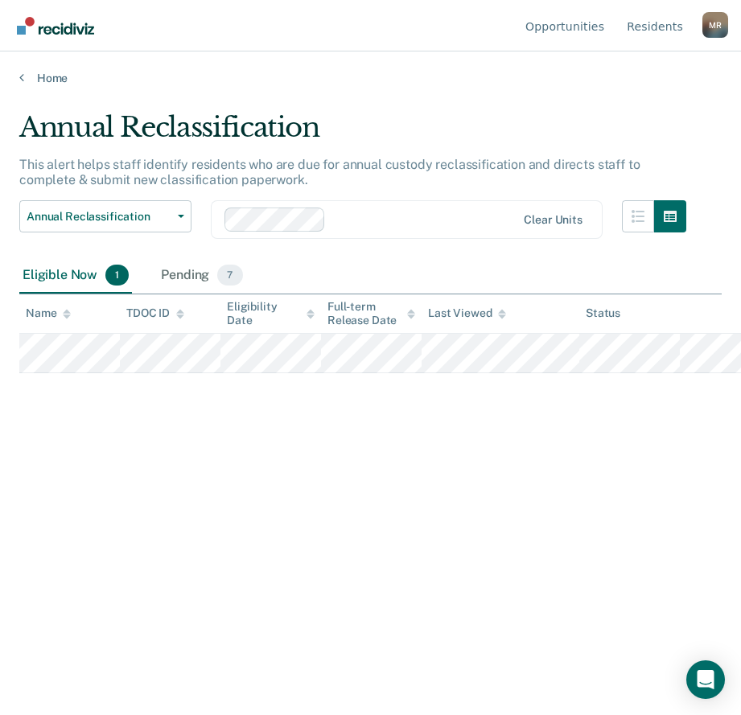
drag, startPoint x: 477, startPoint y: 654, endPoint x: 639, endPoint y: 441, distance: 267.7
click at [511, 620] on main "Annual Reclassification This alert helps staff identify residents who are due f…" at bounding box center [370, 397] width 741 height 625
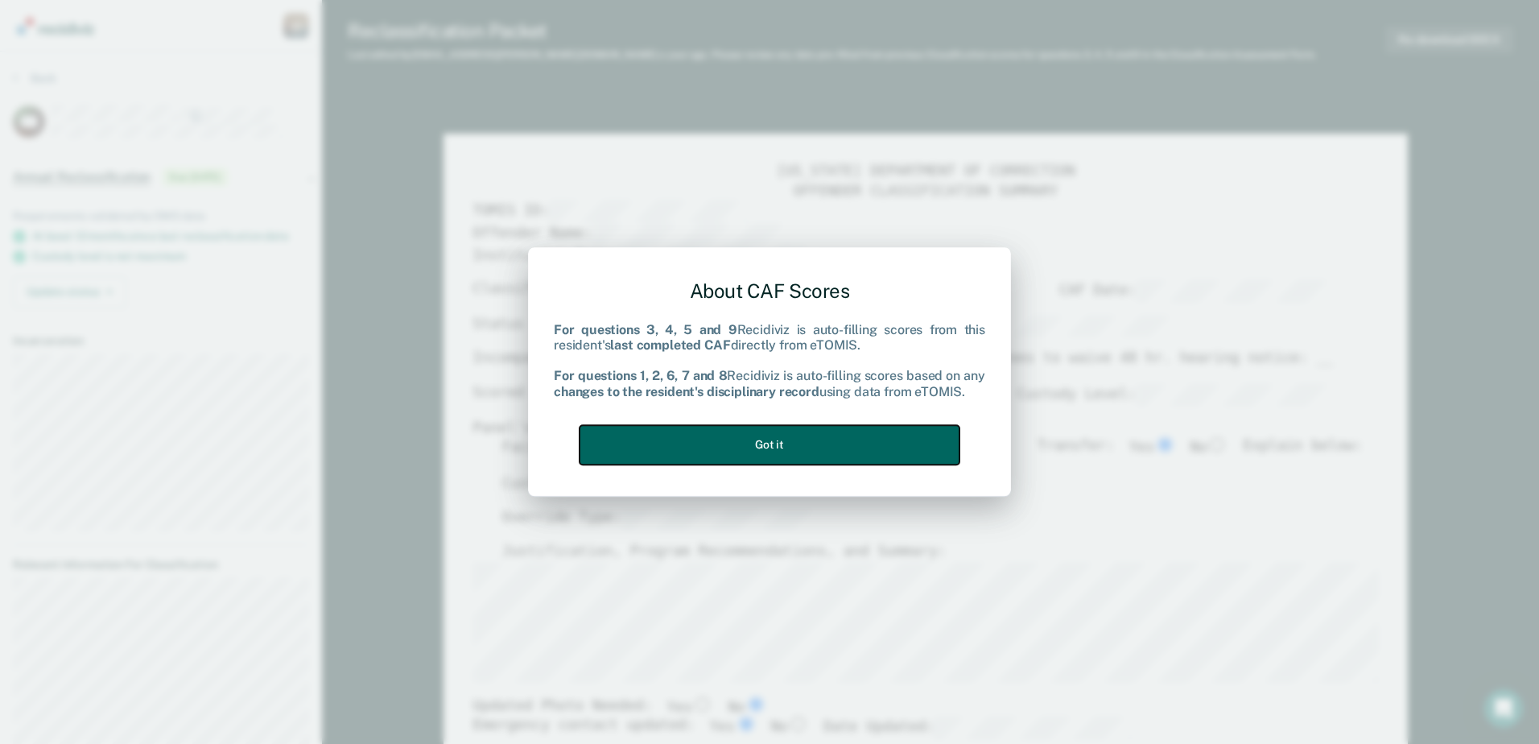
click at [794, 442] on button "Got it" at bounding box center [769, 444] width 380 height 39
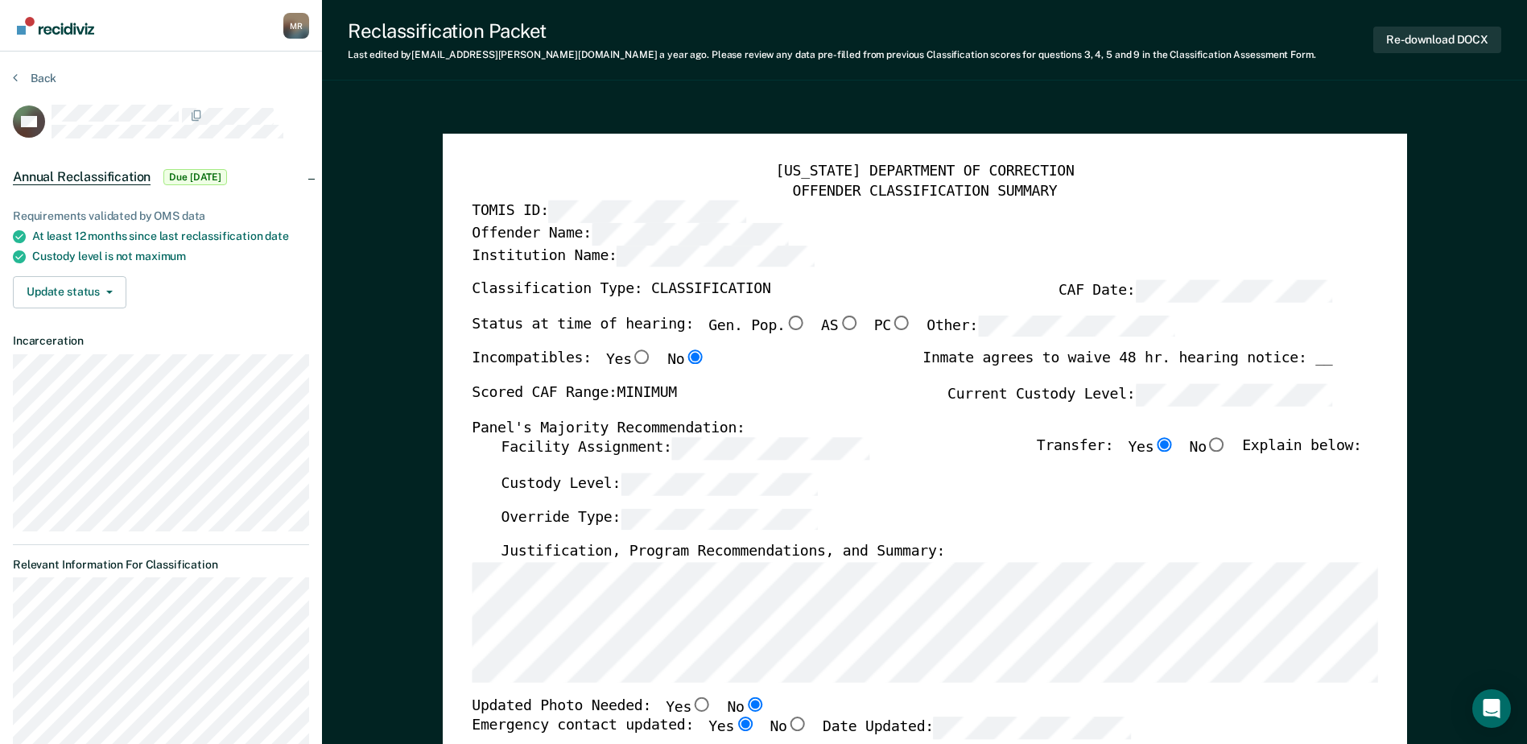
click at [785, 327] on input "Gen. Pop." at bounding box center [795, 322] width 21 height 14
type textarea "x"
radio input "true"
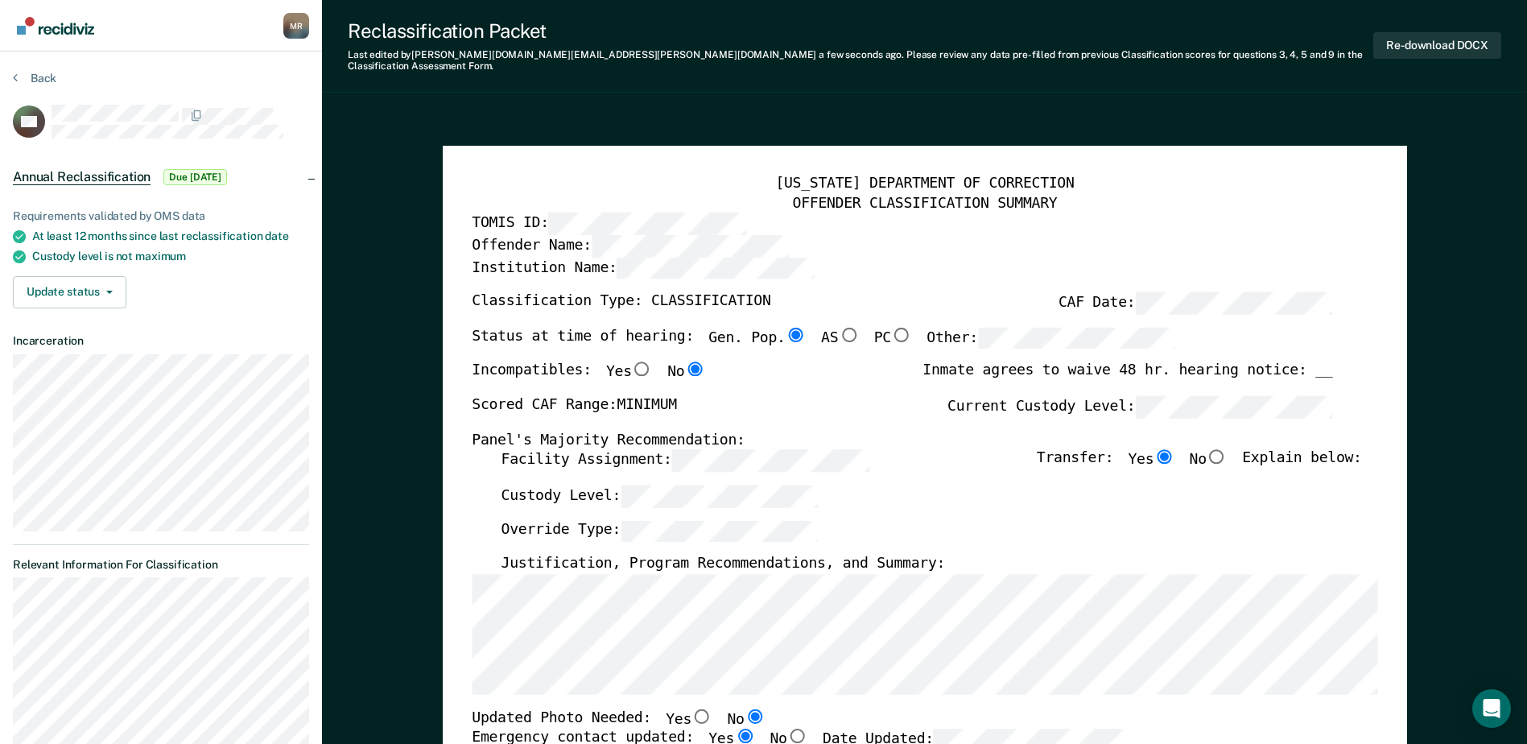
click at [1220, 449] on input "No" at bounding box center [1216, 456] width 21 height 14
type textarea "x"
radio input "false"
radio input "true"
click at [678, 686] on div "[US_STATE] DEPARTMENT OF CORRECTION OFFENDER CLASSIFICATION SUMMARY TOMIS ID: O…" at bounding box center [924, 744] width 905 height 1138
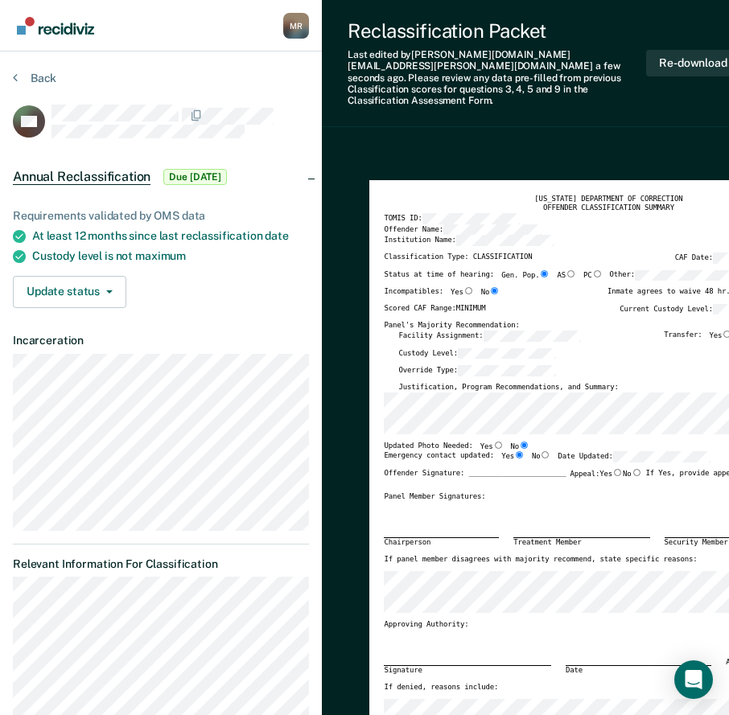
click at [713, 620] on div "Approving Authority:" at bounding box center [597, 625] width 427 height 10
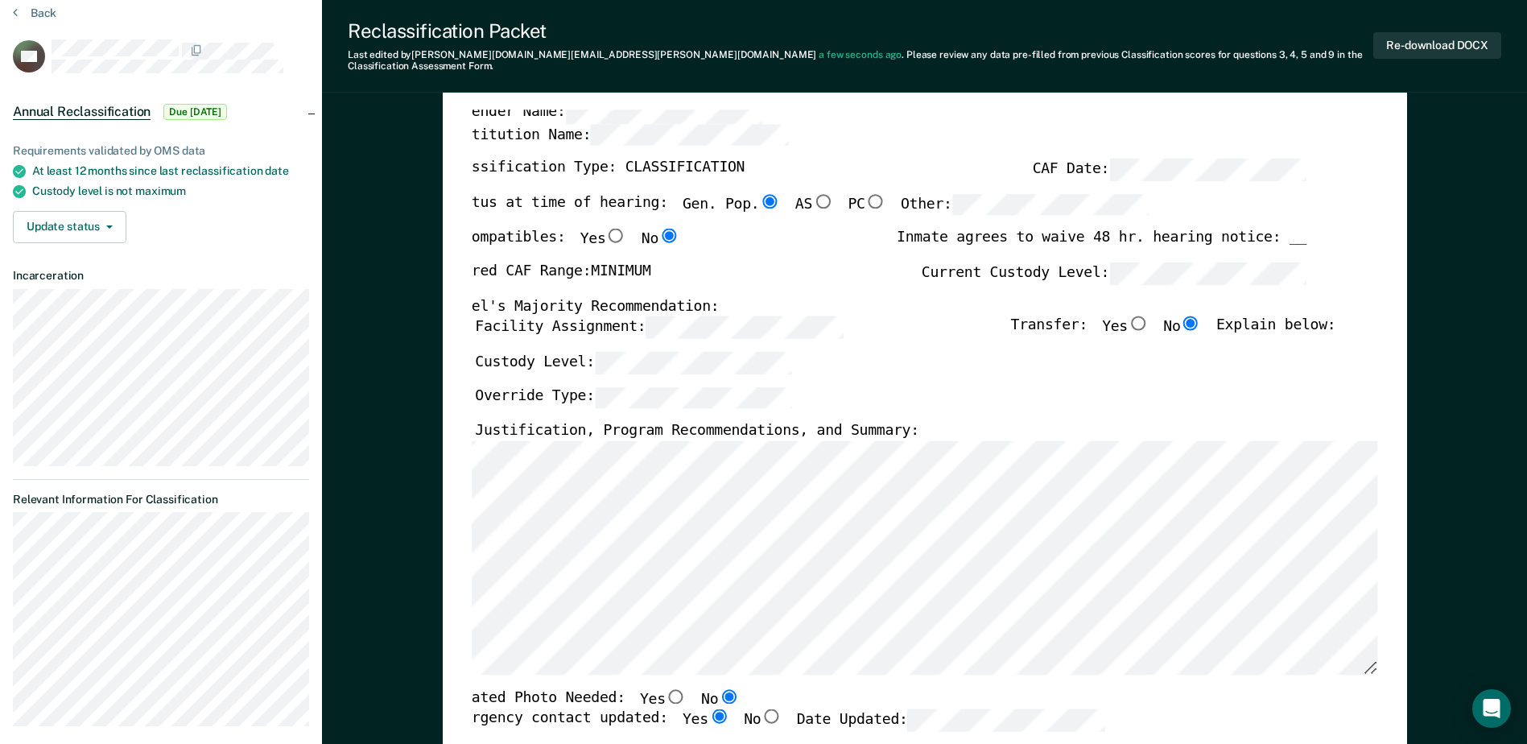
scroll to position [122, 0]
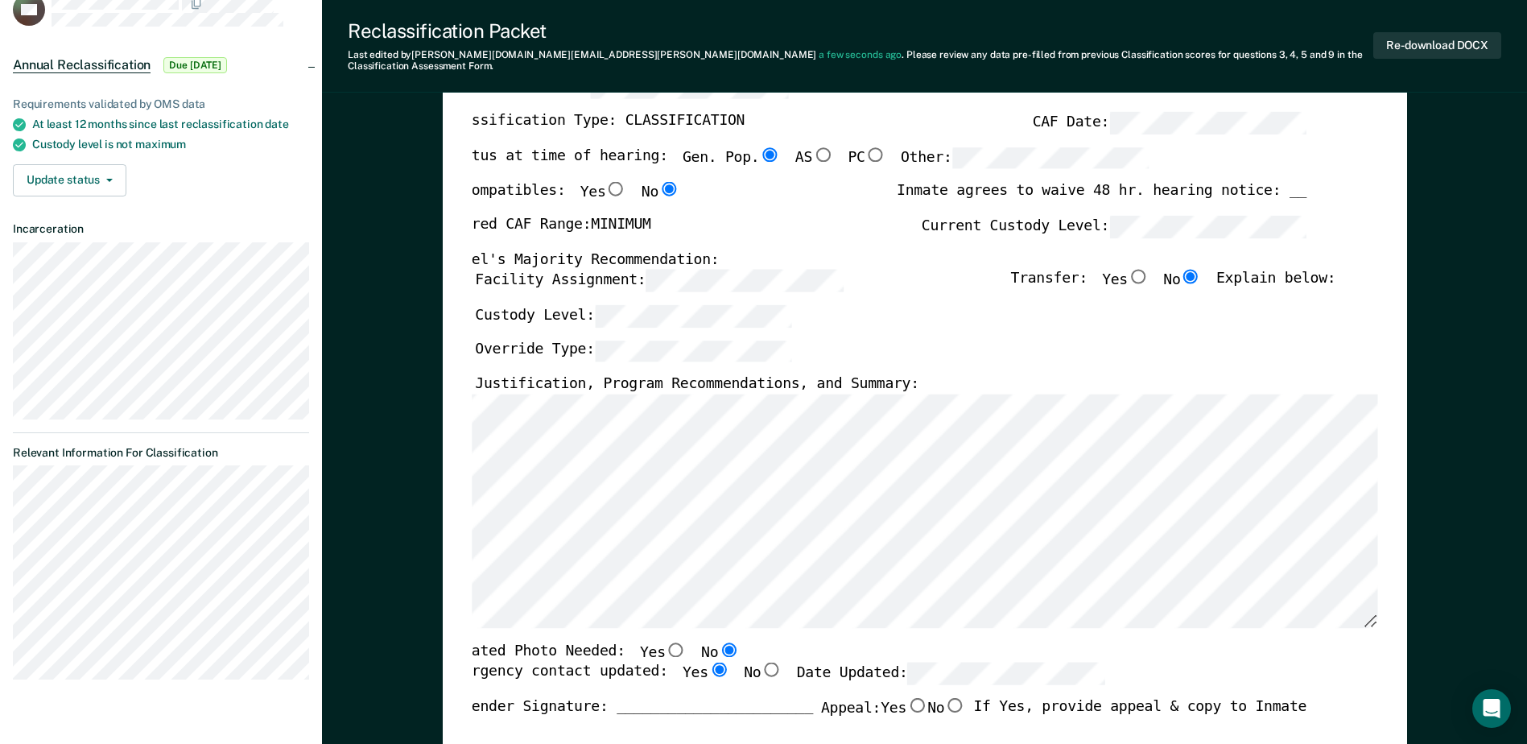
click at [592, 738] on div "[US_STATE] DEPARTMENT OF CORRECTION OFFENDER CLASSIFICATION SUMMARY TOMIS ID: O…" at bounding box center [898, 619] width 905 height 1251
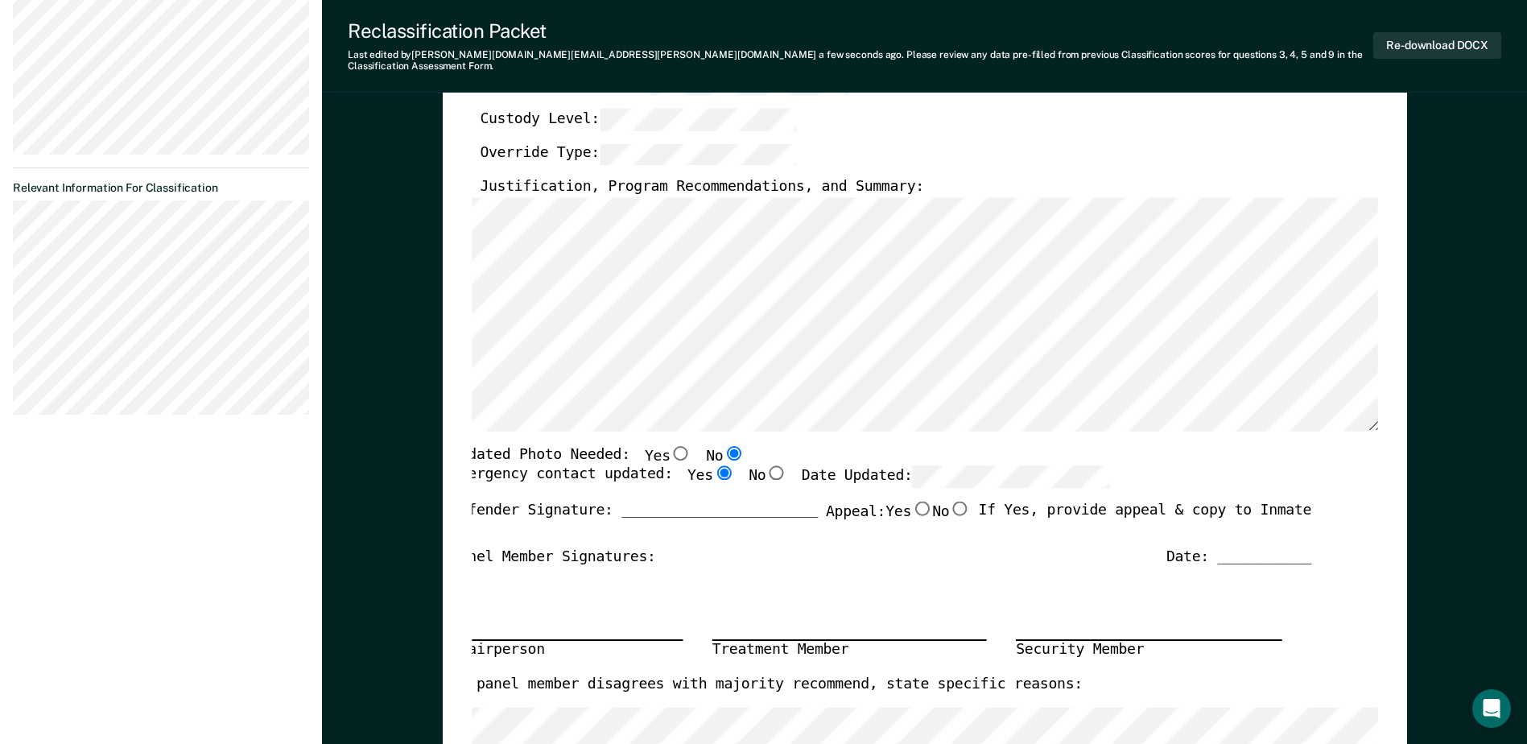
scroll to position [402, 0]
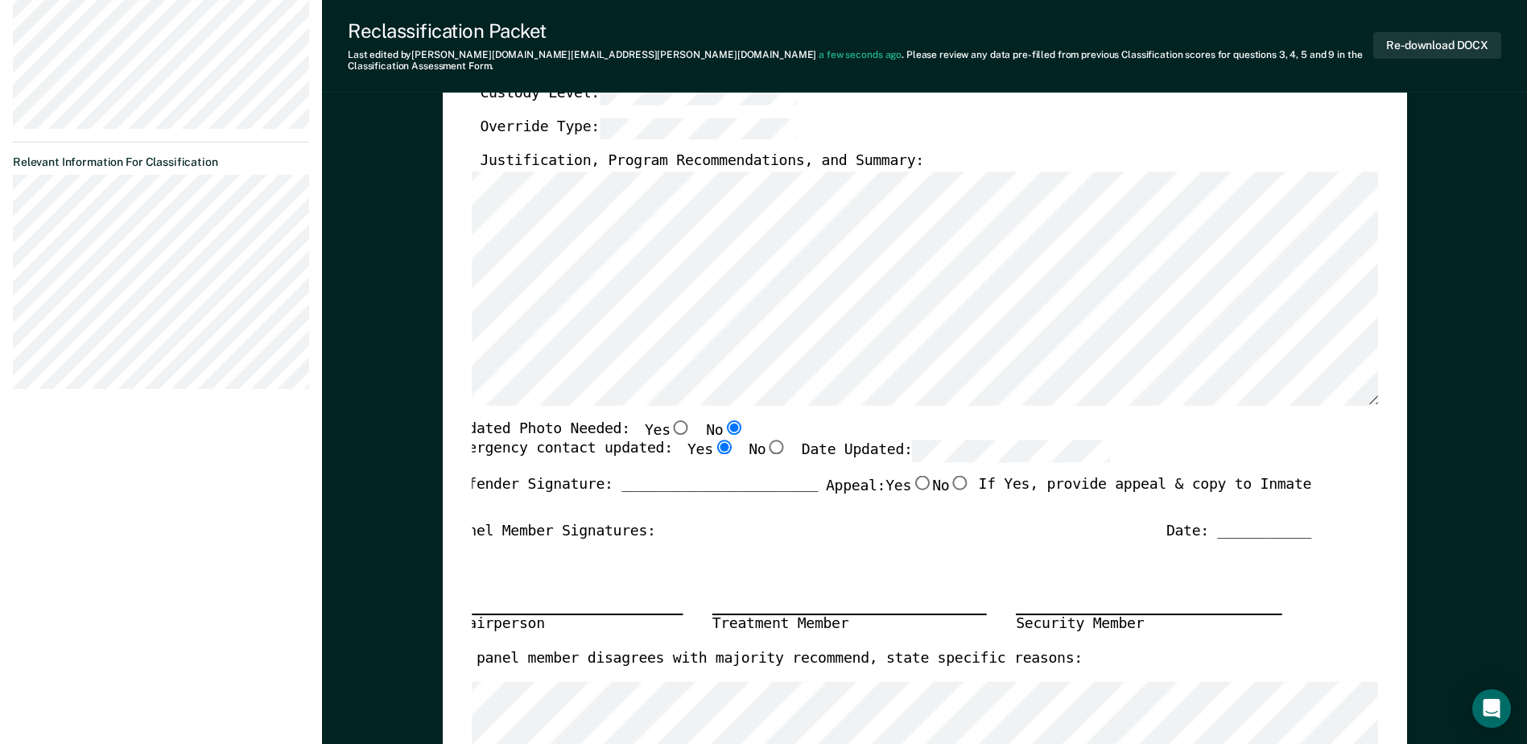
click at [465, 426] on div "[US_STATE] DEPARTMENT OF CORRECTION OFFENDER CLASSIFICATION SUMMARY TOMIS ID: O…" at bounding box center [925, 371] width 964 height 1256
click at [472, 419] on div "Updated Photo Needed: Yes No" at bounding box center [598, 429] width 294 height 21
click at [469, 422] on div "[US_STATE] DEPARTMENT OF CORRECTION OFFENDER CLASSIFICATION SUMMARY TOMIS ID: O…" at bounding box center [925, 371] width 964 height 1256
click at [476, 424] on div "Updated Photo Needed: Yes No" at bounding box center [598, 429] width 294 height 21
click at [478, 425] on div "Updated Photo Needed: Yes No" at bounding box center [598, 429] width 294 height 21
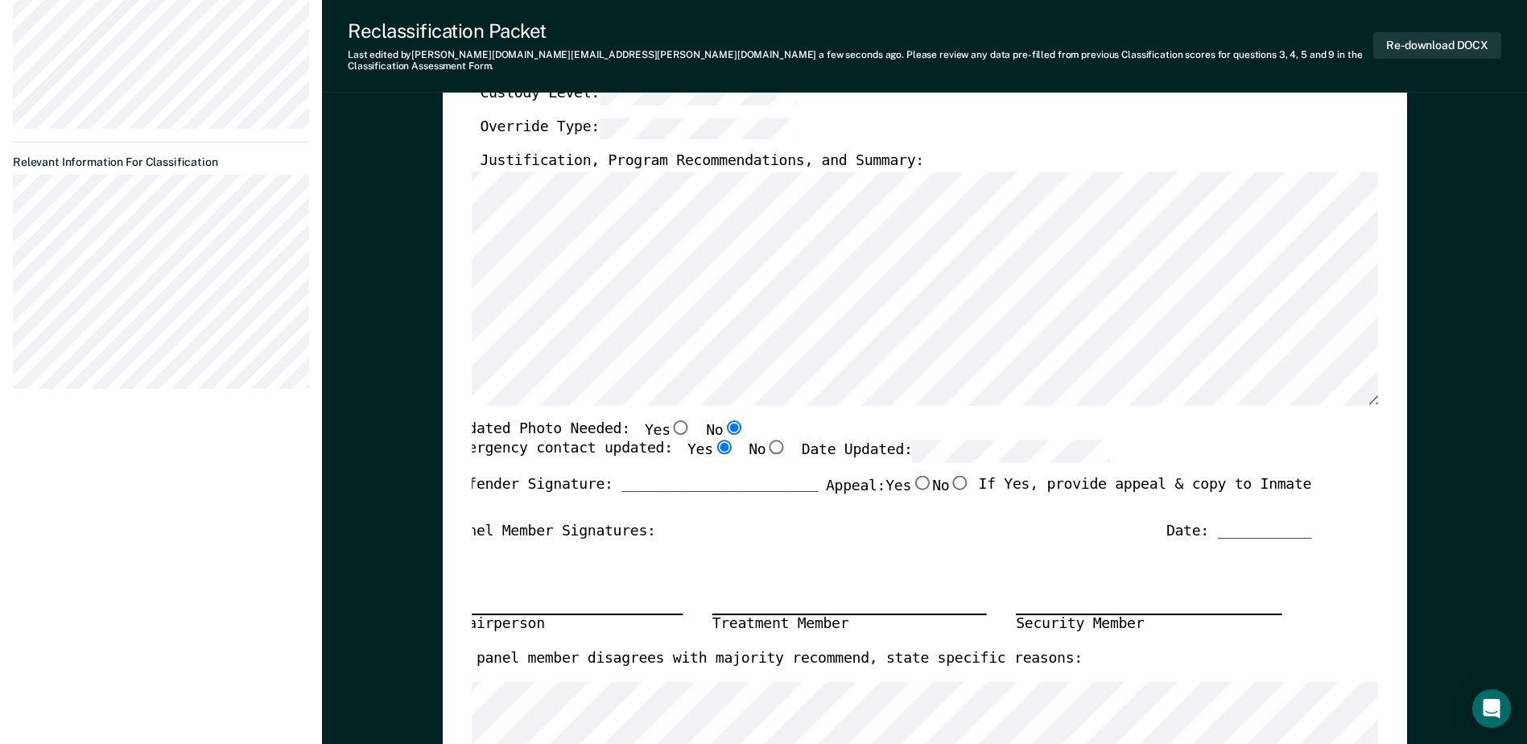
click at [473, 419] on div "Updated Photo Needed: Yes No" at bounding box center [598, 429] width 294 height 21
click at [472, 419] on div "Updated Photo Needed: Yes No" at bounding box center [598, 429] width 294 height 21
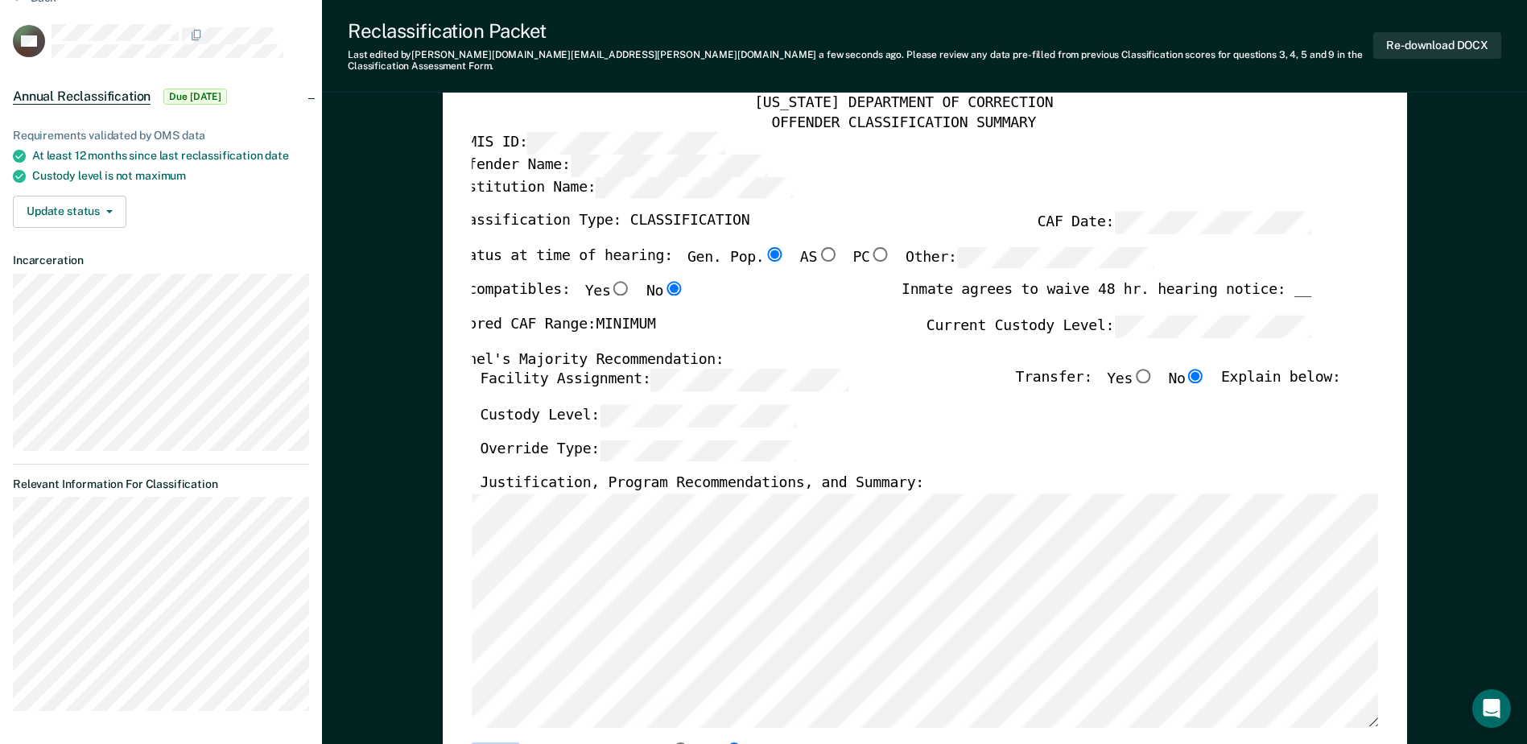
scroll to position [0, 0]
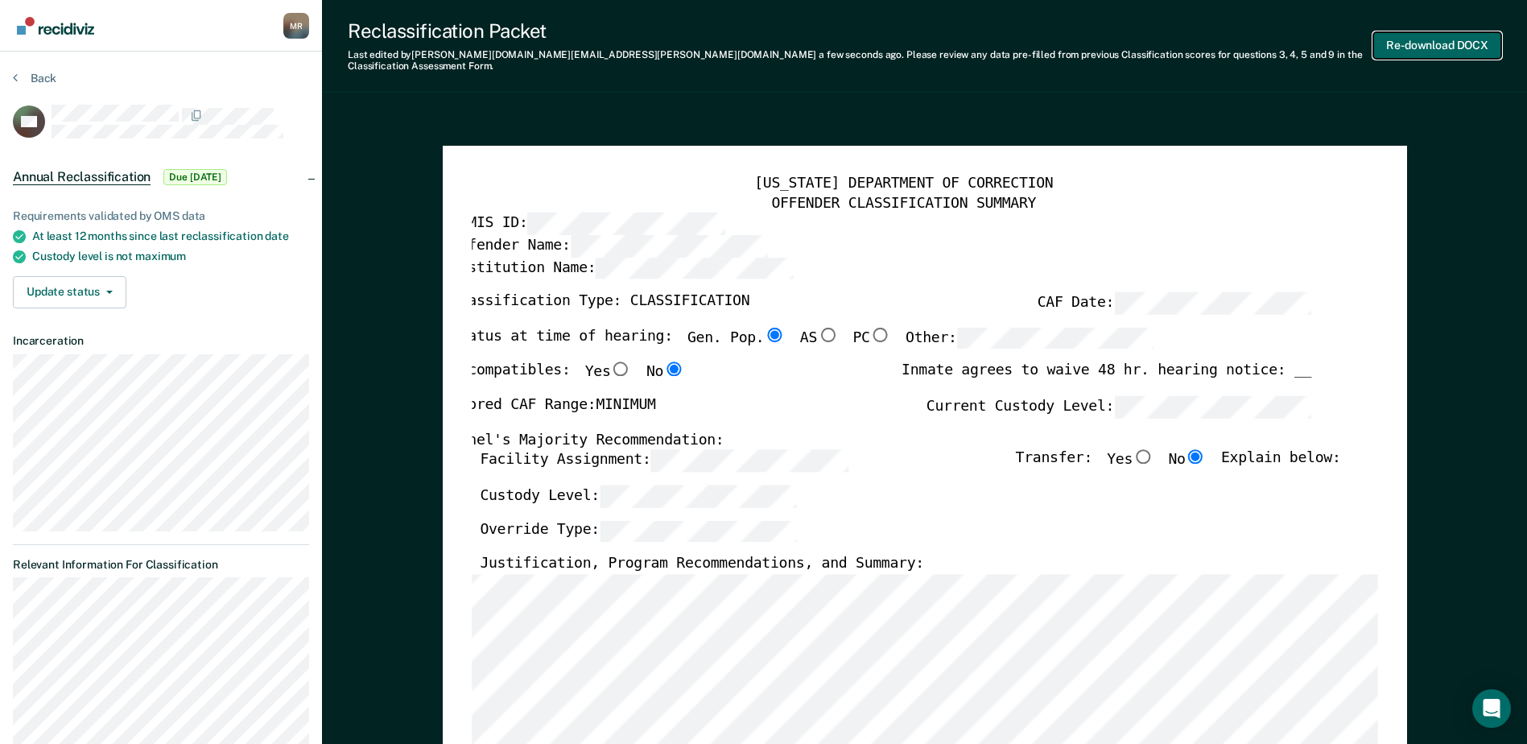
click at [1408, 43] on button "Re-download DOCX" at bounding box center [1437, 45] width 128 height 27
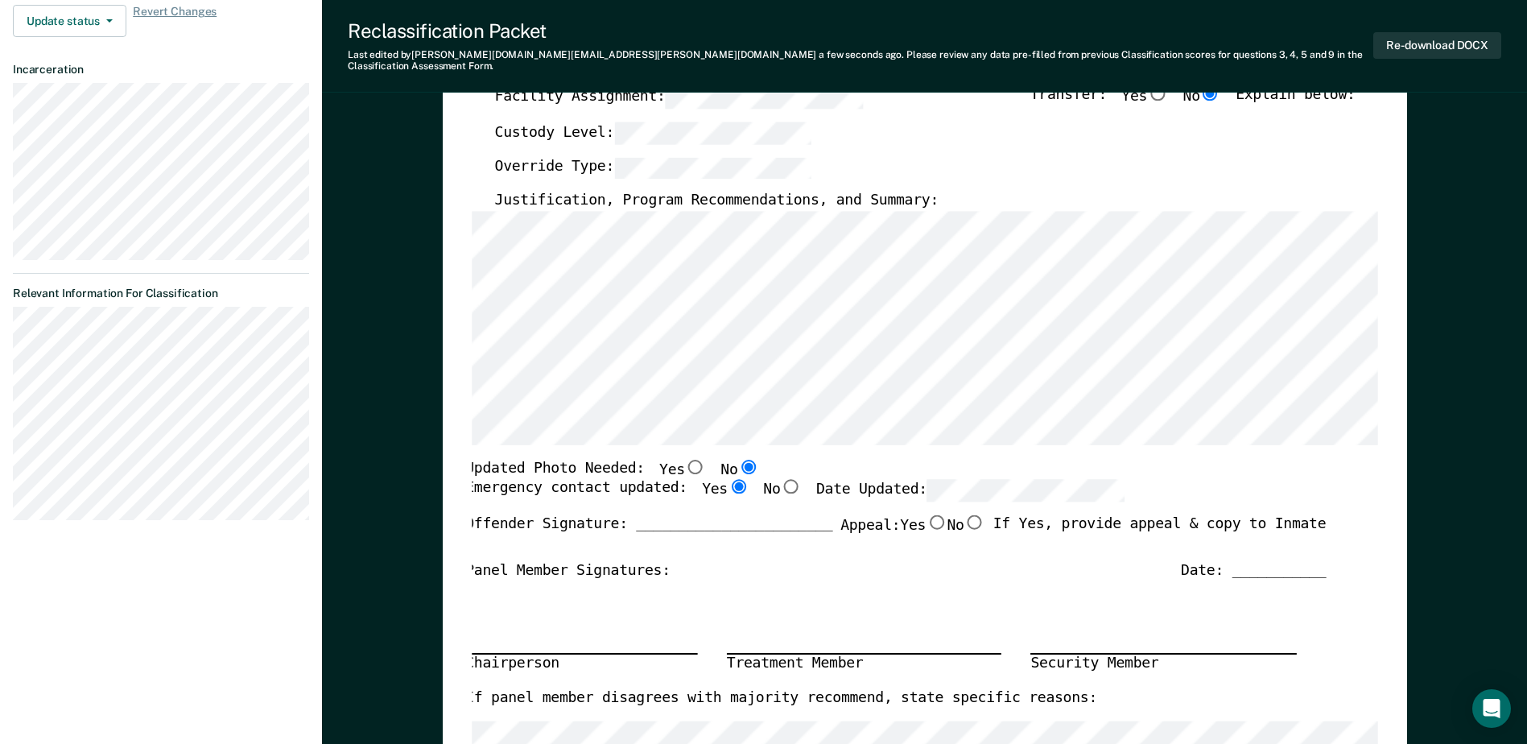
scroll to position [402, 0]
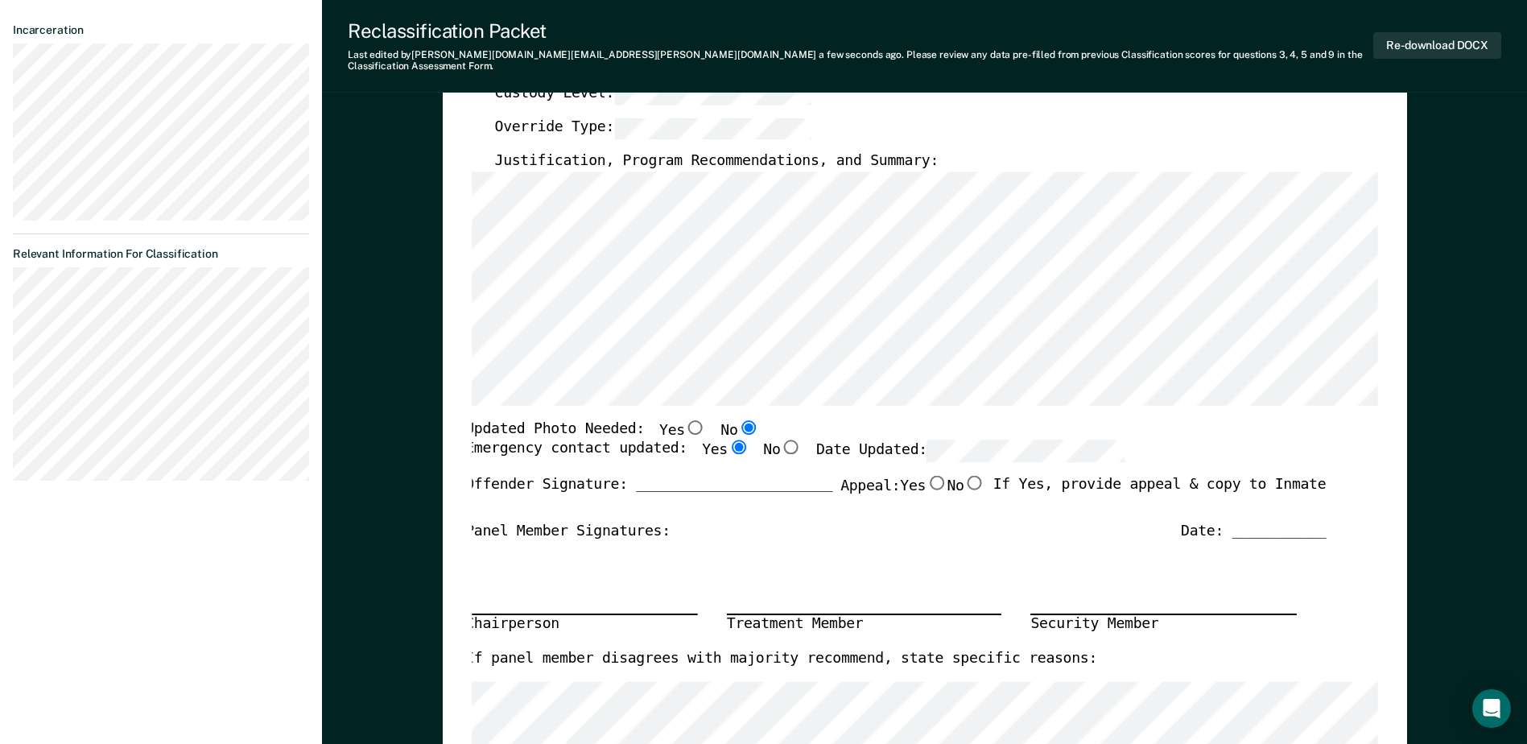
click at [473, 419] on div "Updated Photo Needed: Yes No" at bounding box center [612, 429] width 294 height 21
click at [495, 440] on div "Emergency contact updated: Yes No Date Updated:" at bounding box center [794, 457] width 659 height 35
click at [511, 446] on div "Emergency contact updated: Yes No Date Updated:" at bounding box center [794, 457] width 659 height 35
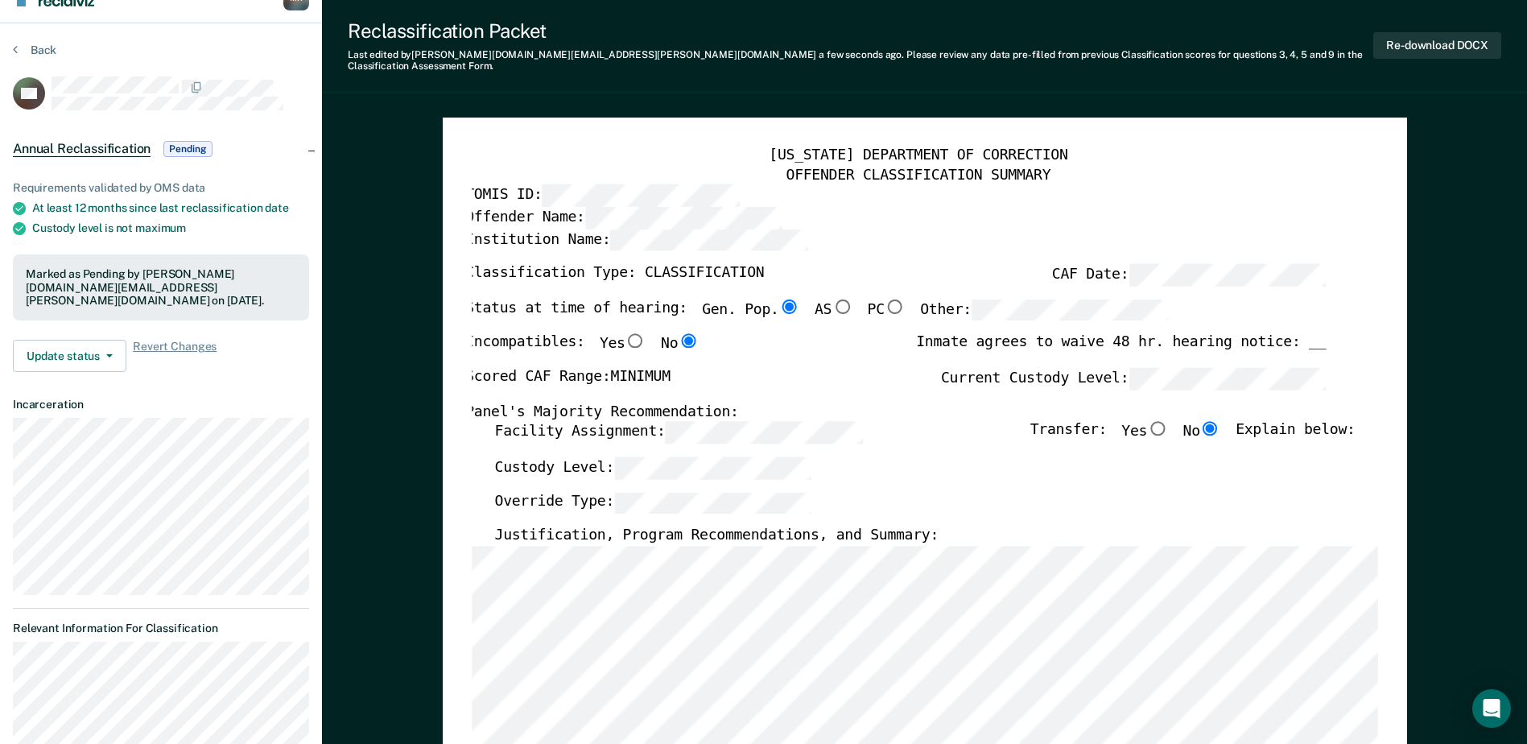
scroll to position [0, 0]
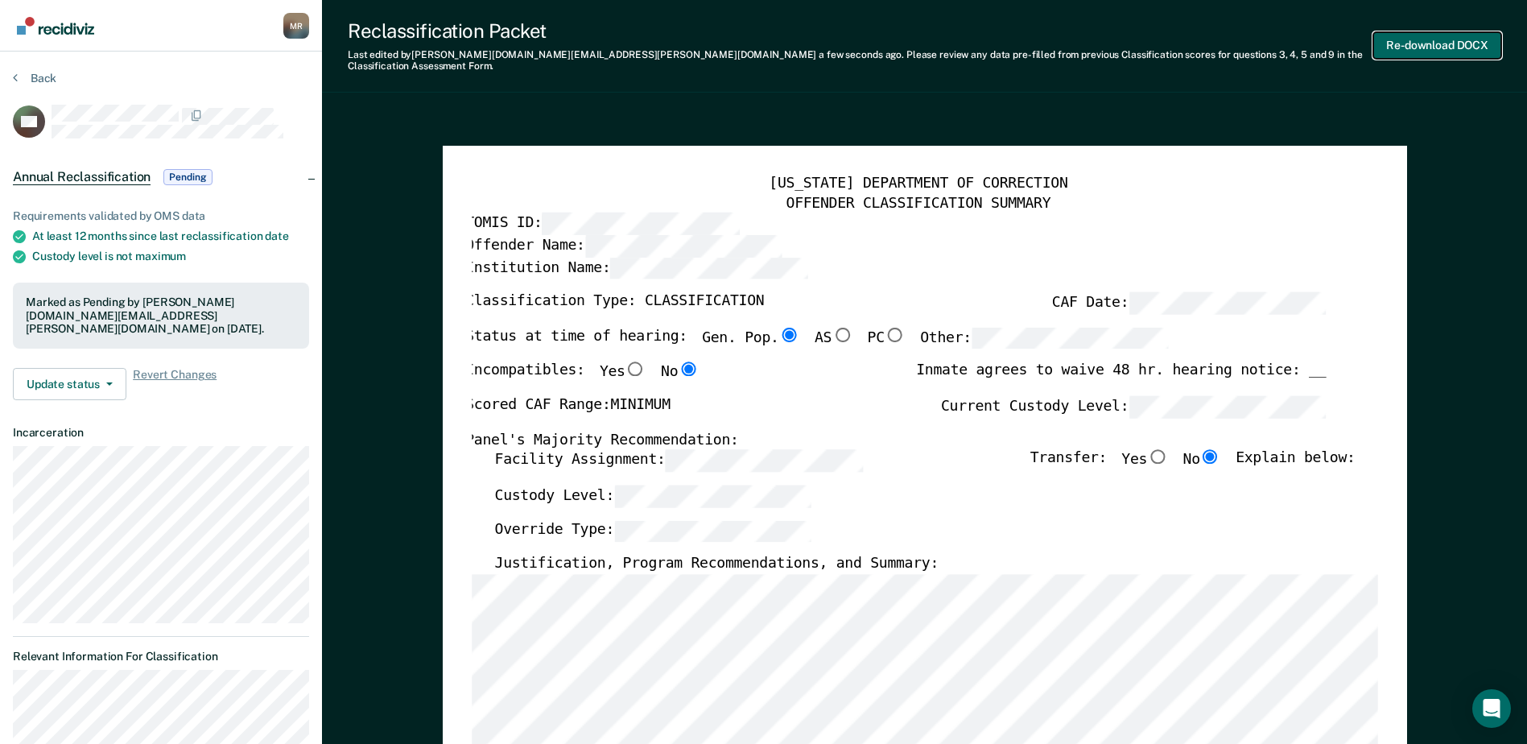
click at [1399, 52] on button "Re-download DOCX" at bounding box center [1437, 45] width 128 height 27
click at [941, 257] on div "Institution Name:" at bounding box center [895, 274] width 860 height 35
click at [58, 82] on div "Back" at bounding box center [161, 88] width 296 height 34
click at [51, 81] on button "Back" at bounding box center [34, 78] width 43 height 14
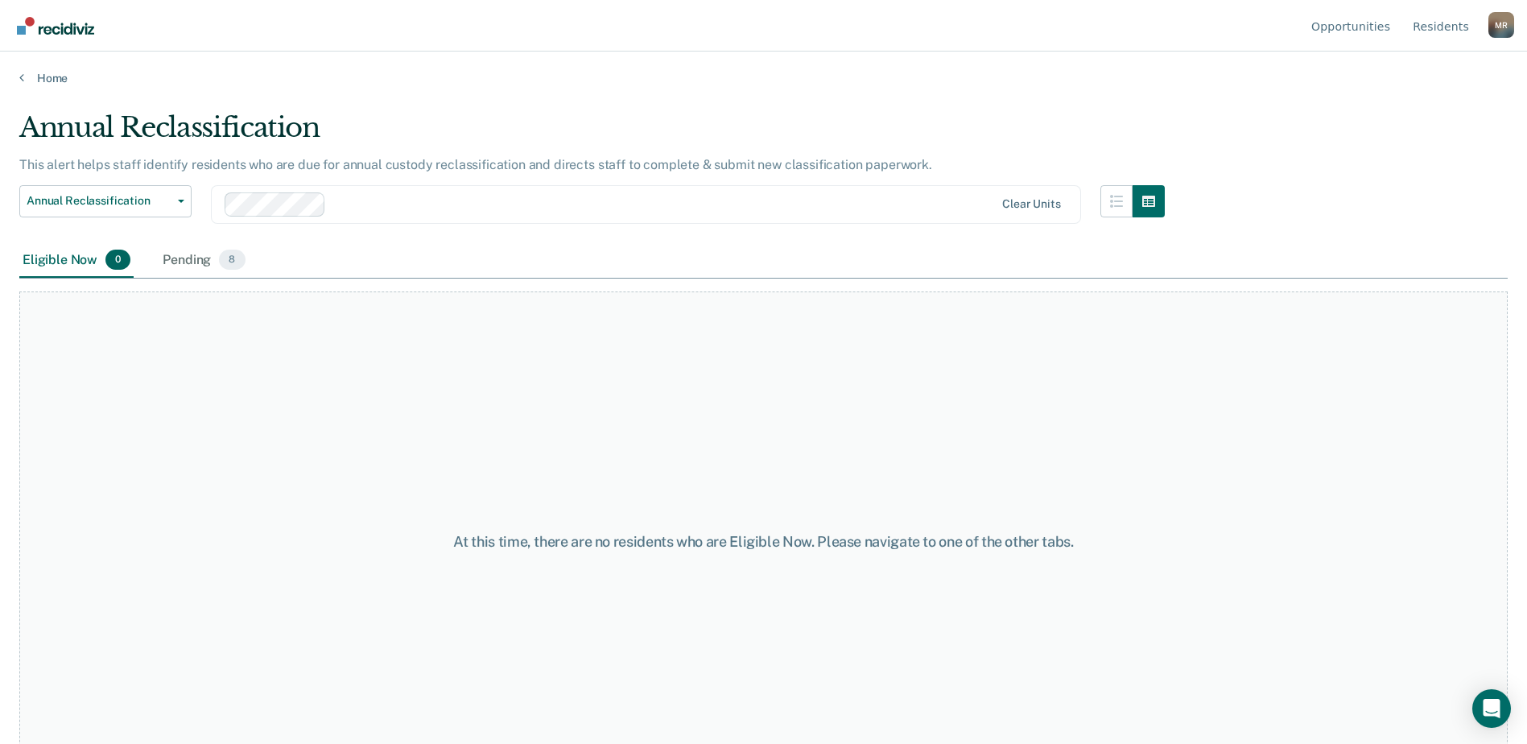
click at [478, 116] on div "Annual Reclassification" at bounding box center [591, 134] width 1145 height 46
click at [195, 256] on div "Pending 8" at bounding box center [203, 260] width 89 height 35
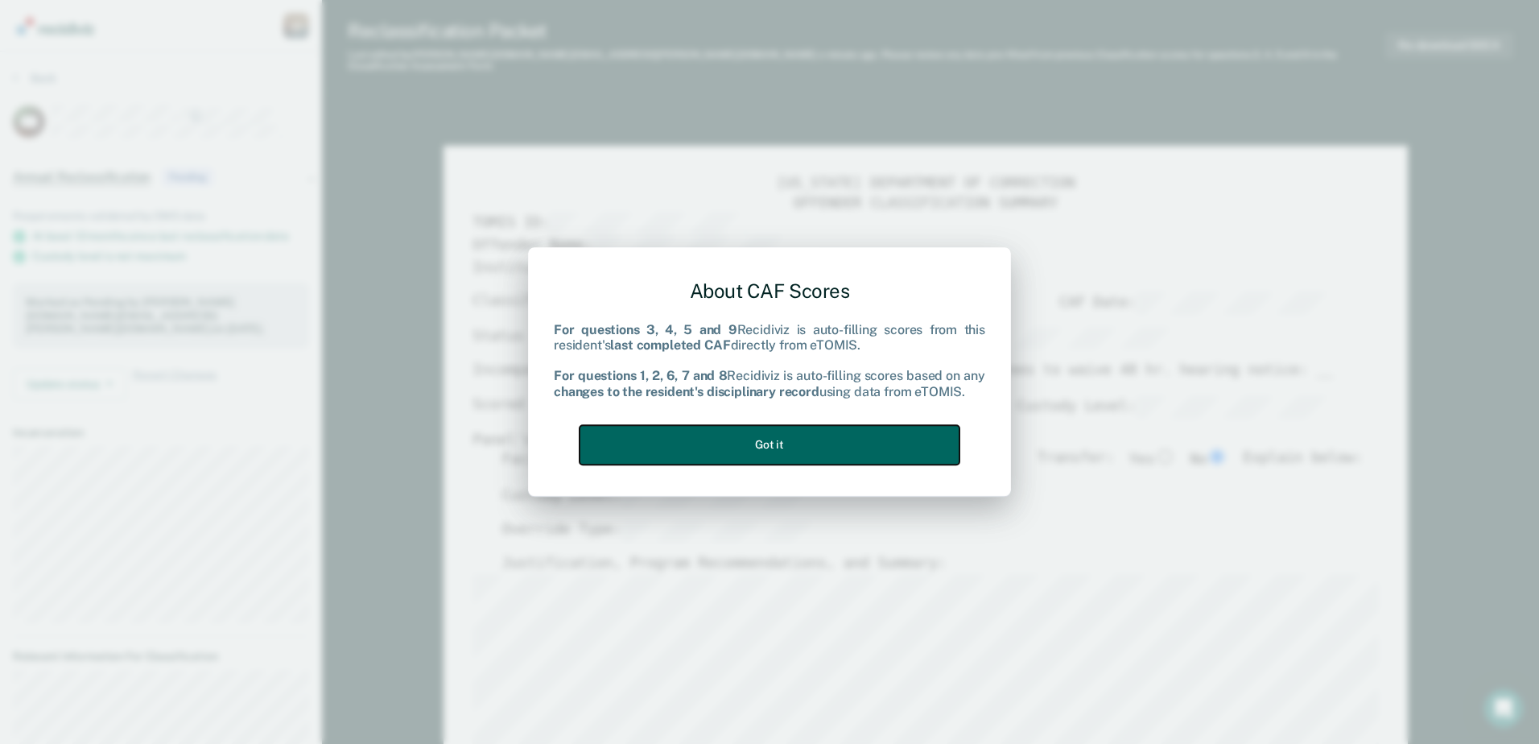
click at [859, 451] on button "Got it" at bounding box center [769, 444] width 380 height 39
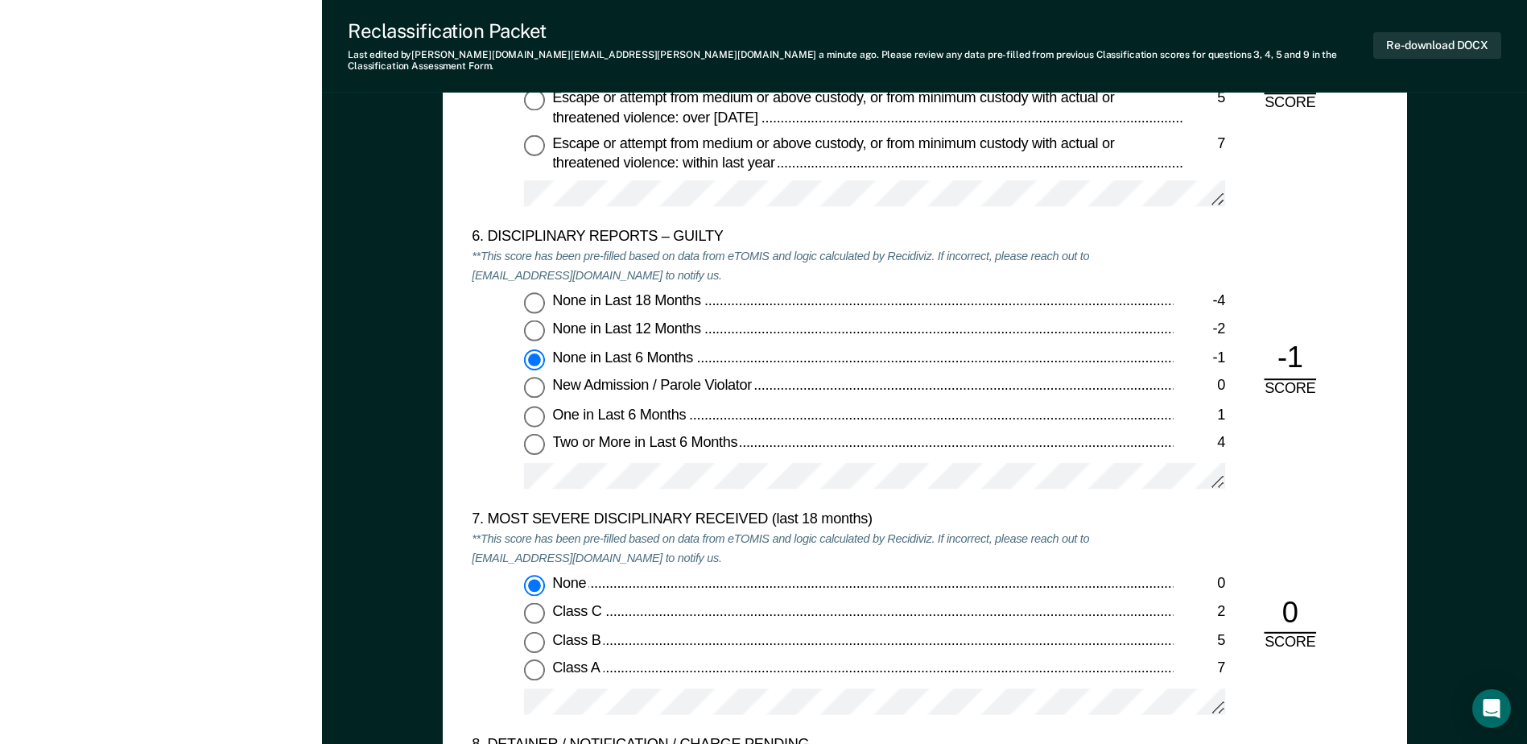
scroll to position [2817, 0]
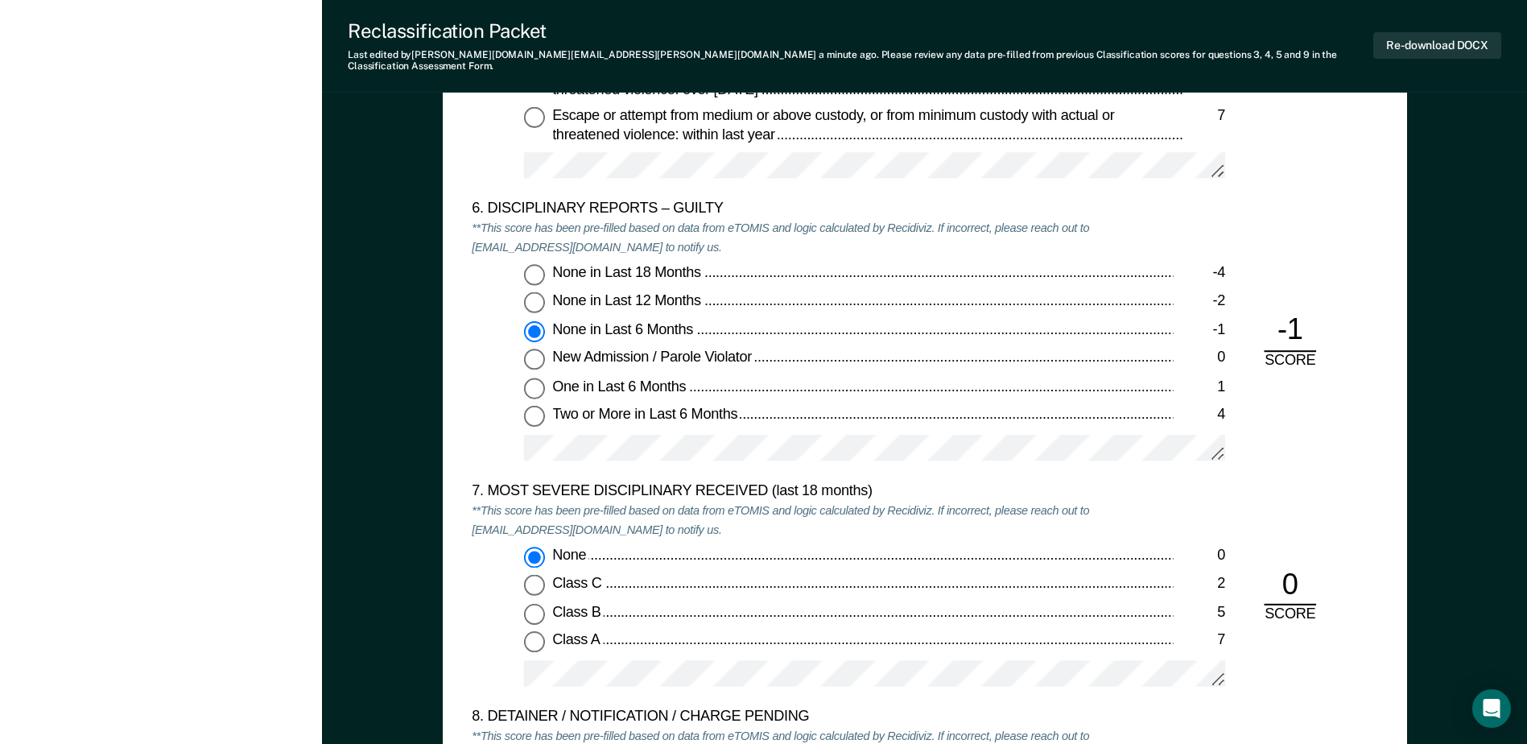
click at [1307, 321] on div "-1" at bounding box center [1289, 330] width 52 height 39
click at [1292, 325] on div "-1" at bounding box center [1289, 330] width 52 height 39
click at [1313, 311] on div "-1" at bounding box center [1289, 330] width 52 height 39
click at [1305, 321] on div "-1" at bounding box center [1289, 330] width 52 height 39
click at [533, 292] on input "None in Last 12 Months -2" at bounding box center [534, 302] width 21 height 21
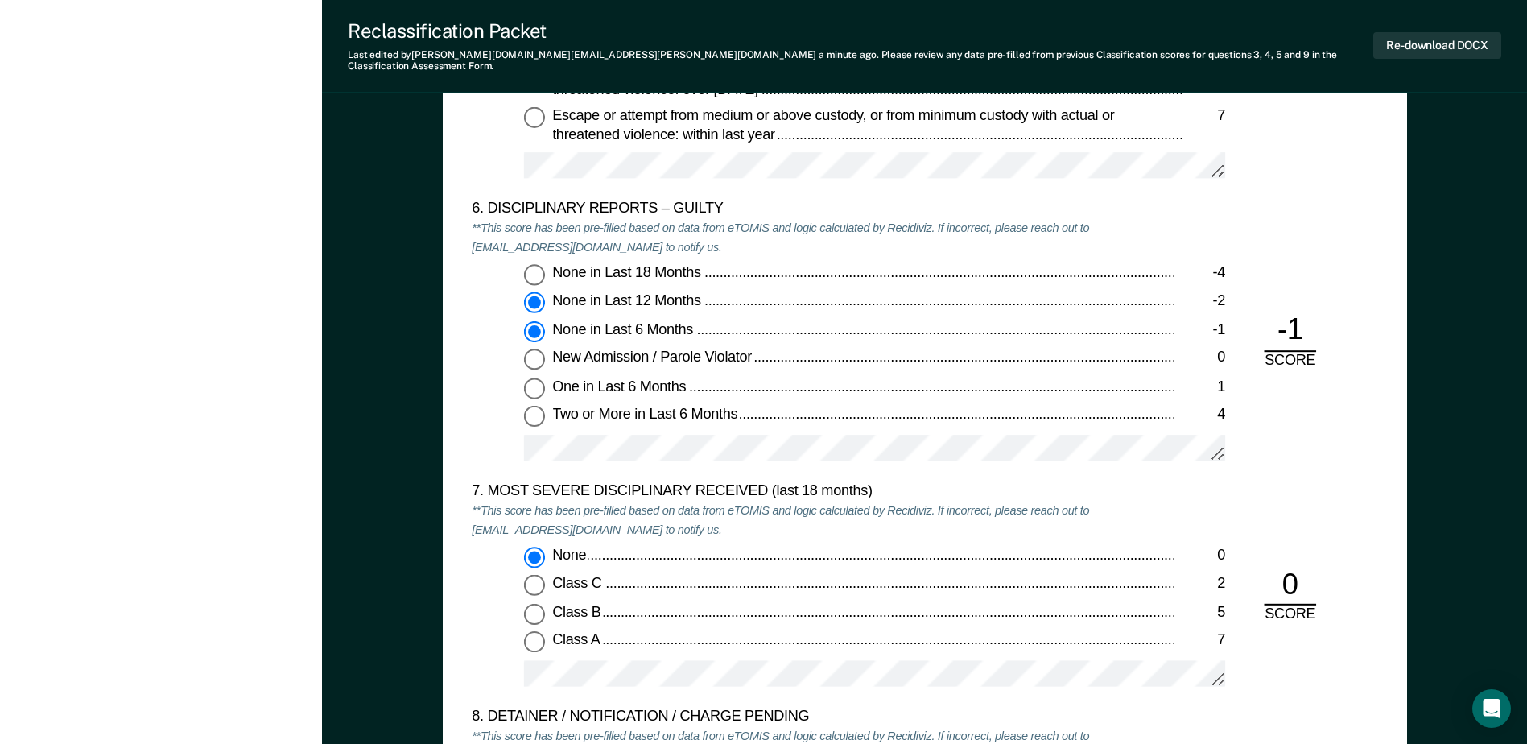
type textarea "x"
radio input "true"
radio input "false"
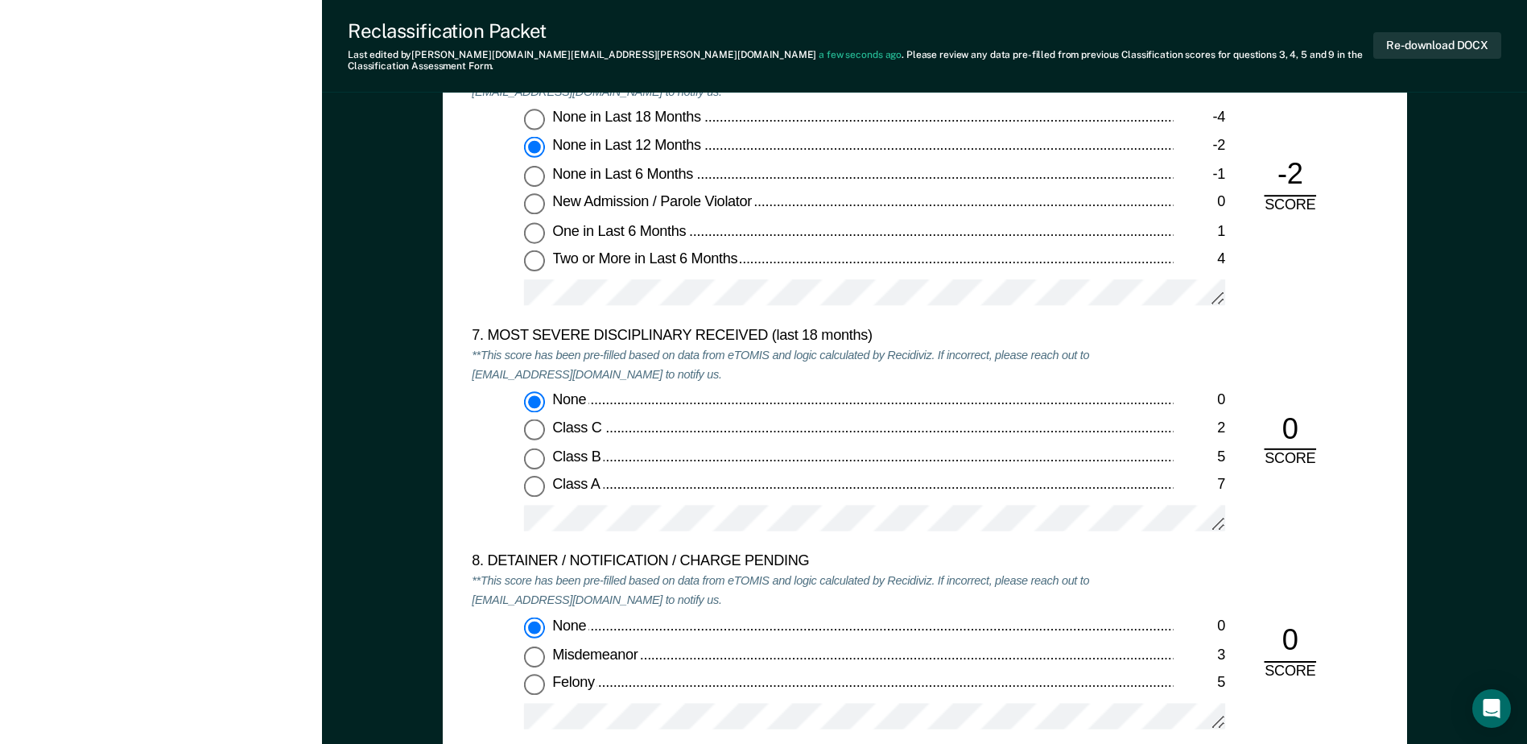
scroll to position [2978, 0]
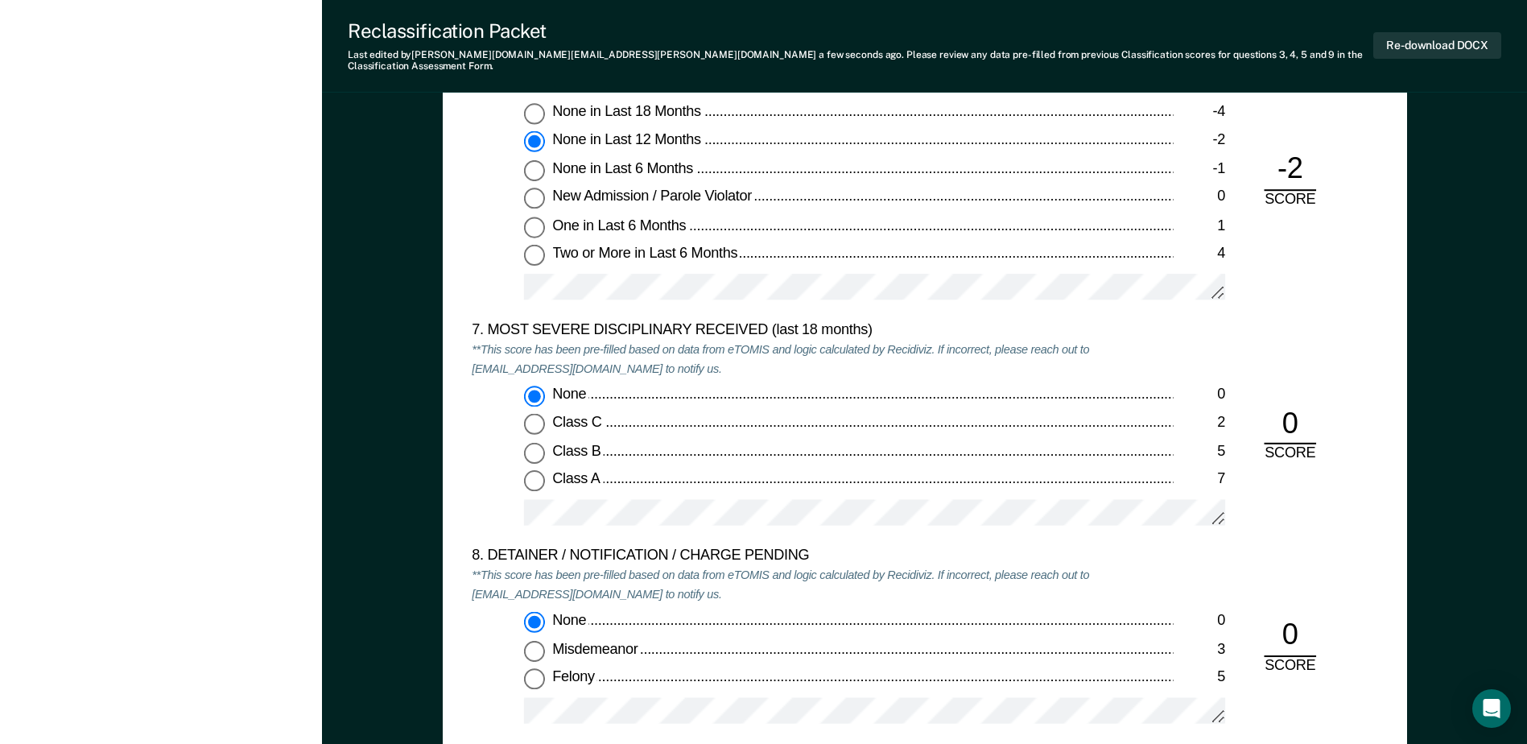
click at [1303, 412] on div "0" at bounding box center [1289, 424] width 52 height 39
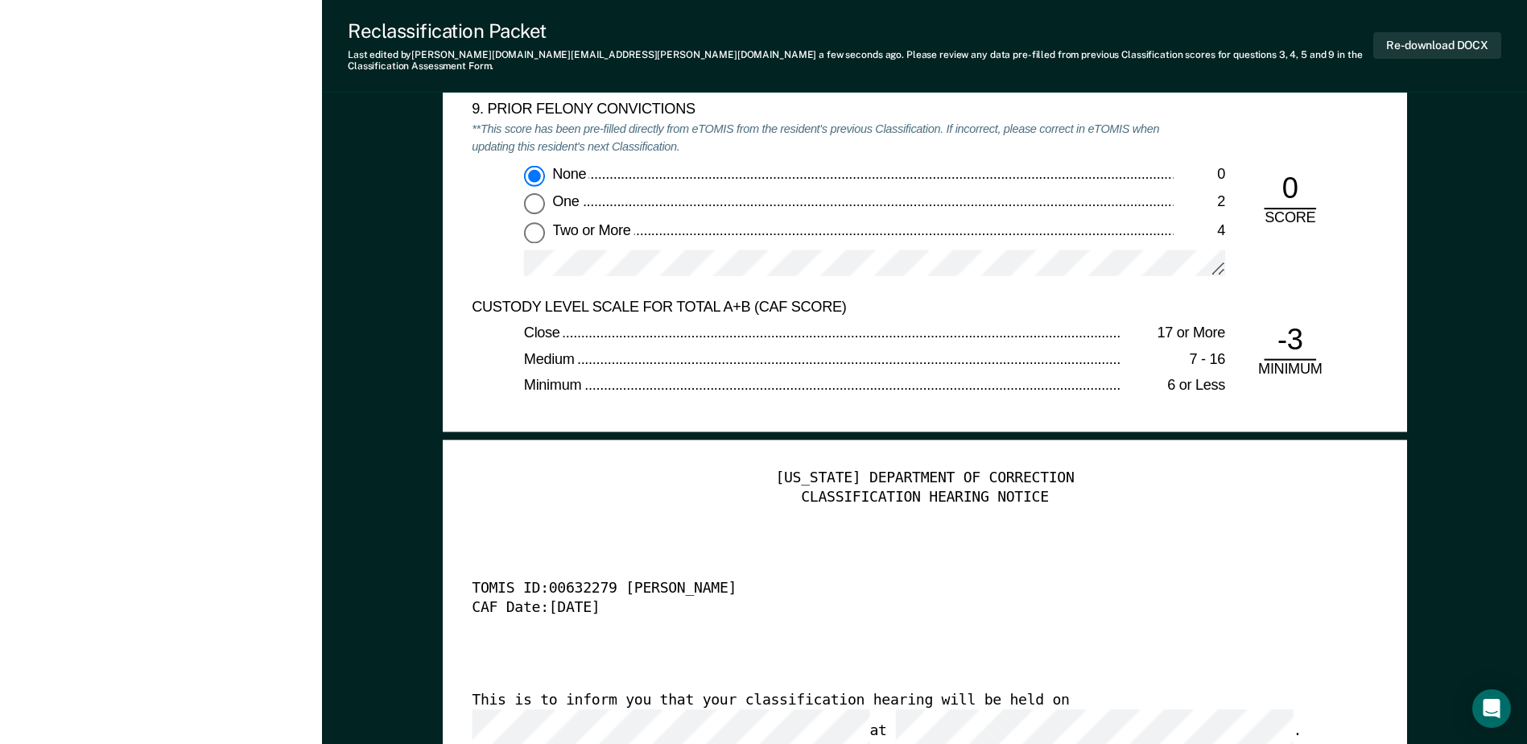
scroll to position [0, 0]
click at [934, 517] on div "[US_STATE] DEPARTMENT OF CORRECTION CLASSIFICATION HEARING NOTICE TOMIS ID: 006…" at bounding box center [924, 714] width 905 height 490
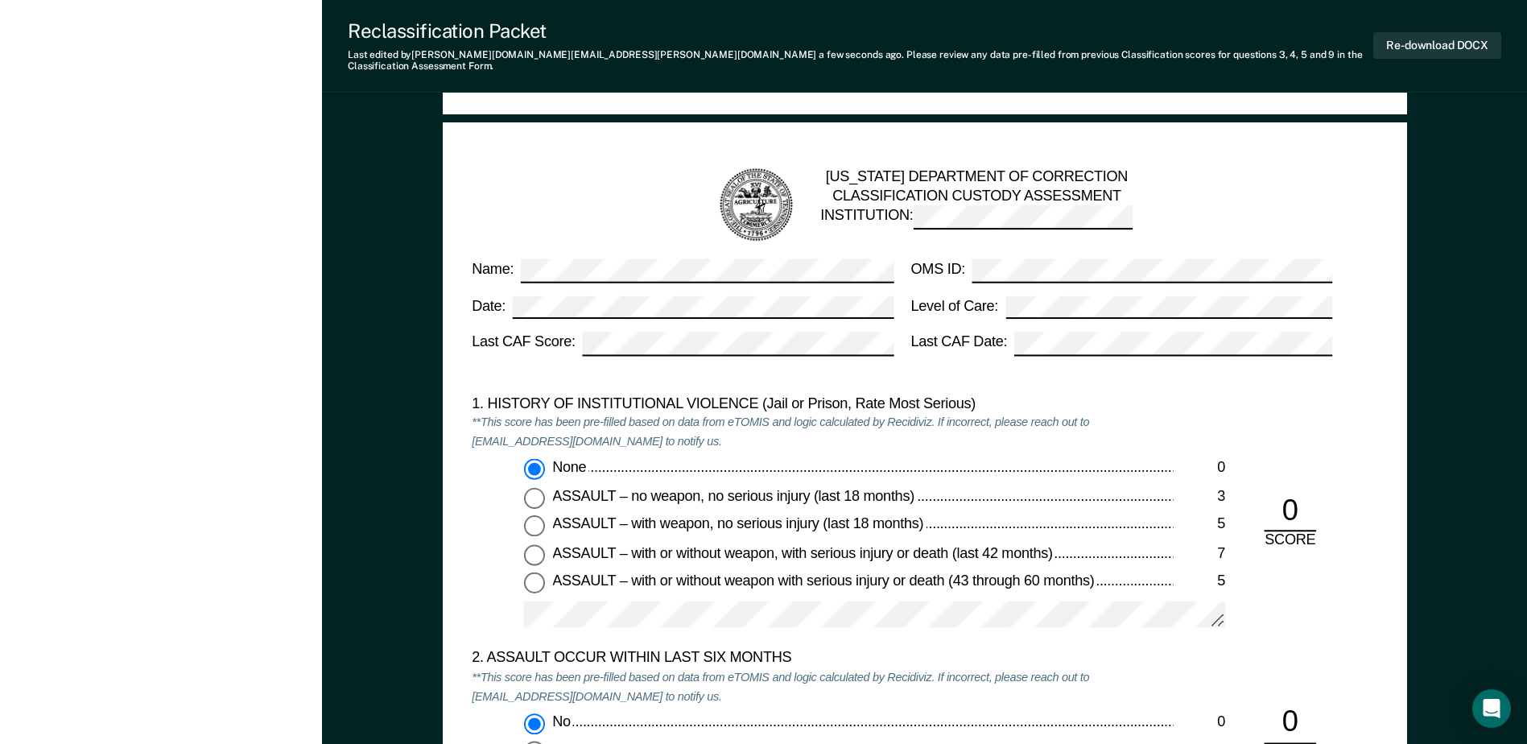
scroll to position [1529, 0]
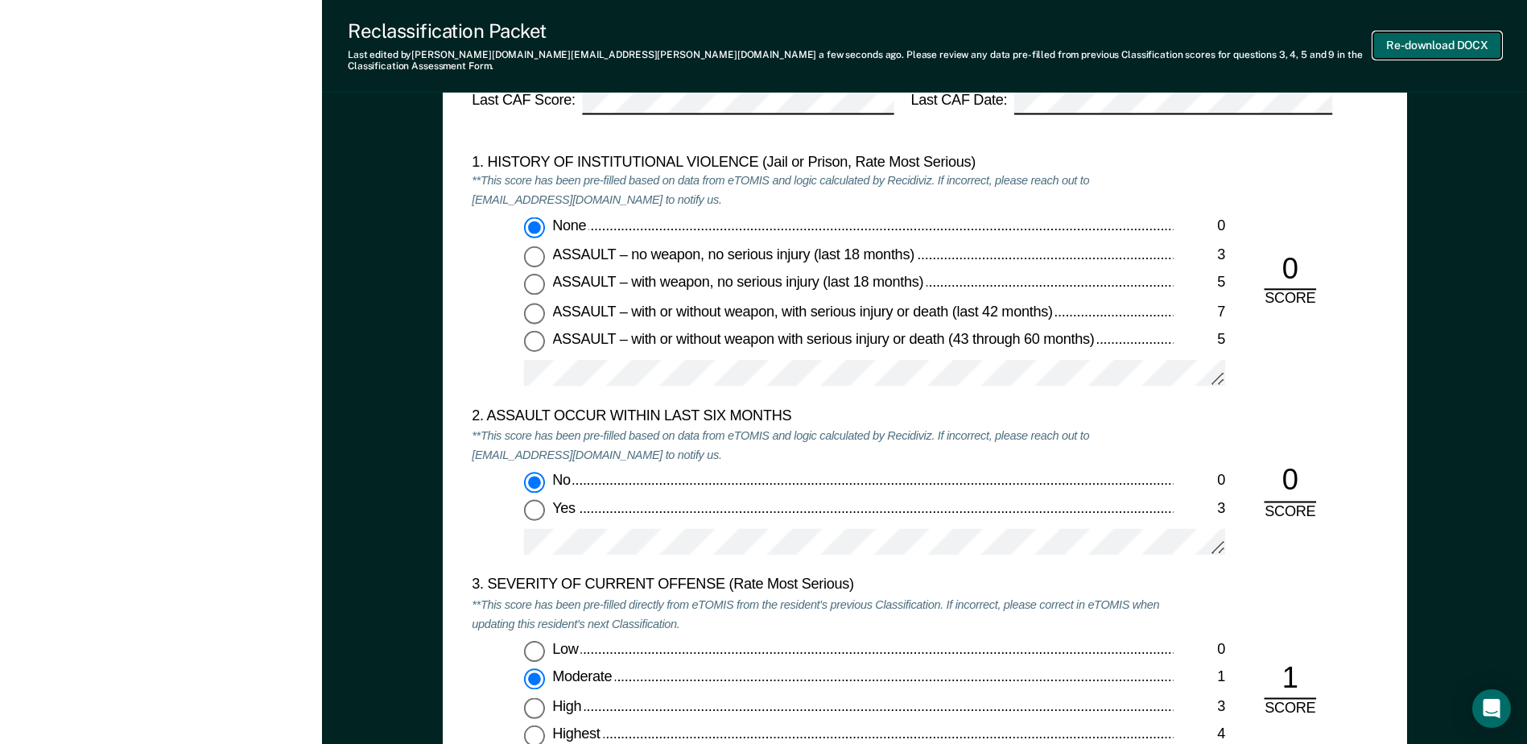
click at [1435, 44] on button "Re-download DOCX" at bounding box center [1437, 45] width 128 height 27
type textarea "x"
click at [1115, 175] on div "1. HISTORY OF INSTITUTIONAL VIOLENCE (Jail or Prison, Rate Most Serious) **This…" at bounding box center [822, 280] width 701 height 254
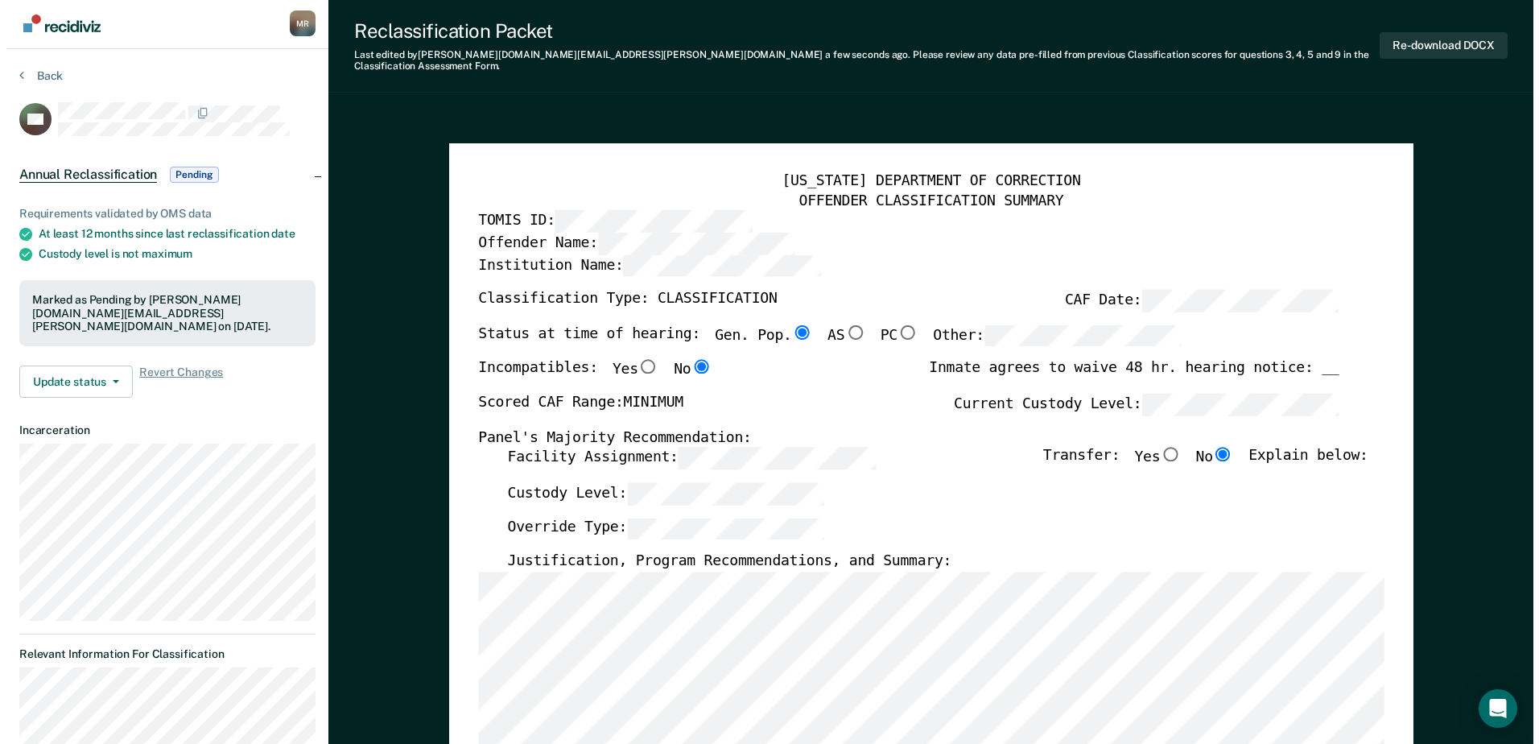
scroll to position [0, 0]
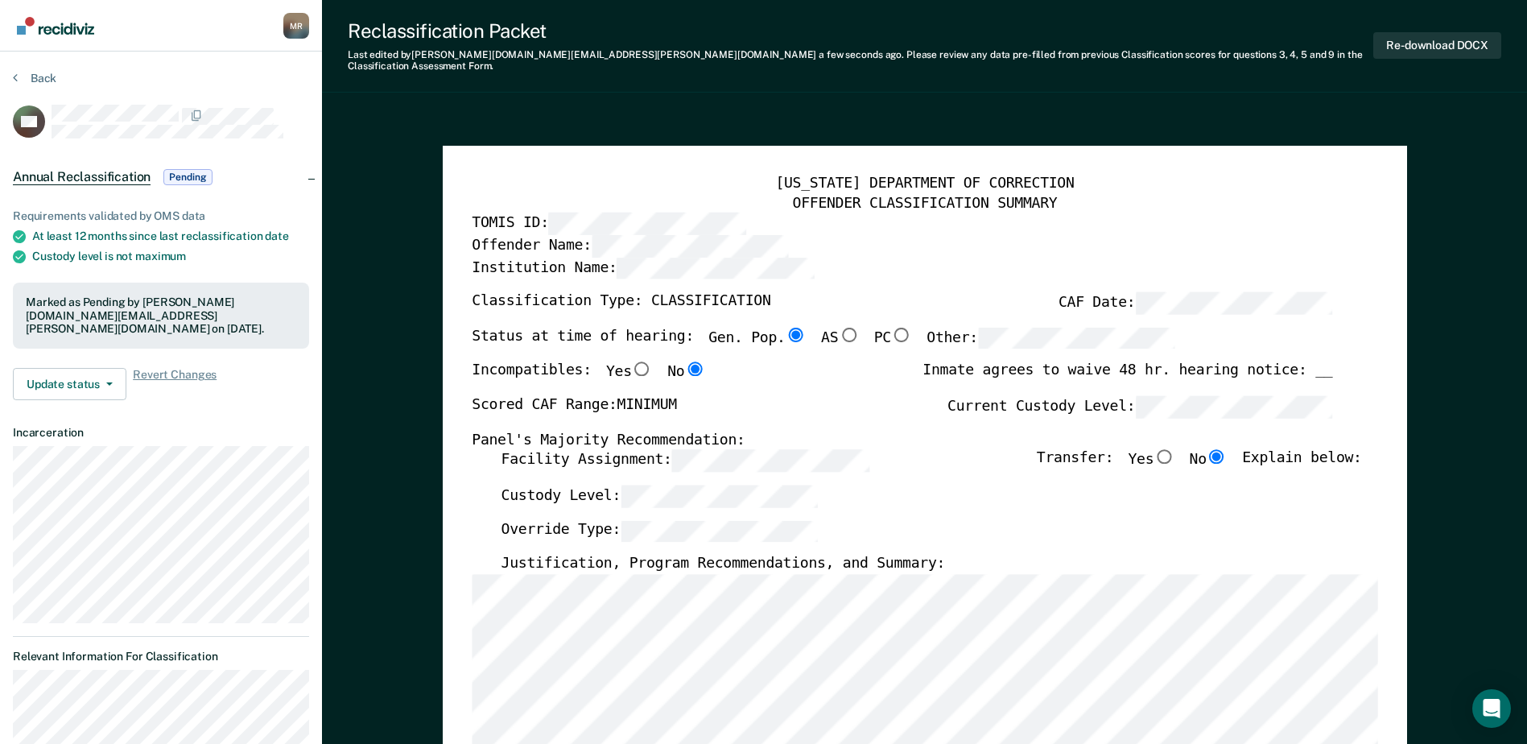
click at [56, 81] on div "Back" at bounding box center [161, 88] width 296 height 34
click at [42, 78] on button "Back" at bounding box center [34, 78] width 43 height 14
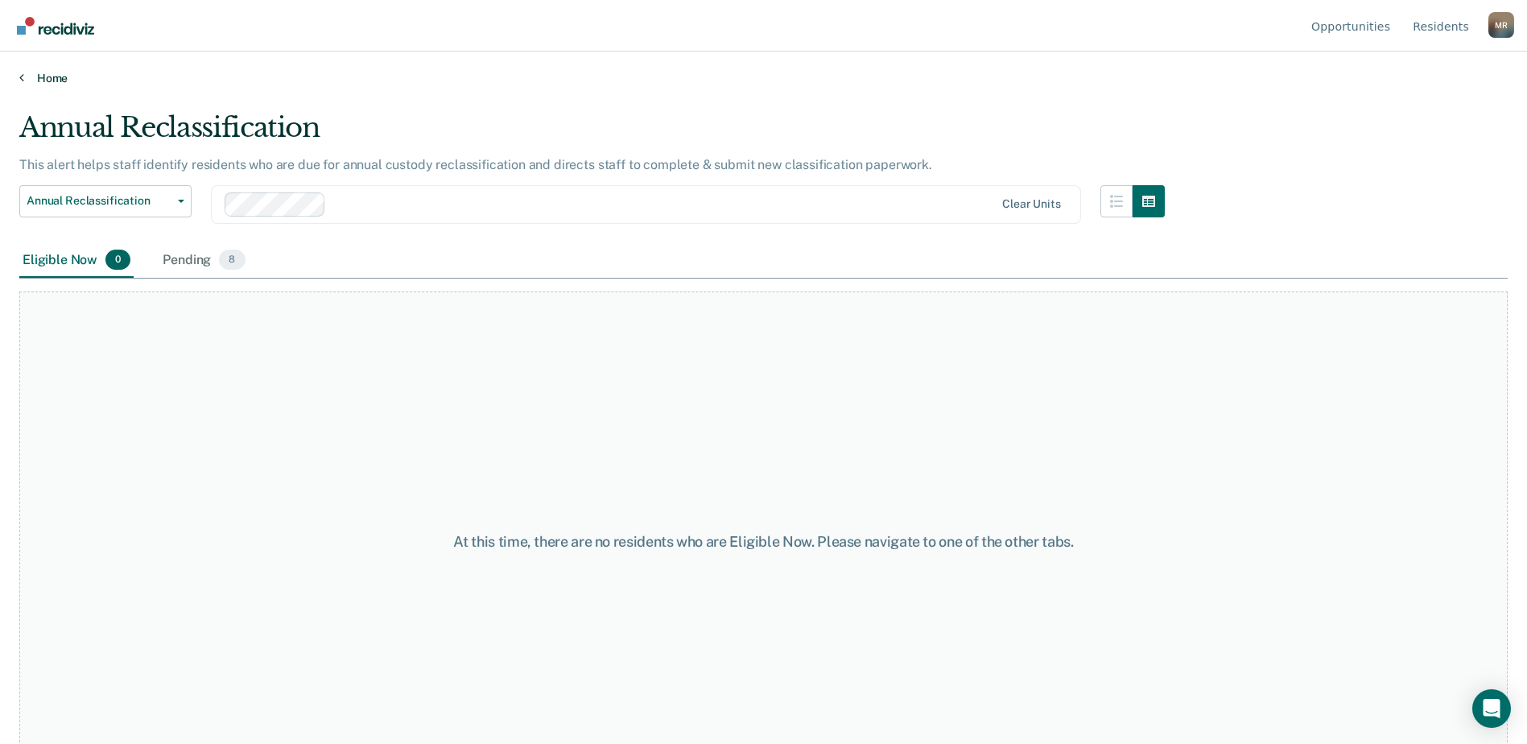
click at [41, 80] on link "Home" at bounding box center [763, 78] width 1488 height 14
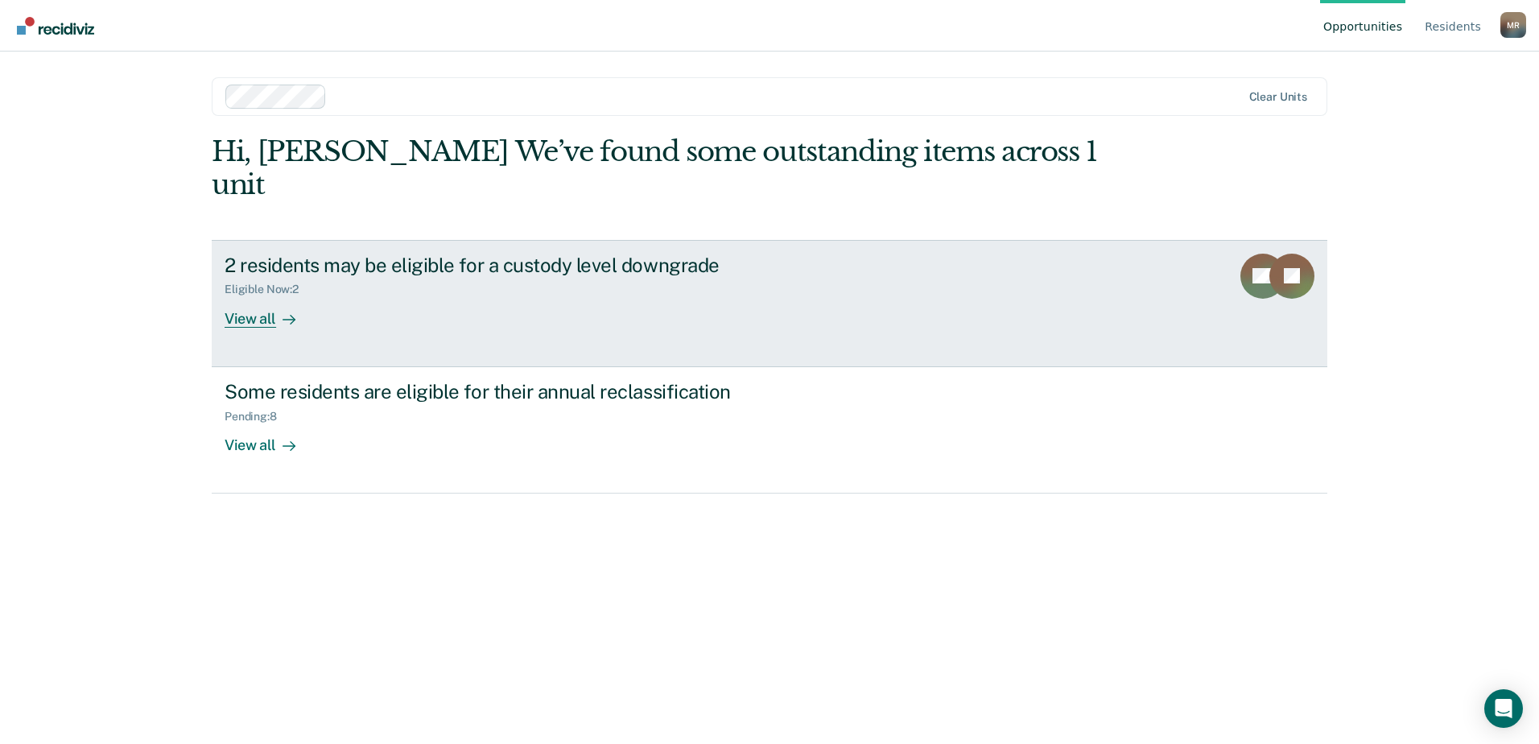
click at [258, 296] on div "View all" at bounding box center [270, 311] width 90 height 31
